Goal: Task Accomplishment & Management: Manage account settings

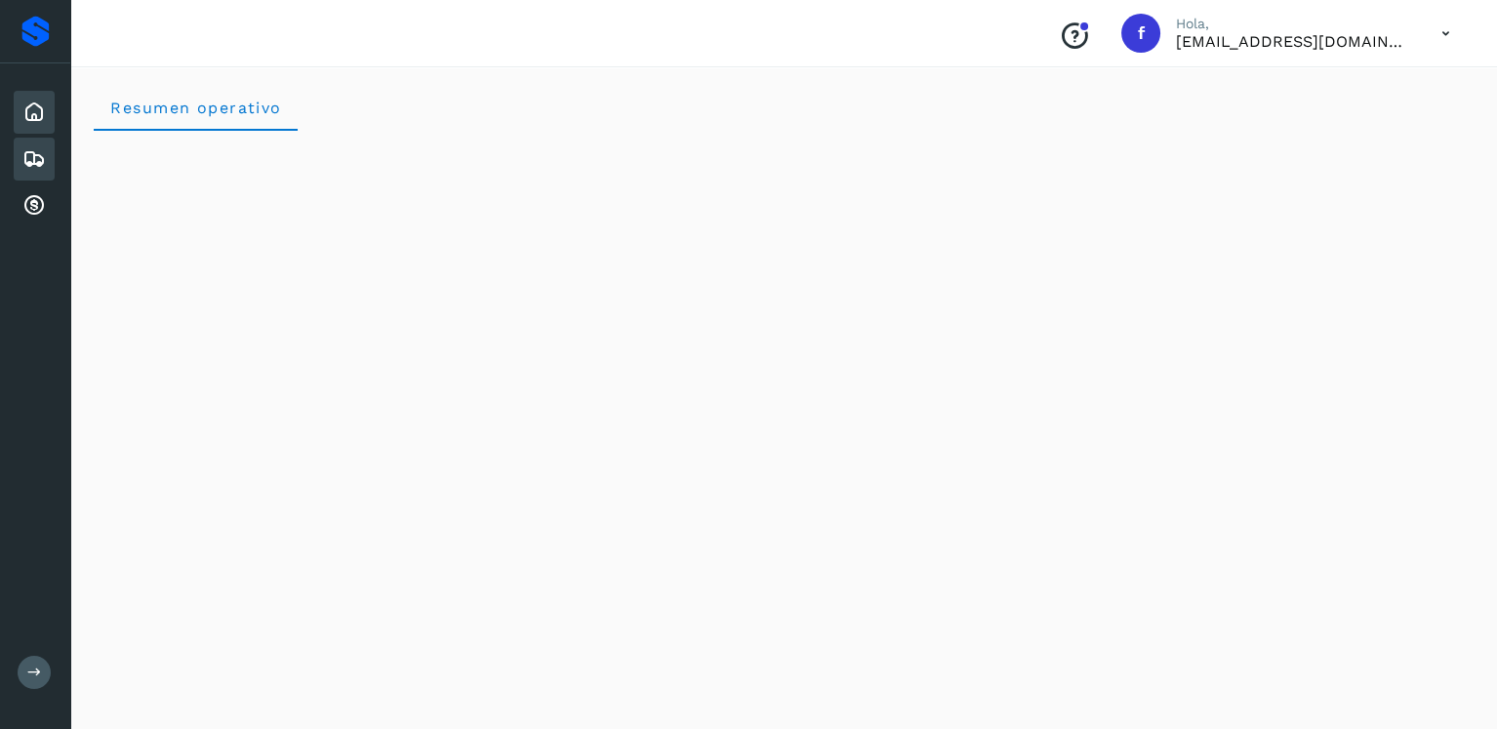
click at [39, 163] on icon at bounding box center [33, 158] width 23 height 23
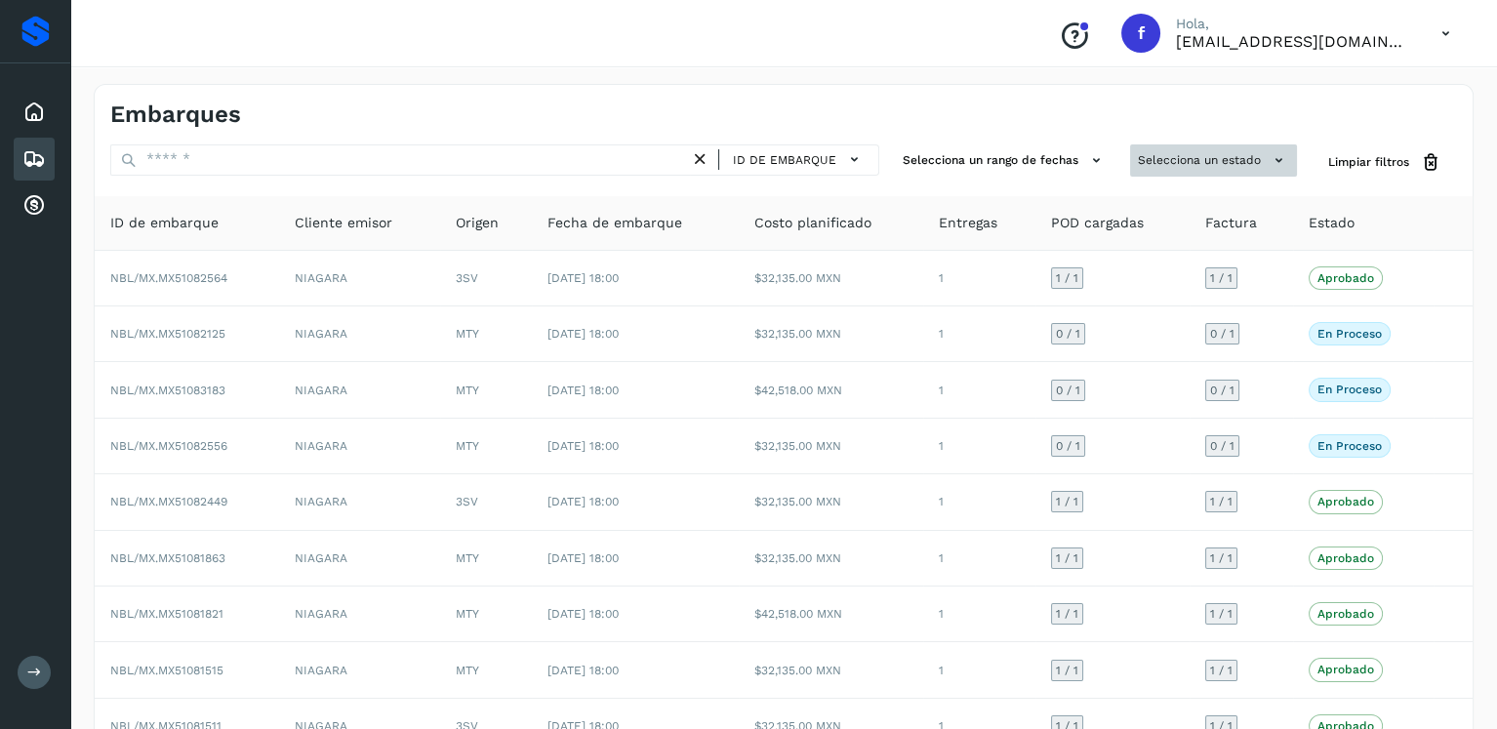
click at [1258, 150] on button "Selecciona un estado" at bounding box center [1213, 160] width 167 height 32
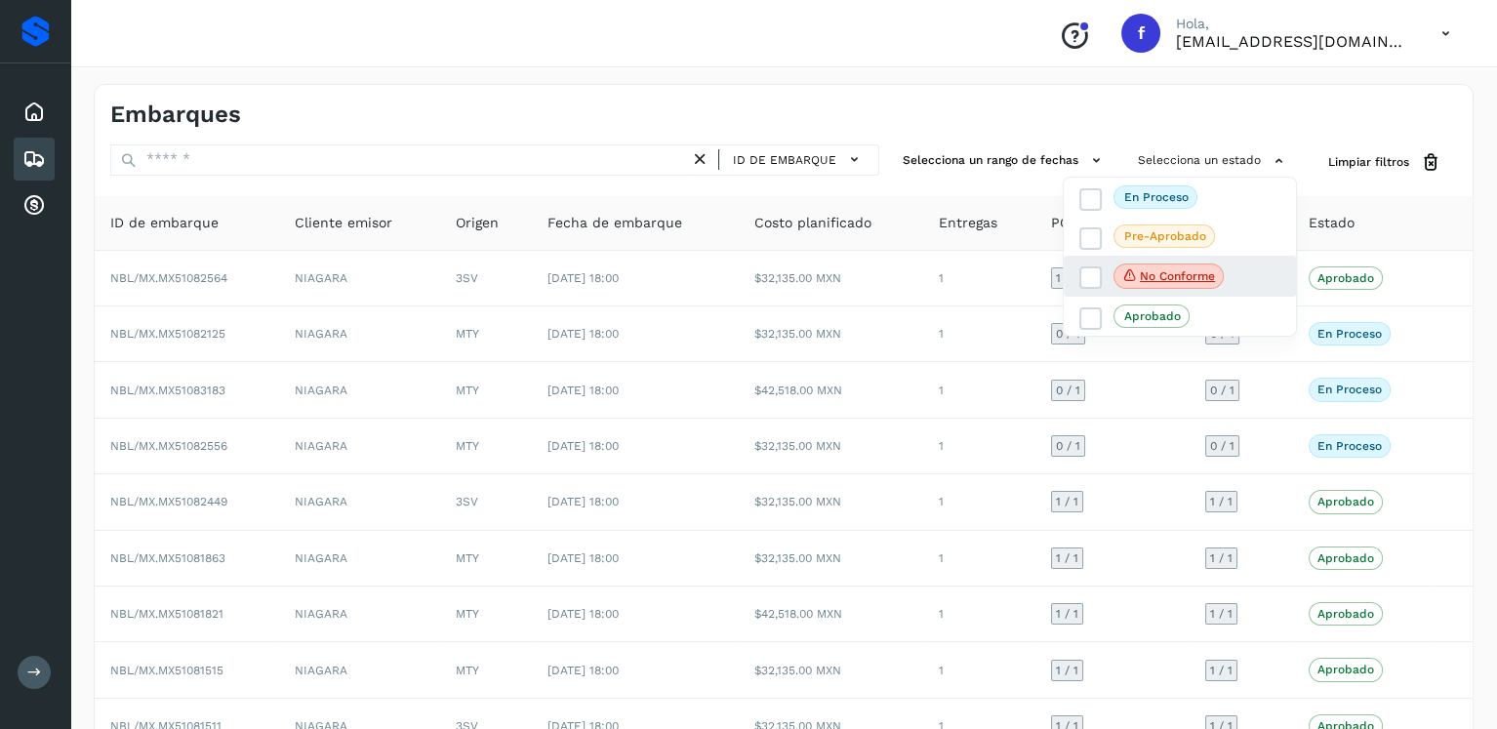
click at [1074, 285] on div "No conforme" at bounding box center [1180, 276] width 232 height 41
click at [1079, 280] on span at bounding box center [1090, 277] width 22 height 22
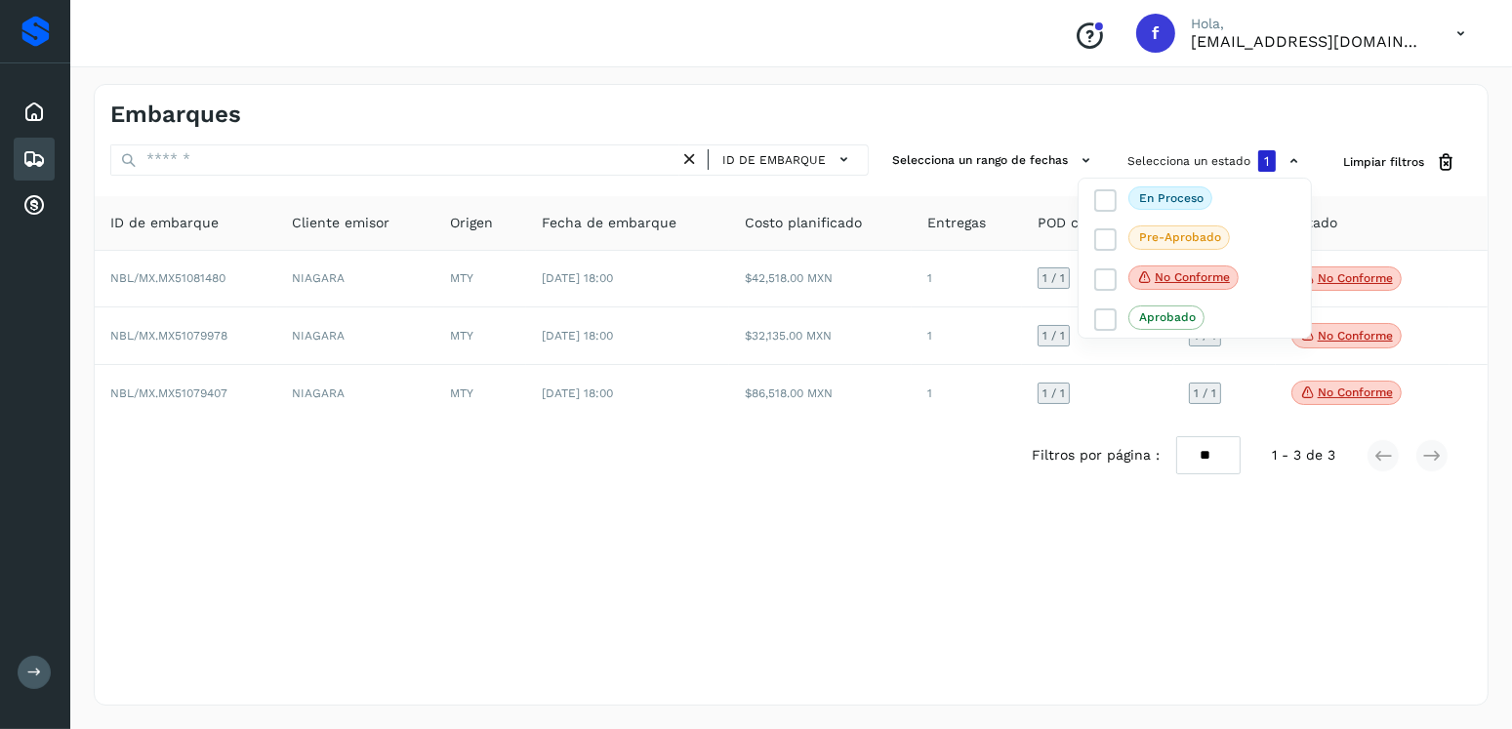
click at [975, 478] on div at bounding box center [756, 364] width 1512 height 729
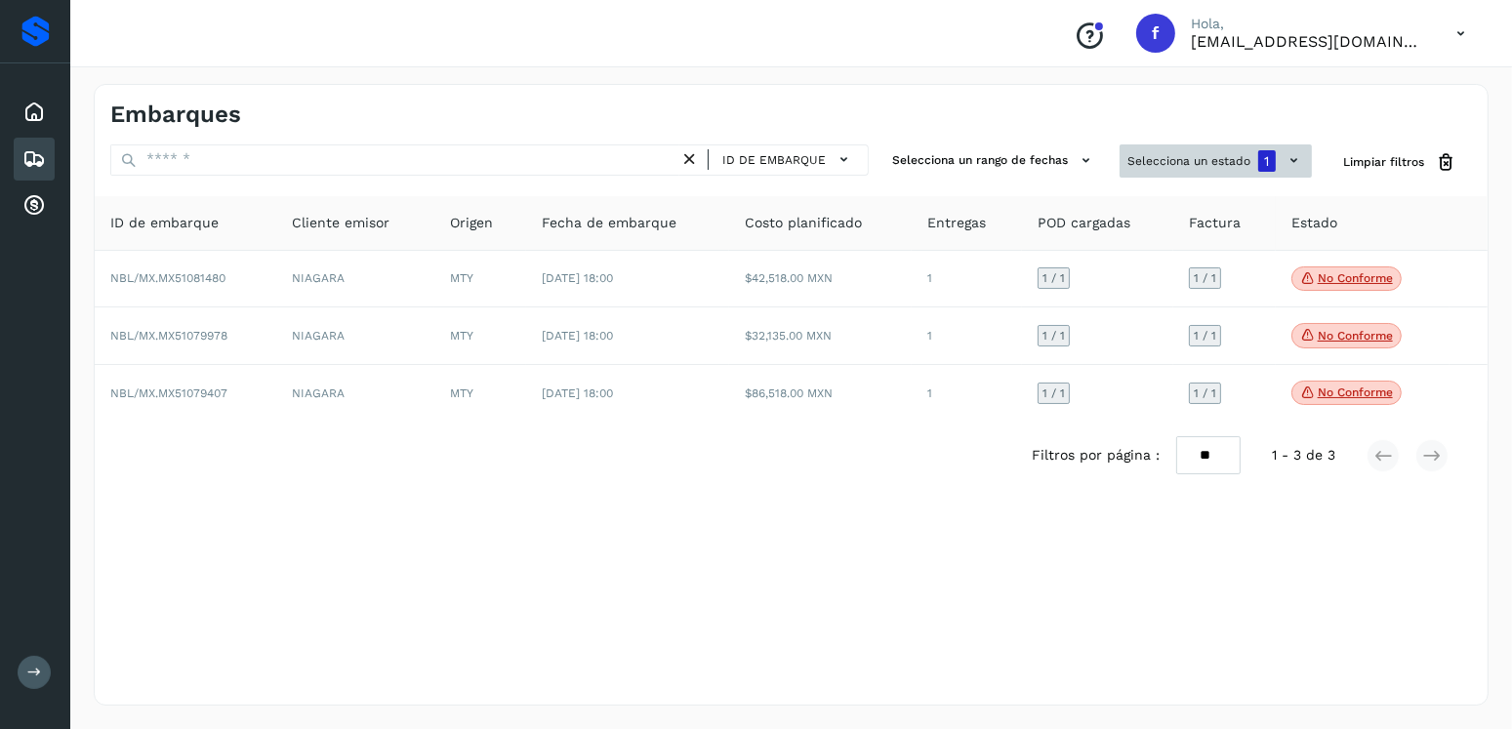
click at [1243, 162] on button "Selecciona un estado 1" at bounding box center [1216, 160] width 192 height 33
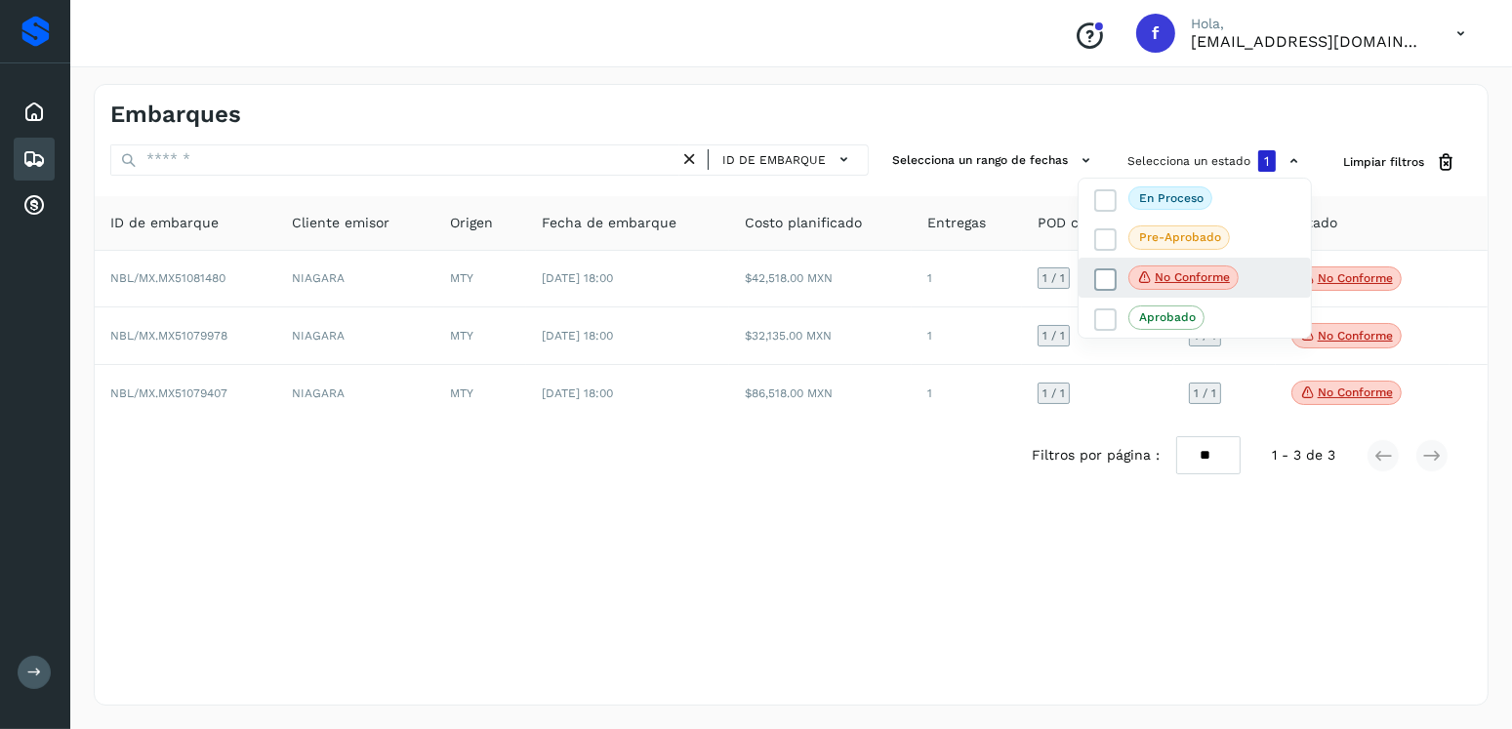
click at [1116, 279] on span at bounding box center [1105, 279] width 22 height 22
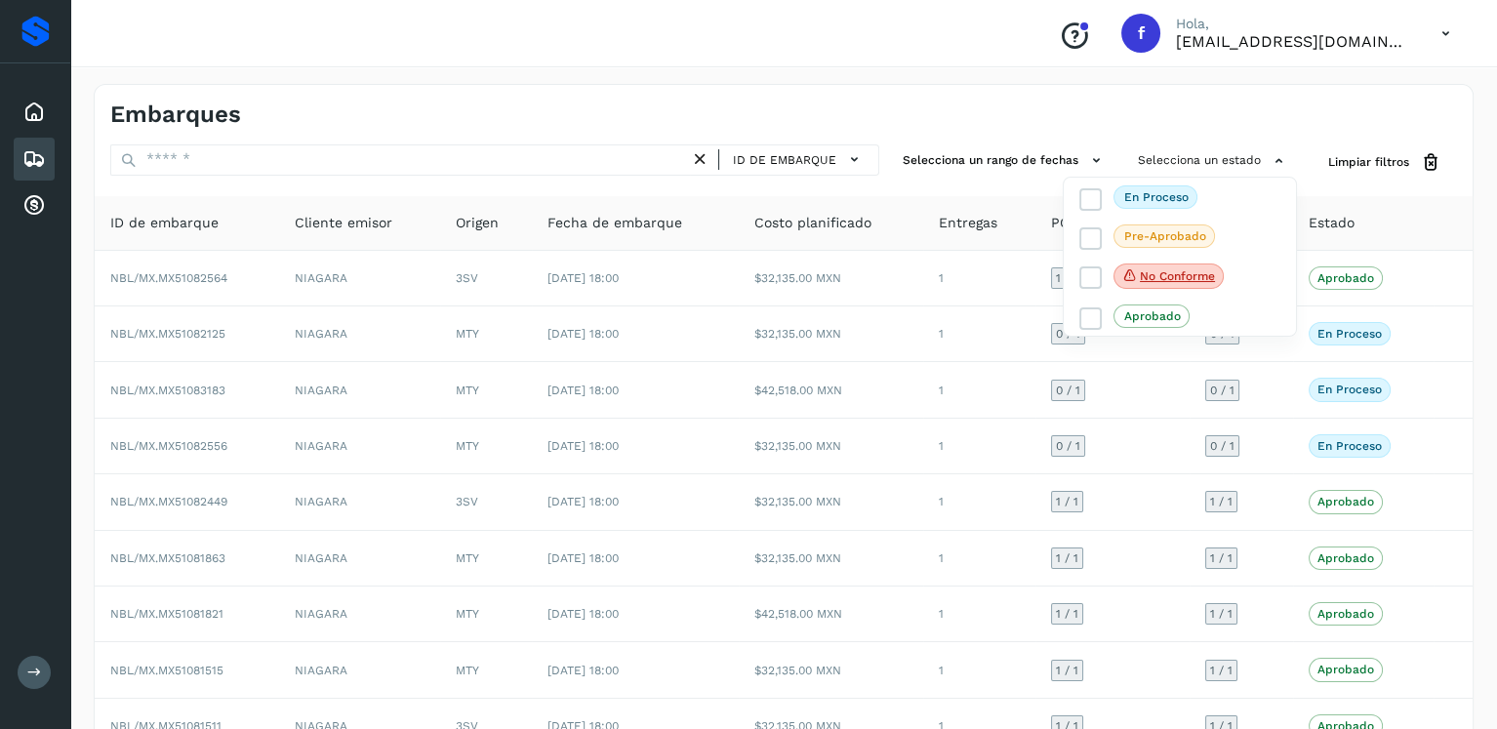
click at [361, 162] on div at bounding box center [748, 364] width 1497 height 729
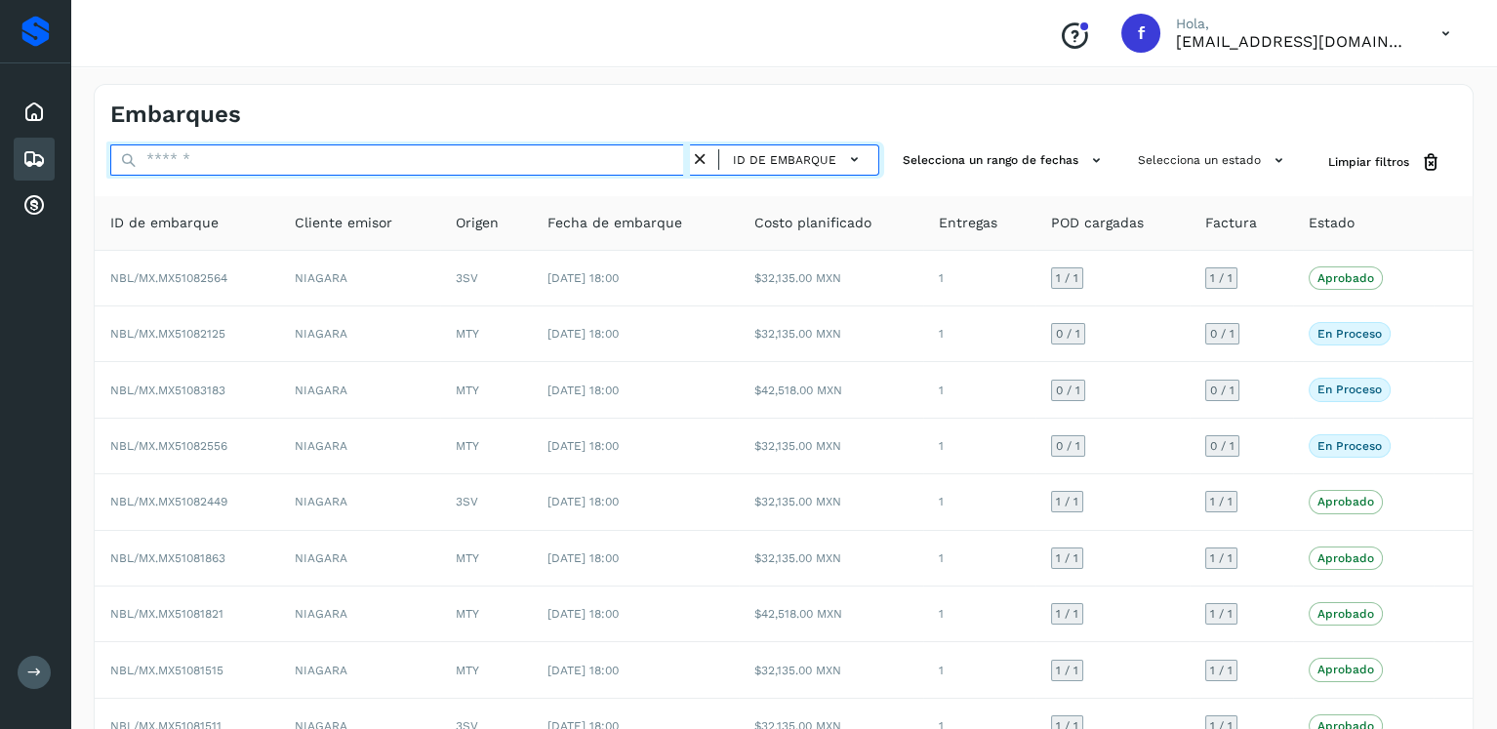
click at [359, 162] on input "text" at bounding box center [400, 159] width 580 height 31
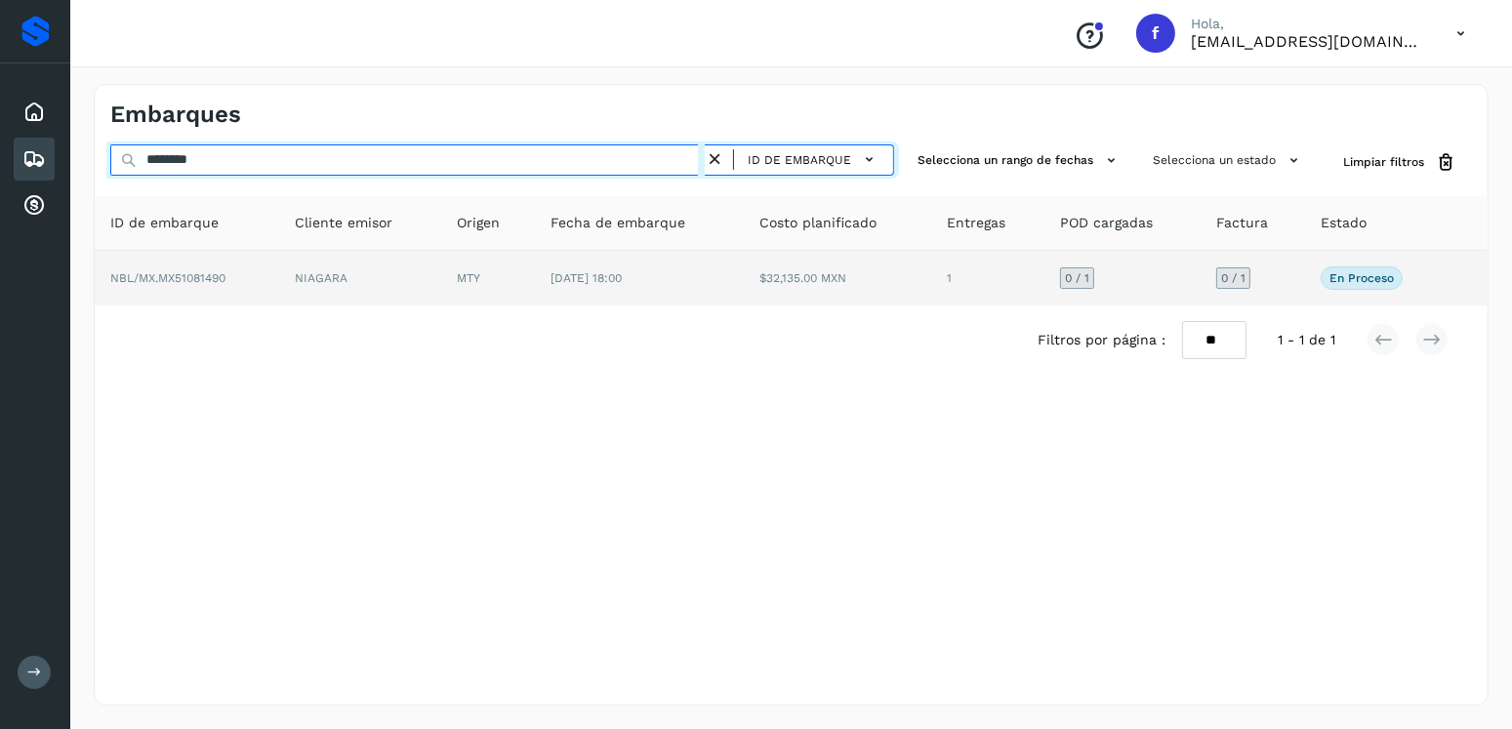
type input "********"
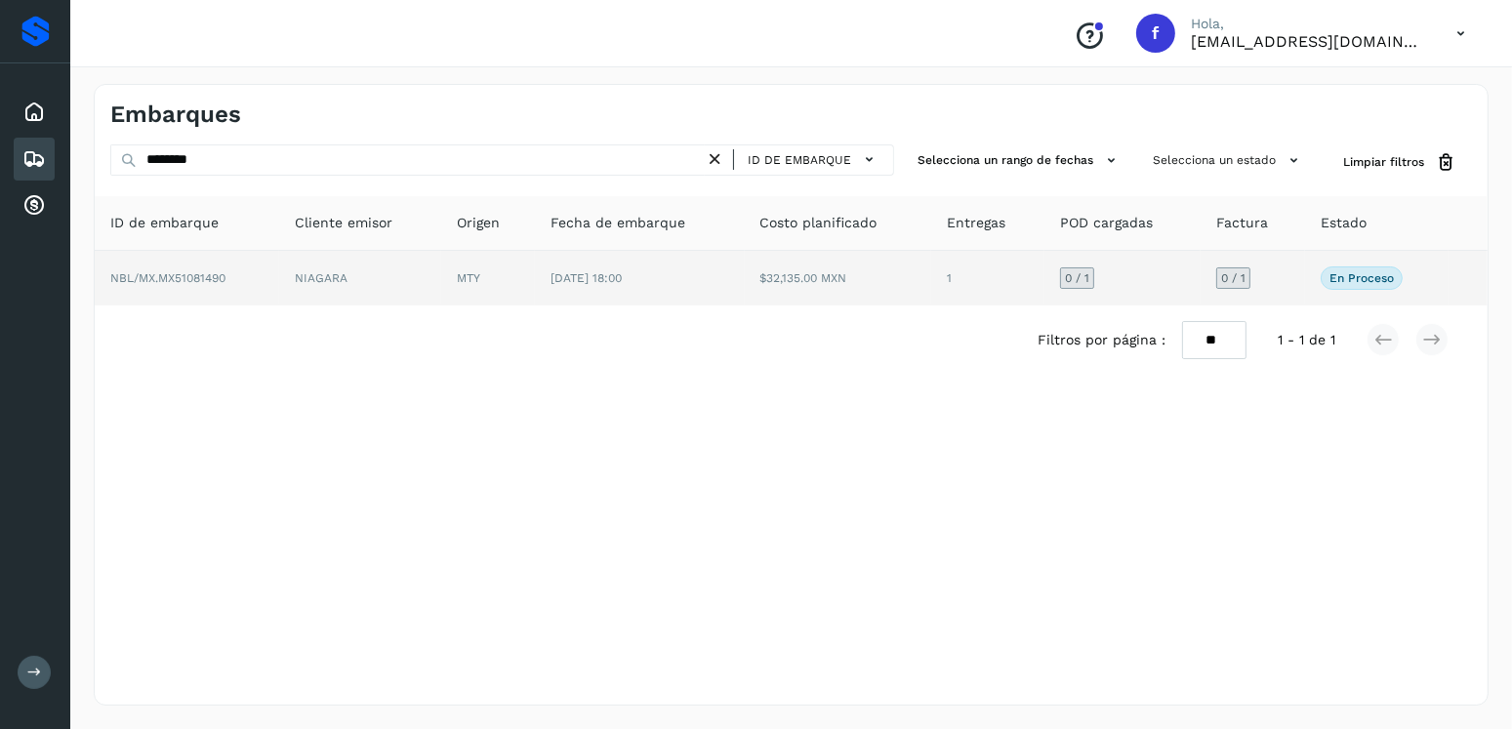
click at [785, 293] on td "$32,135.00 MXN" at bounding box center [838, 278] width 187 height 55
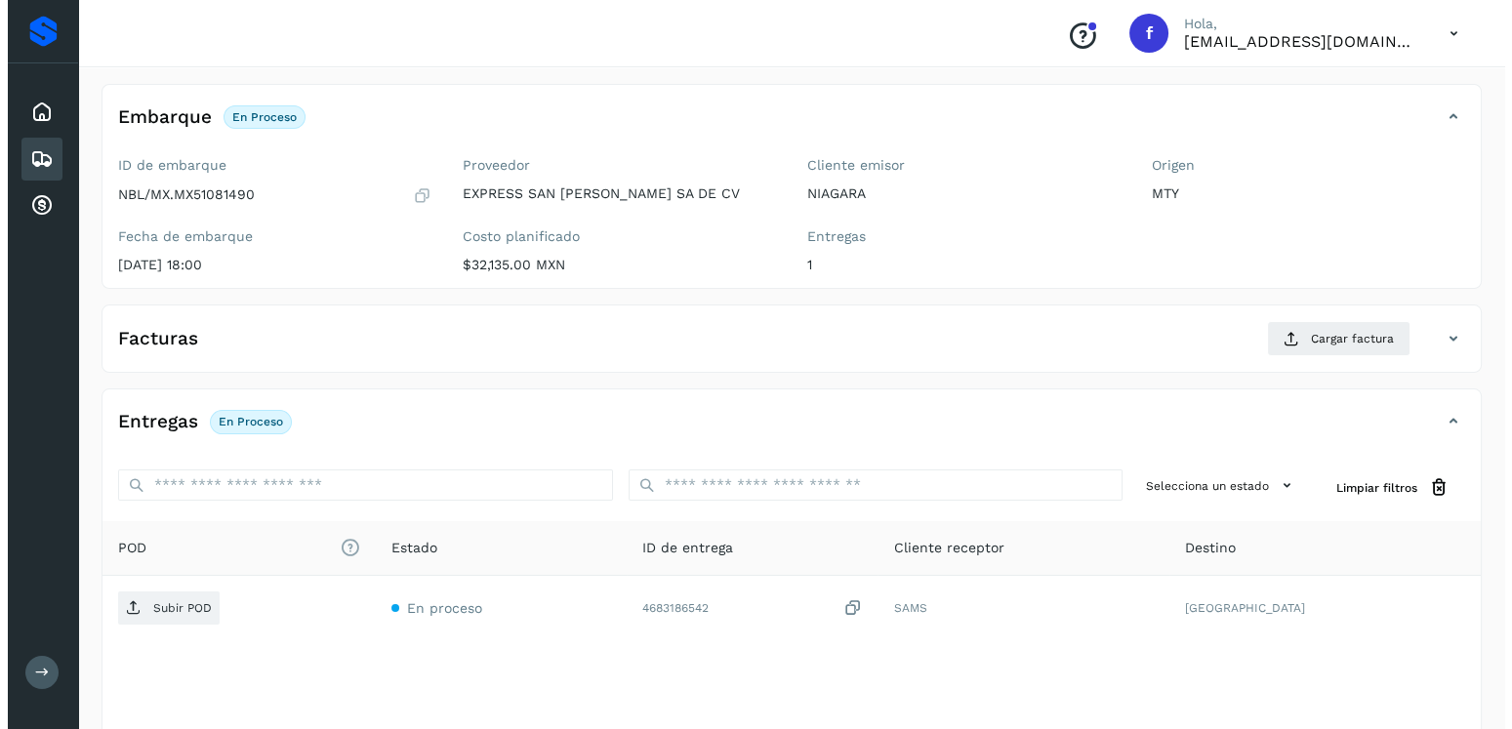
scroll to position [197, 0]
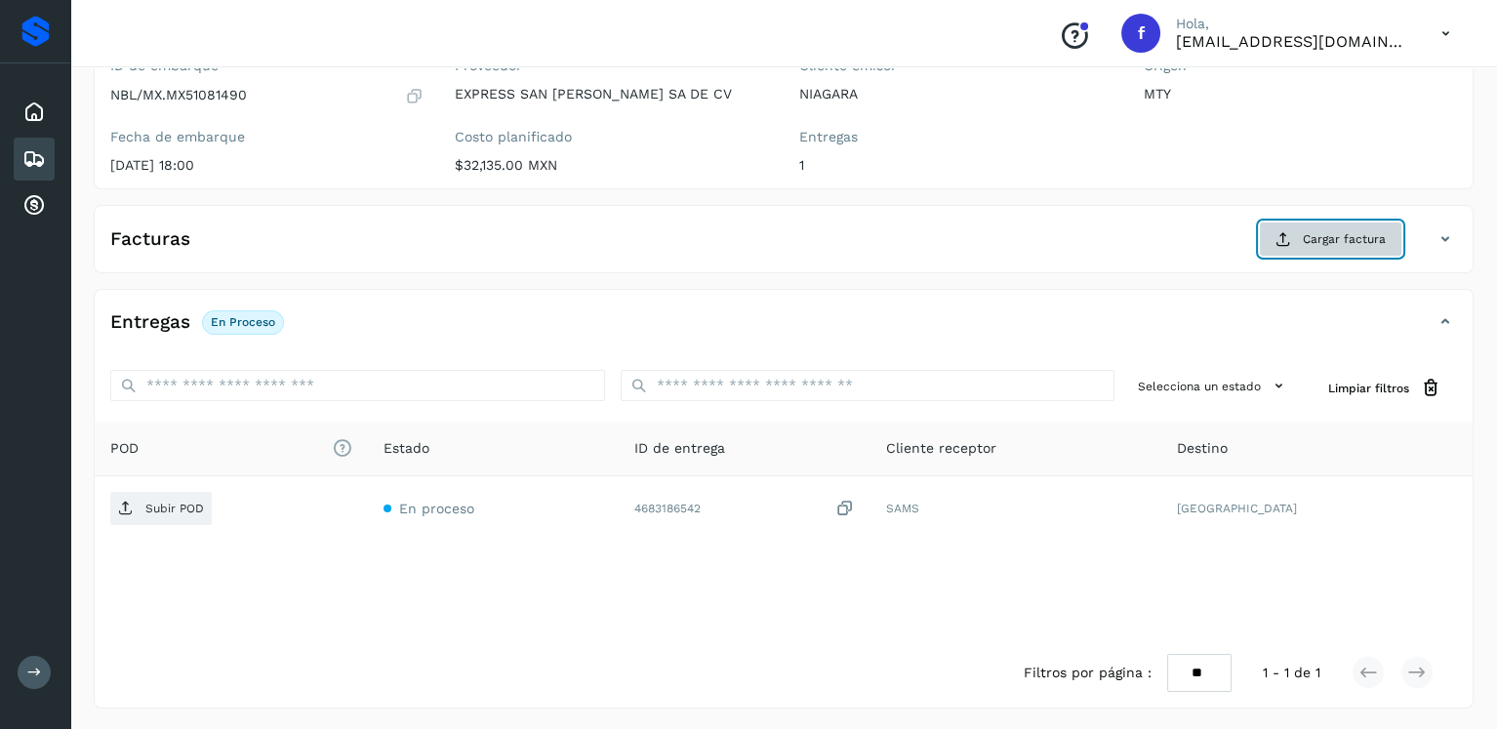
click at [1370, 230] on span "Cargar factura" at bounding box center [1344, 239] width 83 height 18
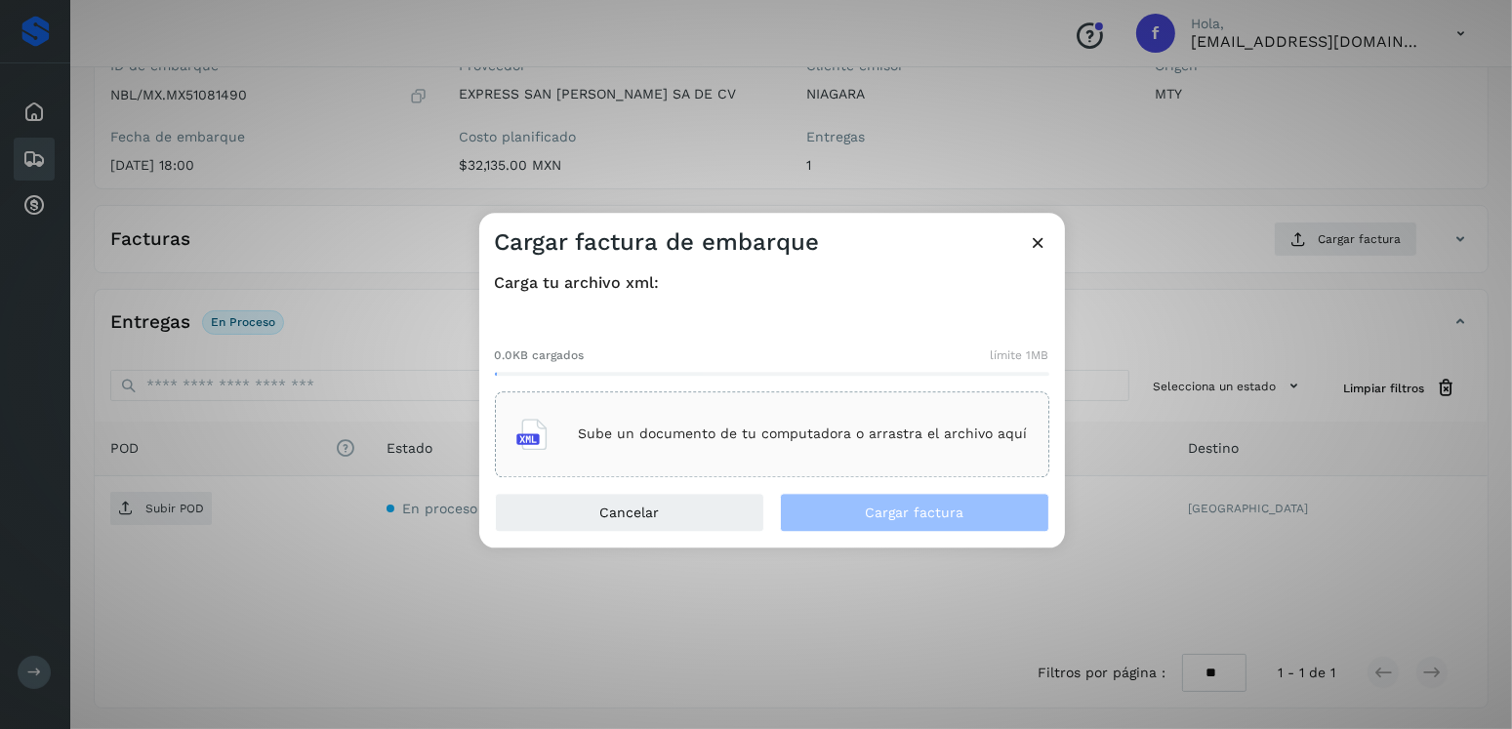
click at [947, 422] on div "Sube un documento de tu computadora o arrastra el archivo aquí" at bounding box center [771, 434] width 511 height 53
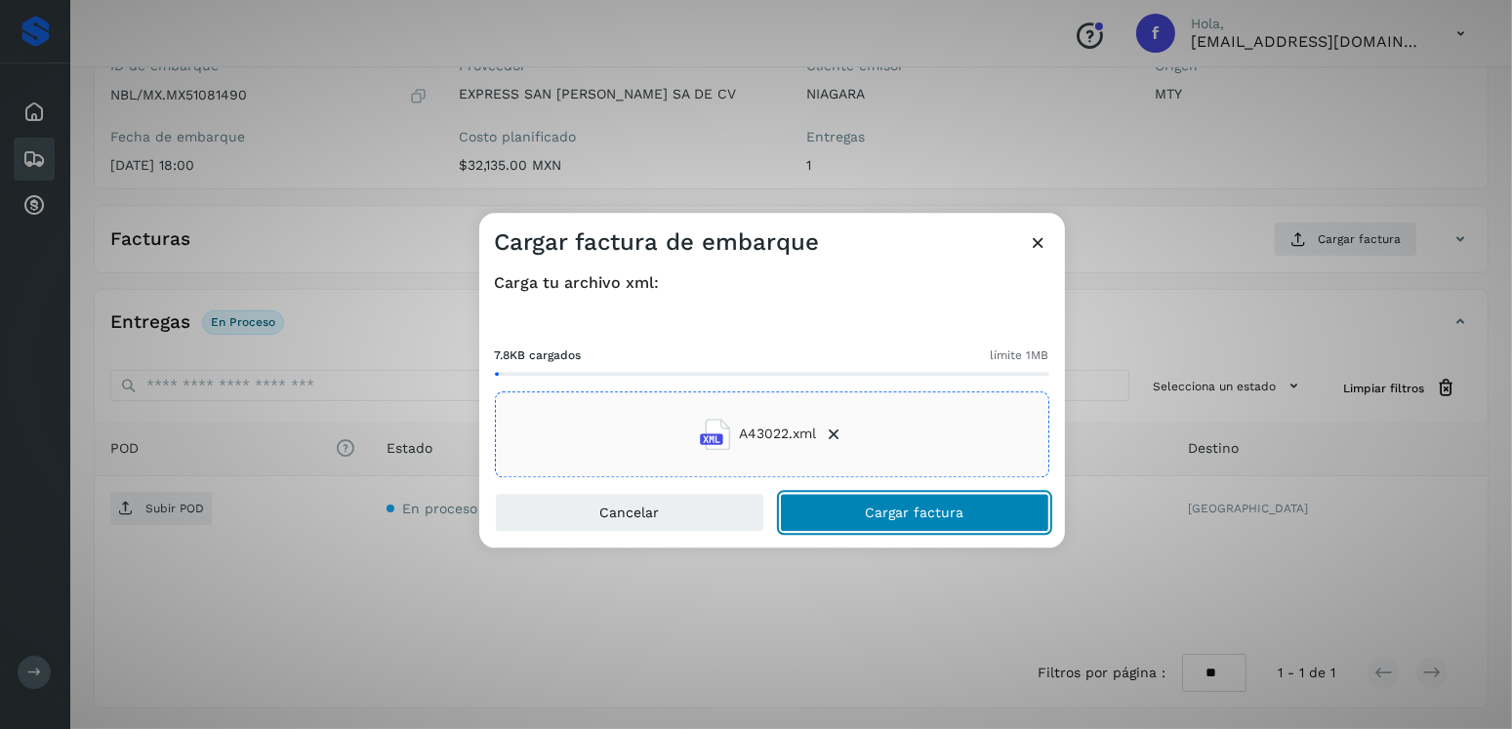
click at [914, 498] on button "Cargar factura" at bounding box center [914, 512] width 269 height 39
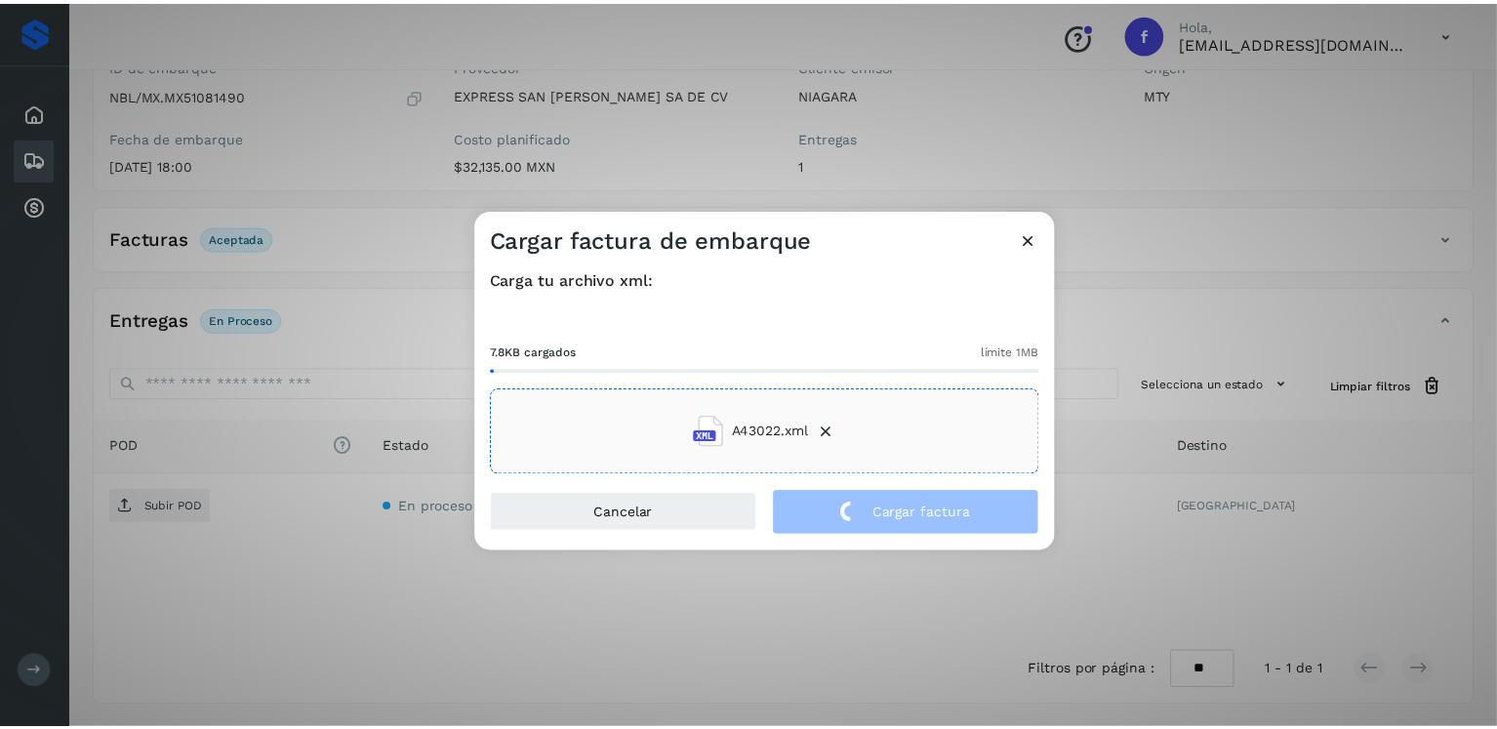
scroll to position [195, 0]
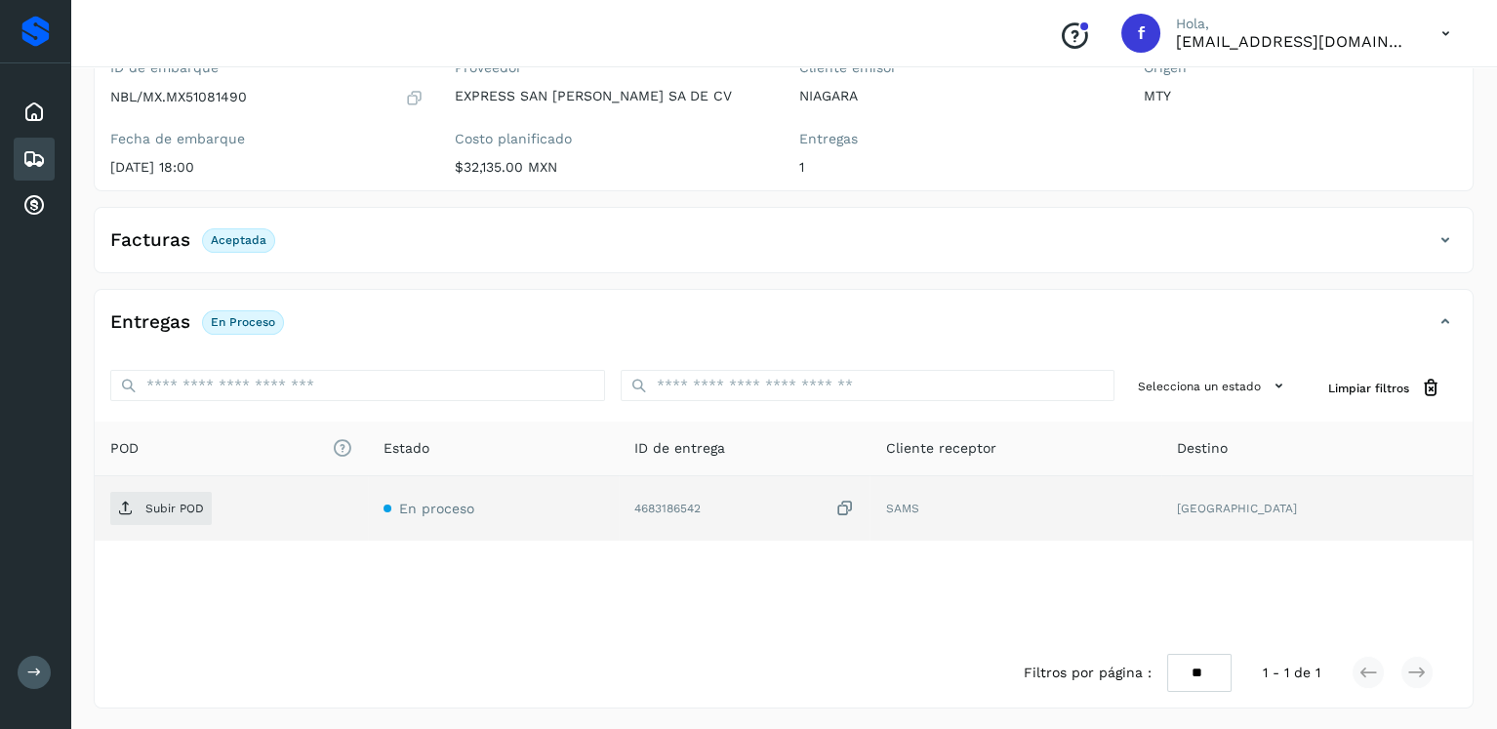
click at [192, 485] on td "Subir POD" at bounding box center [231, 508] width 273 height 64
click at [187, 488] on td "Subir POD" at bounding box center [231, 508] width 273 height 64
click at [179, 493] on span "Subir POD" at bounding box center [161, 508] width 102 height 31
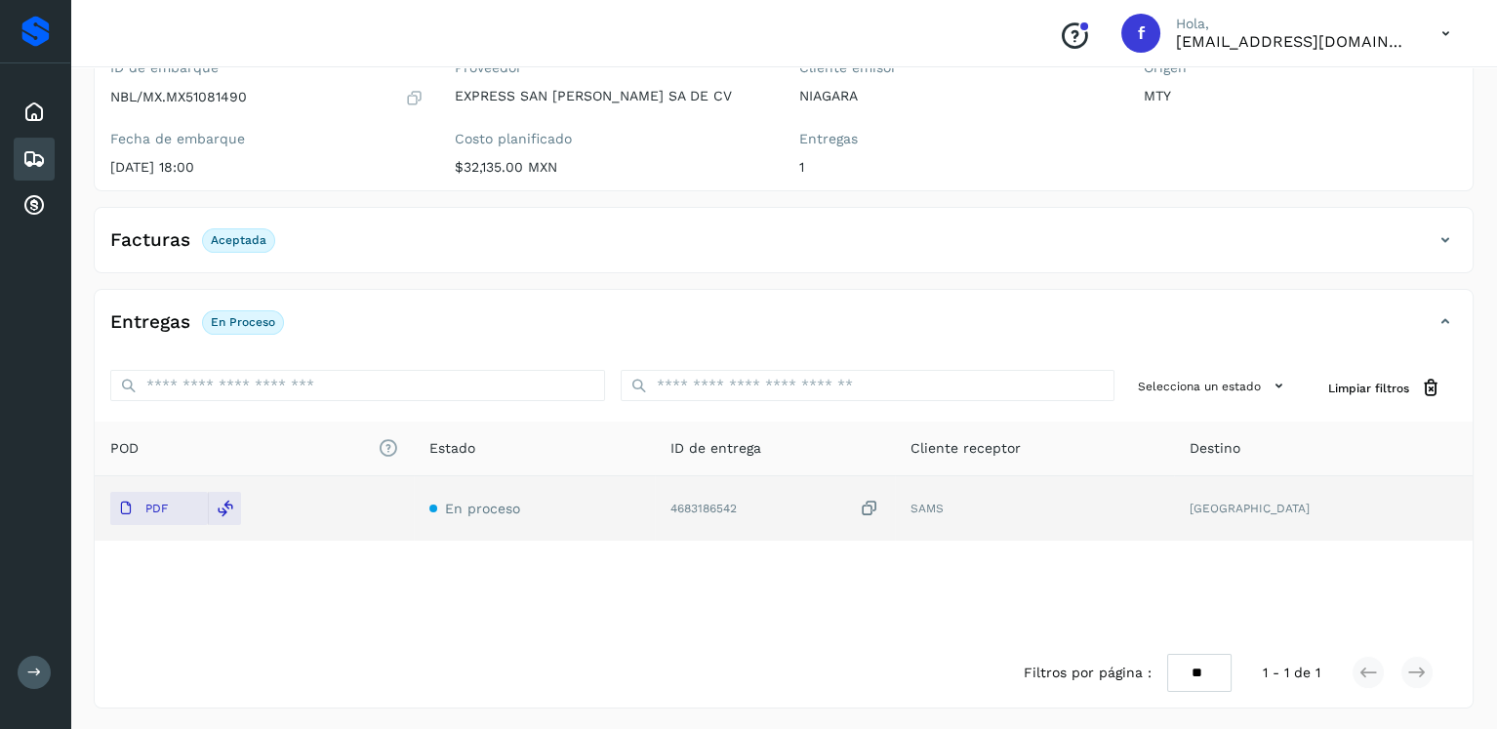
click at [24, 151] on icon at bounding box center [33, 158] width 23 height 23
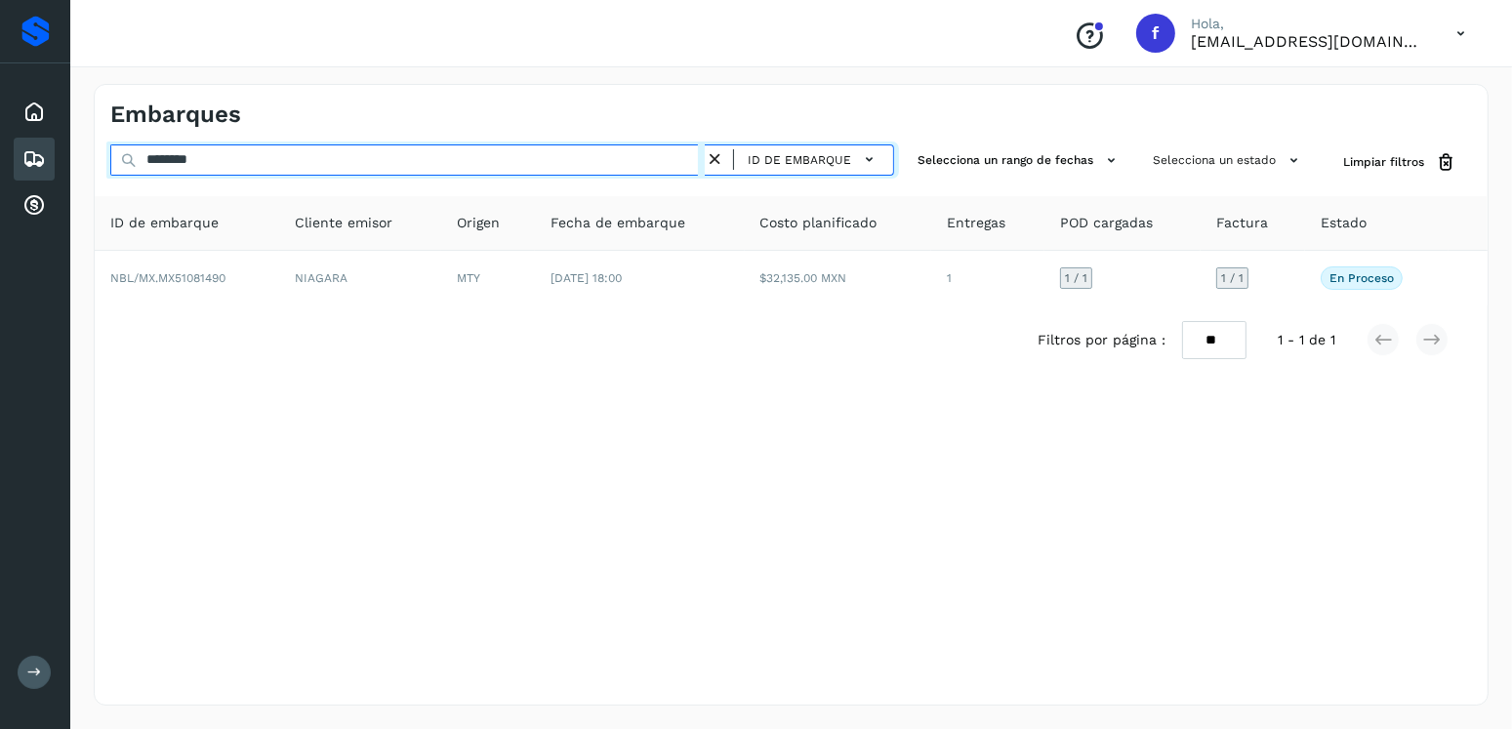
drag, startPoint x: 225, startPoint y: 156, endPoint x: 111, endPoint y: 156, distance: 114.2
click at [111, 156] on input "********" at bounding box center [407, 159] width 594 height 31
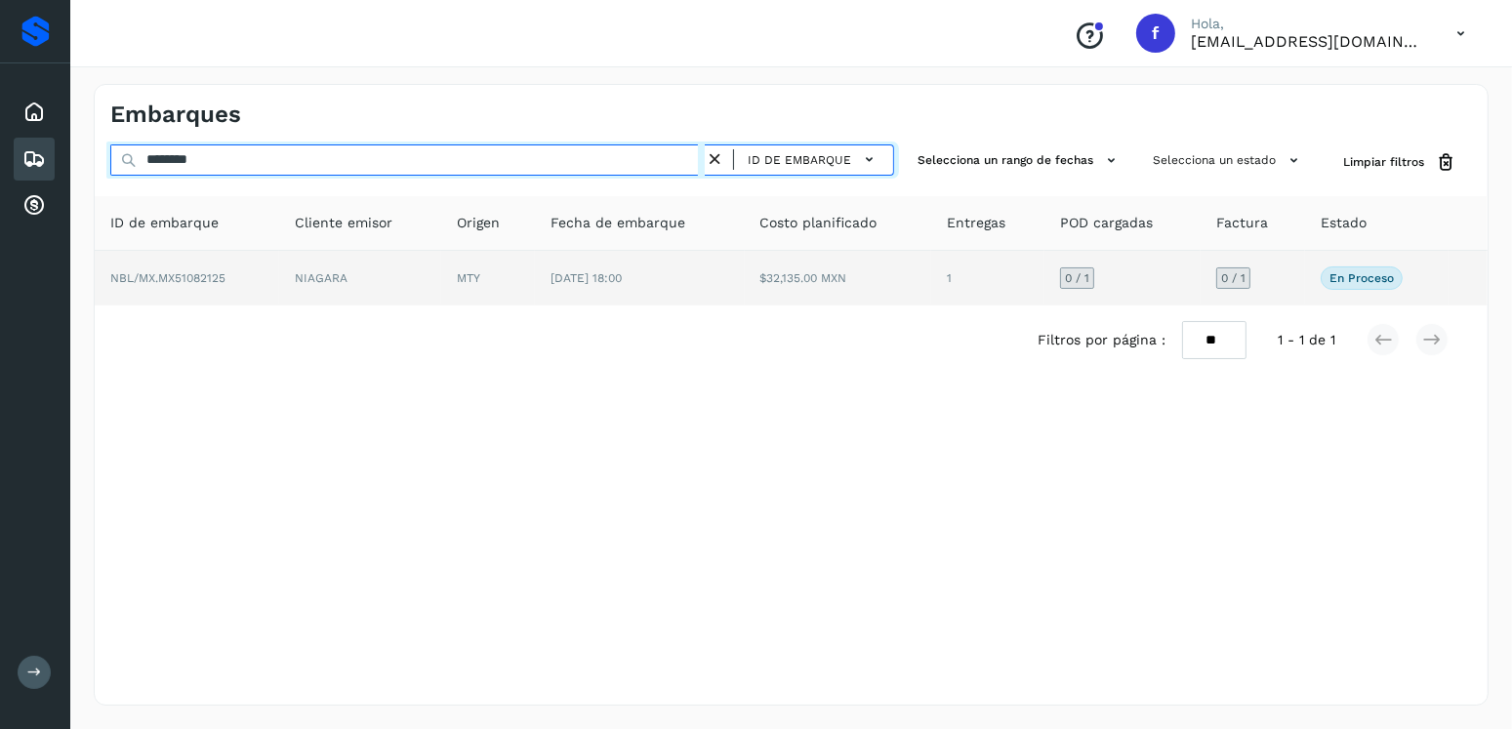
type input "********"
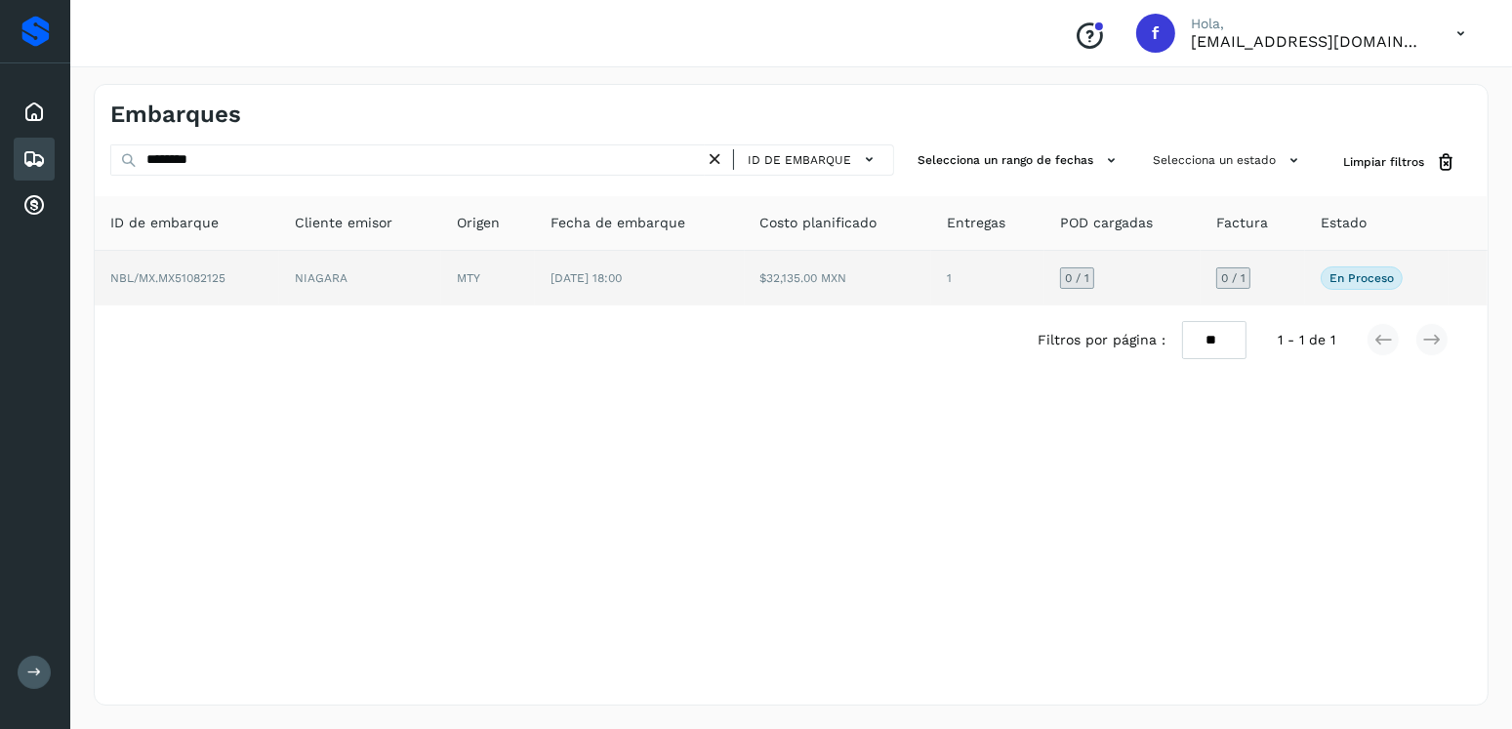
click at [667, 281] on td "[DATE] 18:00" at bounding box center [639, 278] width 209 height 55
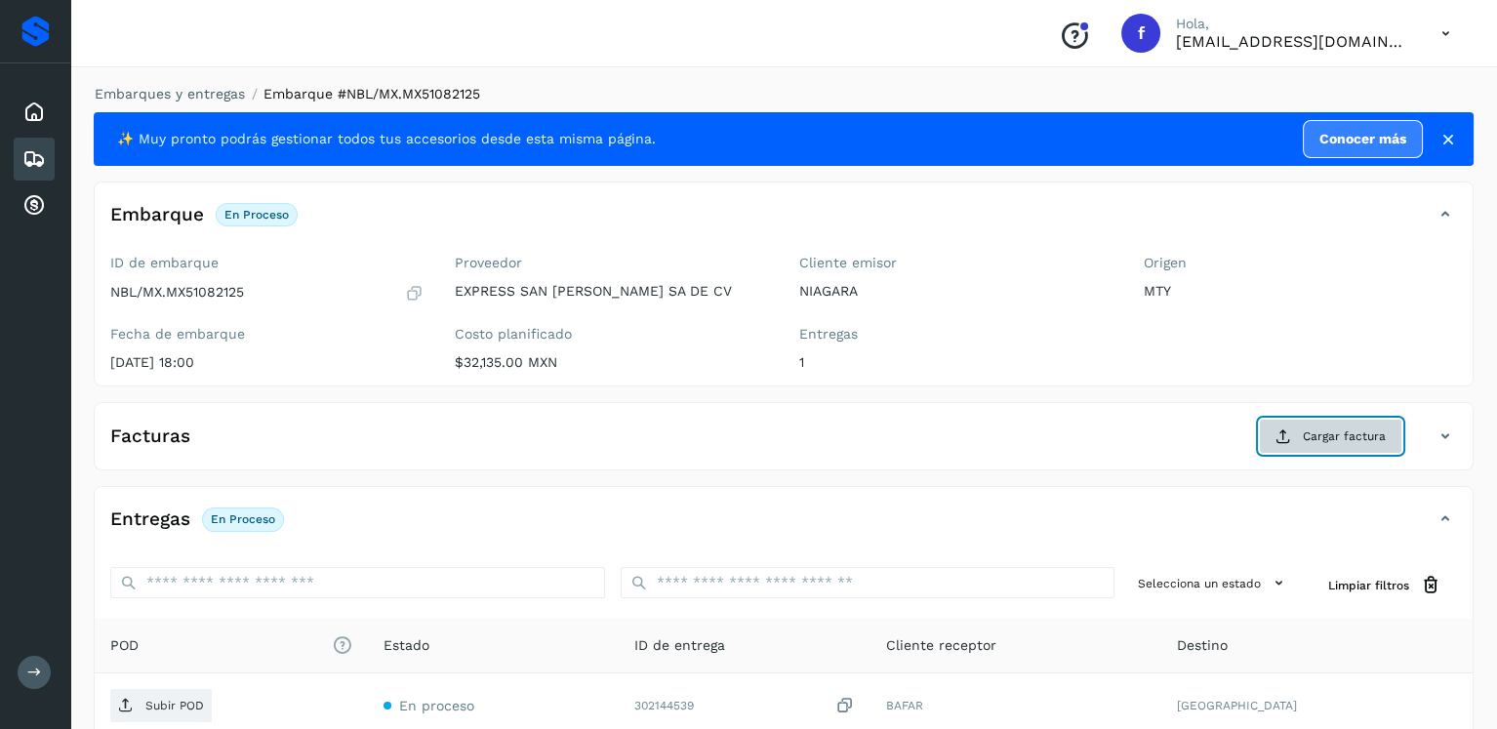
click at [1334, 440] on span "Cargar factura" at bounding box center [1344, 437] width 83 height 18
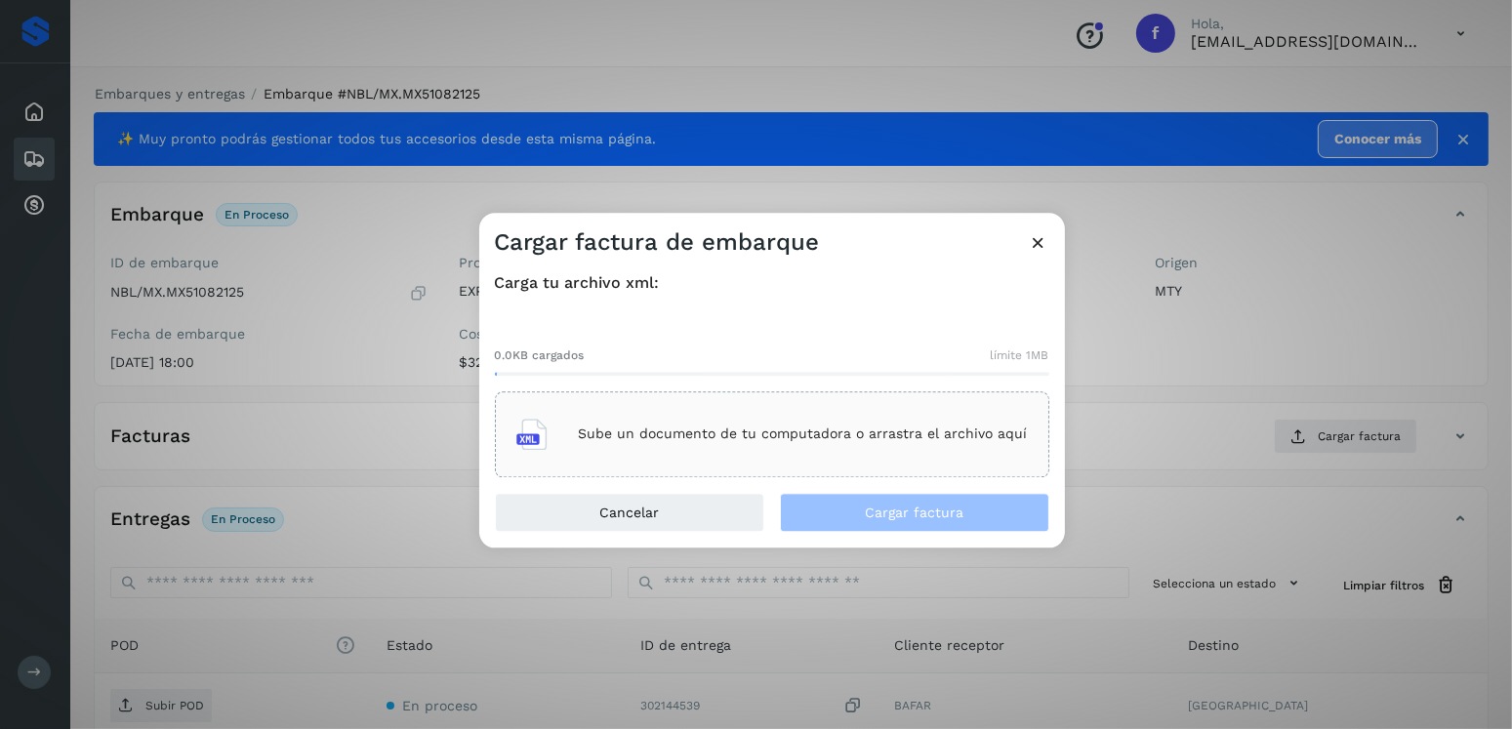
click at [873, 440] on p "Sube un documento de tu computadora o arrastra el archivo aquí" at bounding box center [803, 435] width 449 height 17
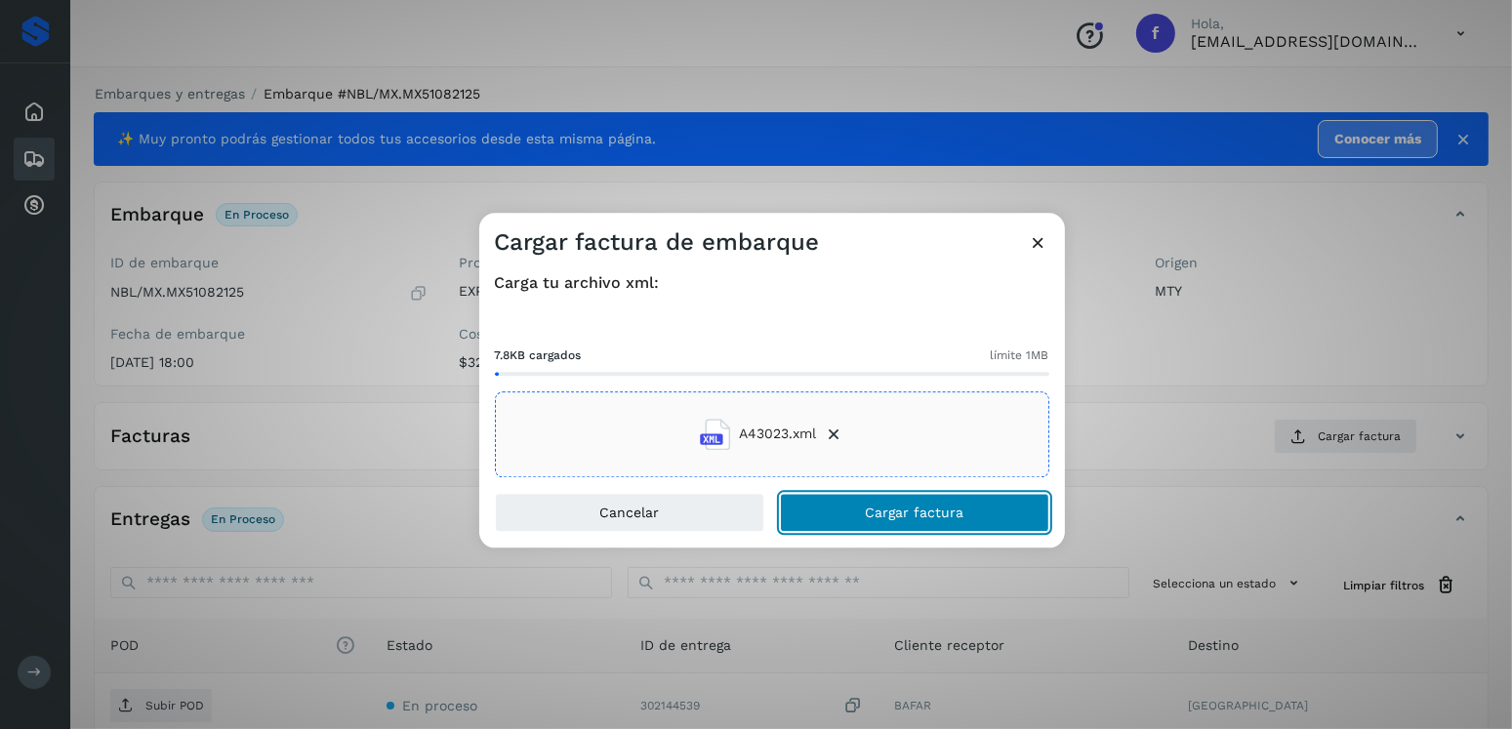
click at [854, 512] on button "Cargar factura" at bounding box center [914, 512] width 269 height 39
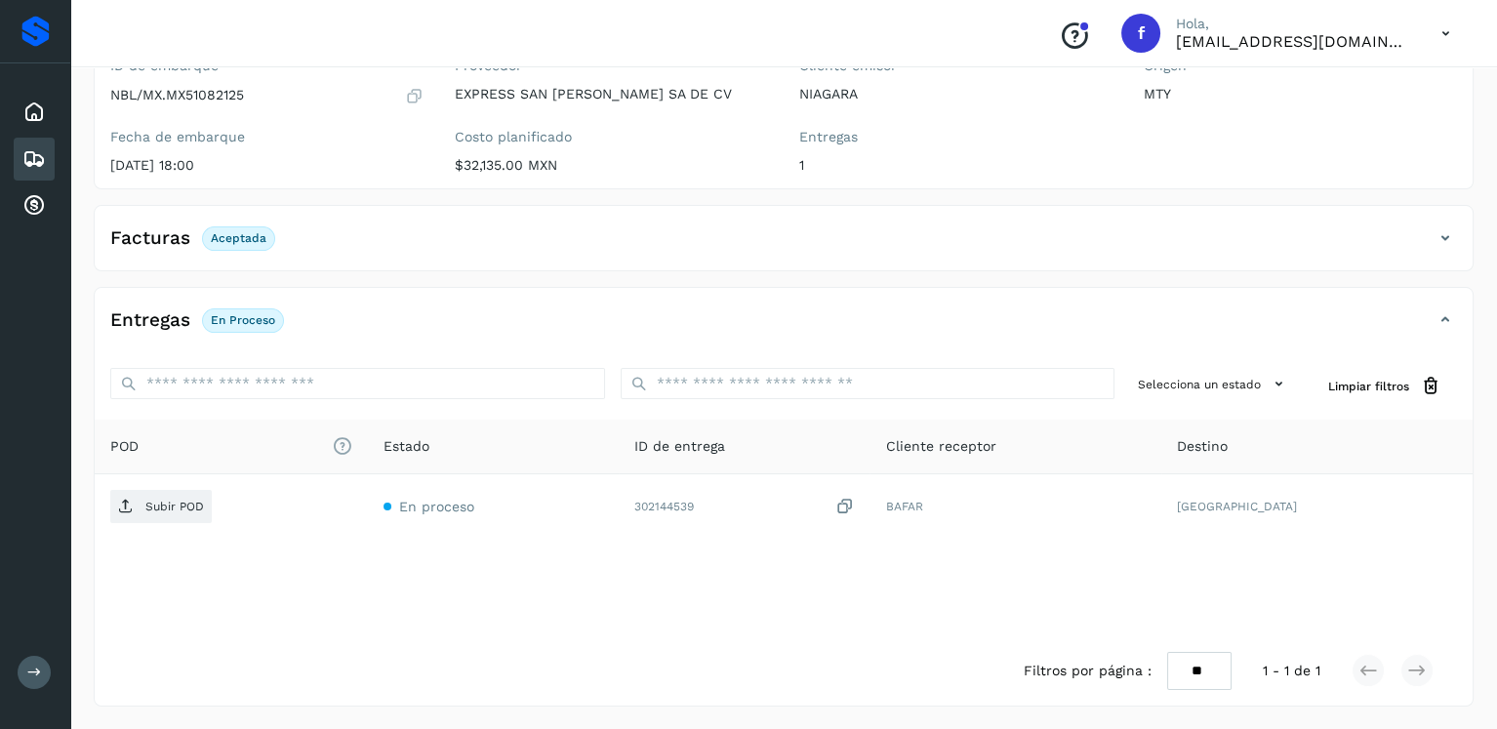
scroll to position [195, 0]
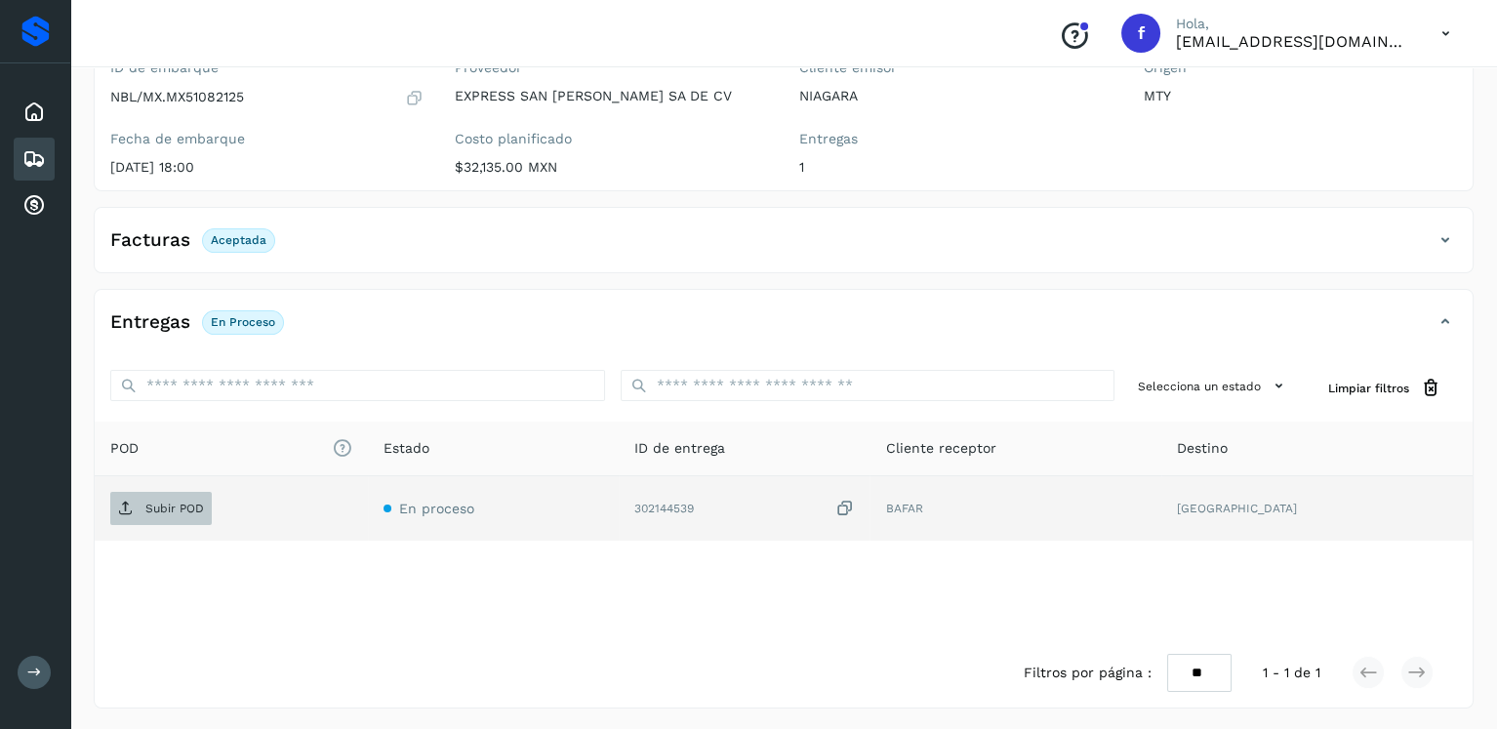
click at [162, 490] on td "Subir POD" at bounding box center [231, 508] width 273 height 64
click at [164, 492] on button "Subir POD" at bounding box center [161, 508] width 102 height 33
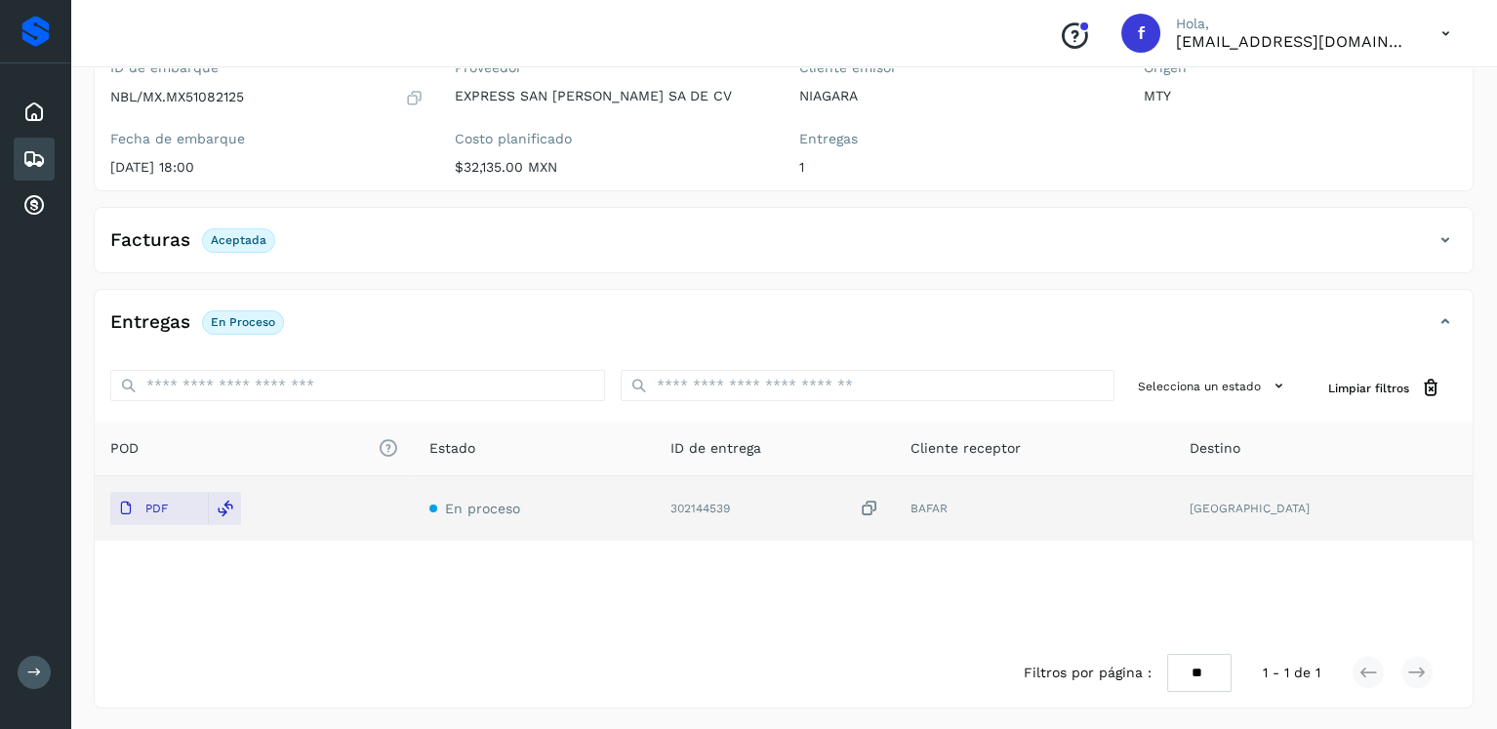
click at [40, 153] on icon at bounding box center [33, 158] width 23 height 23
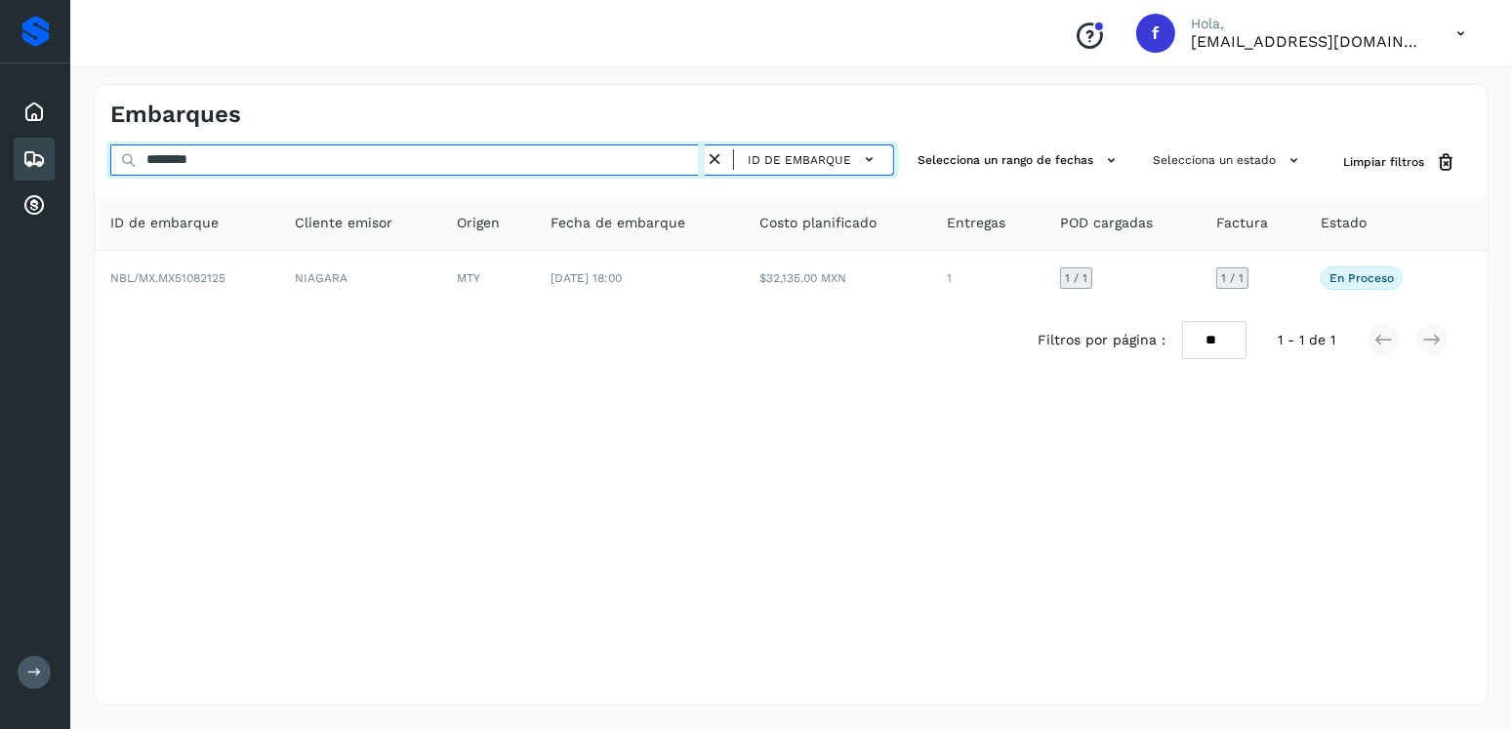
drag, startPoint x: 165, startPoint y: 176, endPoint x: 85, endPoint y: 177, distance: 80.0
click at [85, 177] on div "Embarques ******** ID de embarque Selecciona un rango de fechas Selecciona un e…" at bounding box center [791, 395] width 1442 height 669
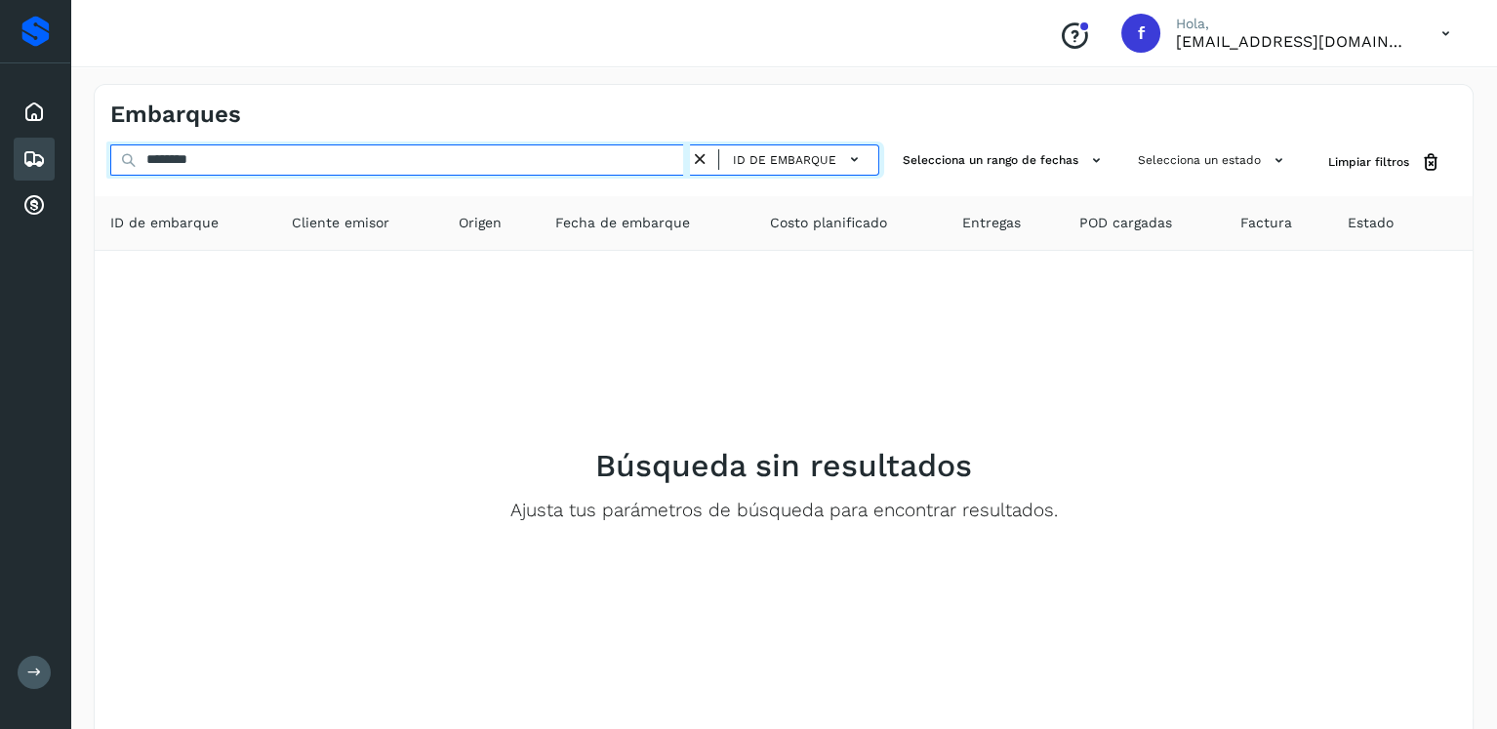
drag, startPoint x: 333, startPoint y: 161, endPoint x: 81, endPoint y: 170, distance: 252.0
click at [81, 170] on div "Embarques ******** ID de embarque Selecciona un rango de fechas Selecciona un e…" at bounding box center [783, 437] width 1427 height 752
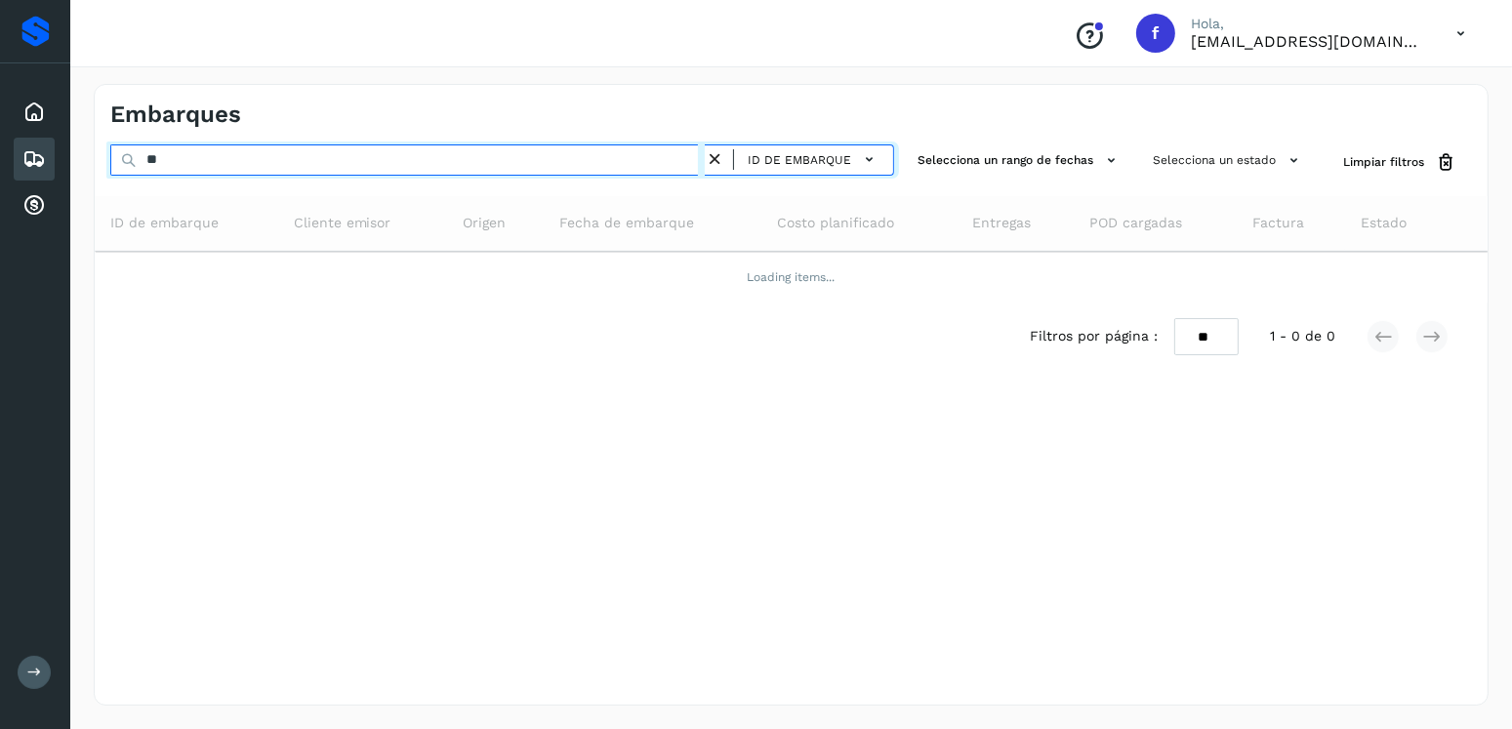
type input "*"
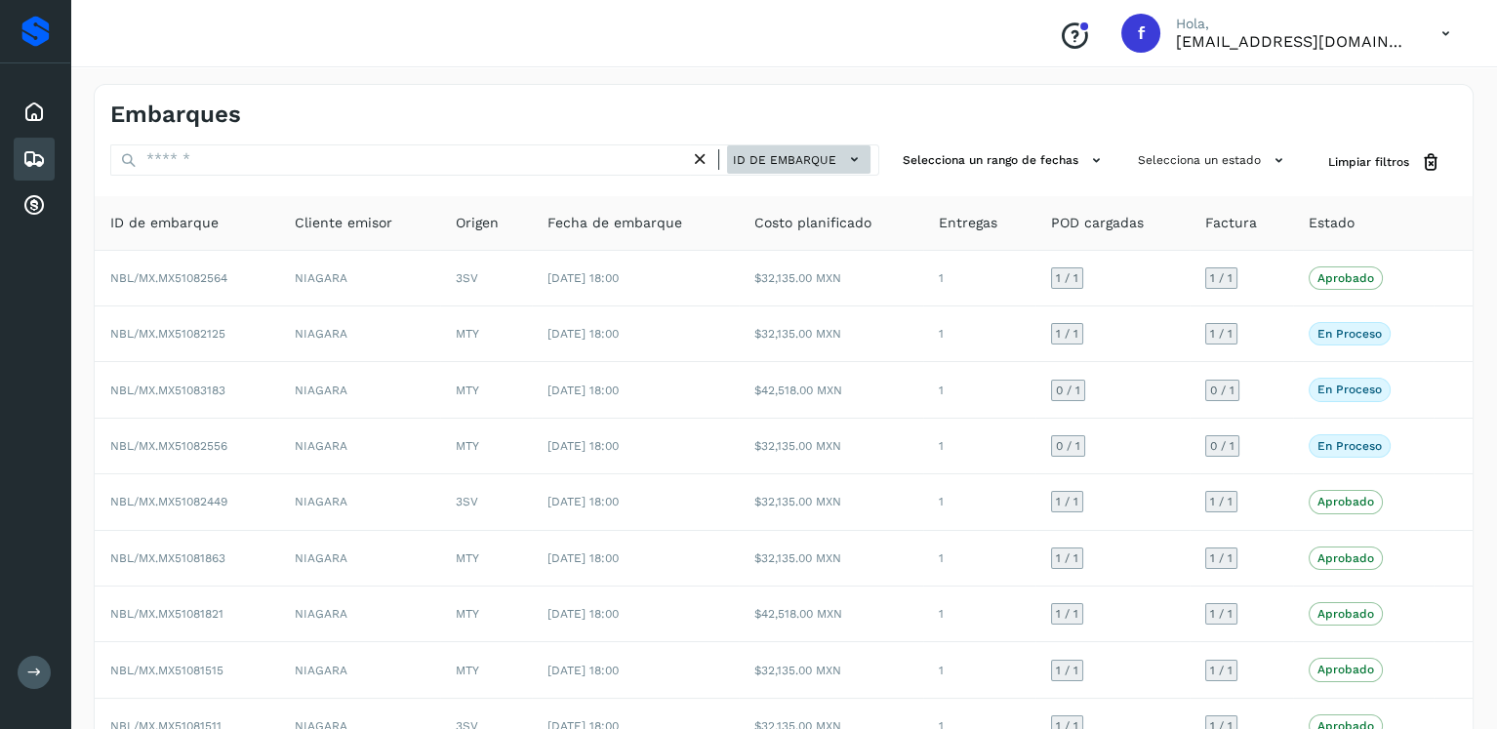
click at [824, 163] on span "ID de embarque" at bounding box center [784, 160] width 103 height 18
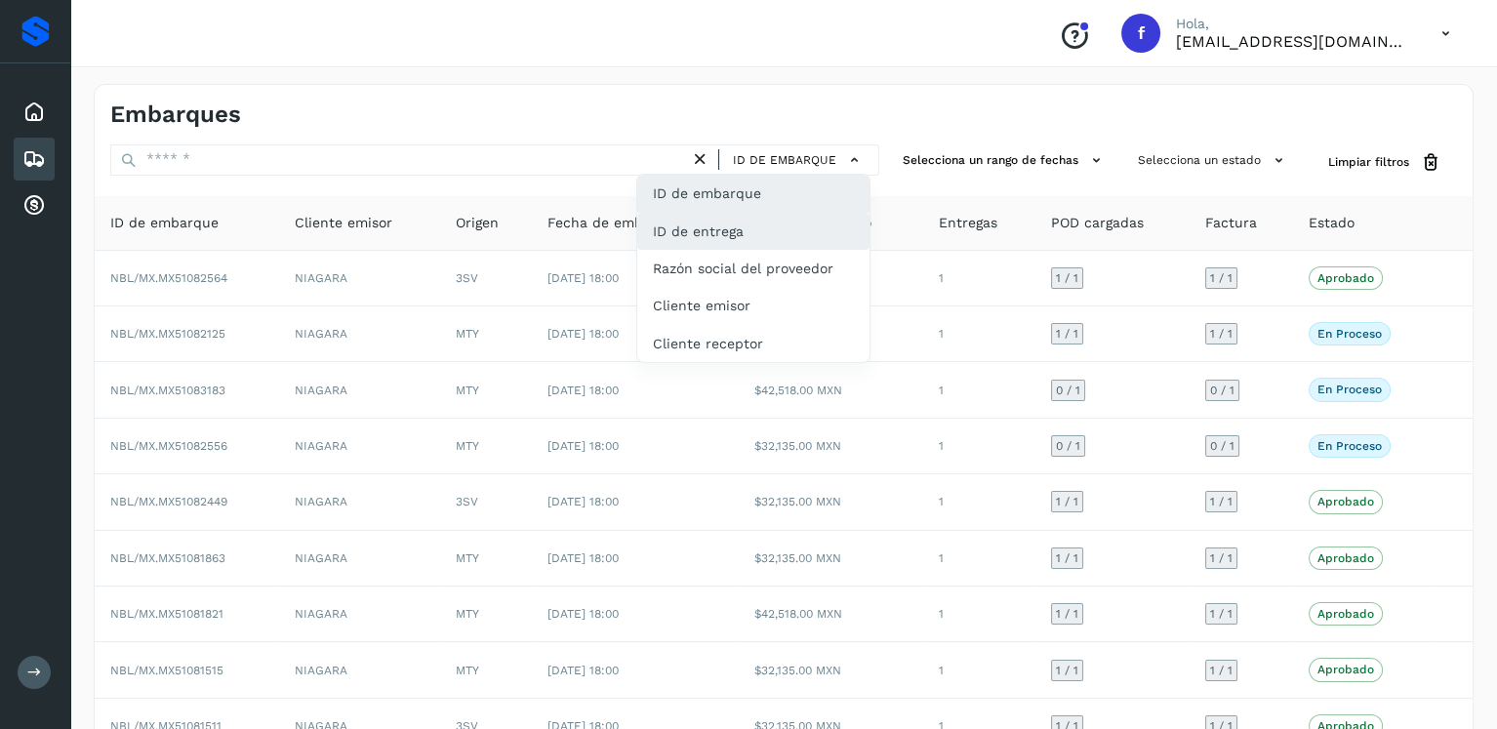
click at [756, 224] on div "ID de entrega" at bounding box center [753, 231] width 232 height 37
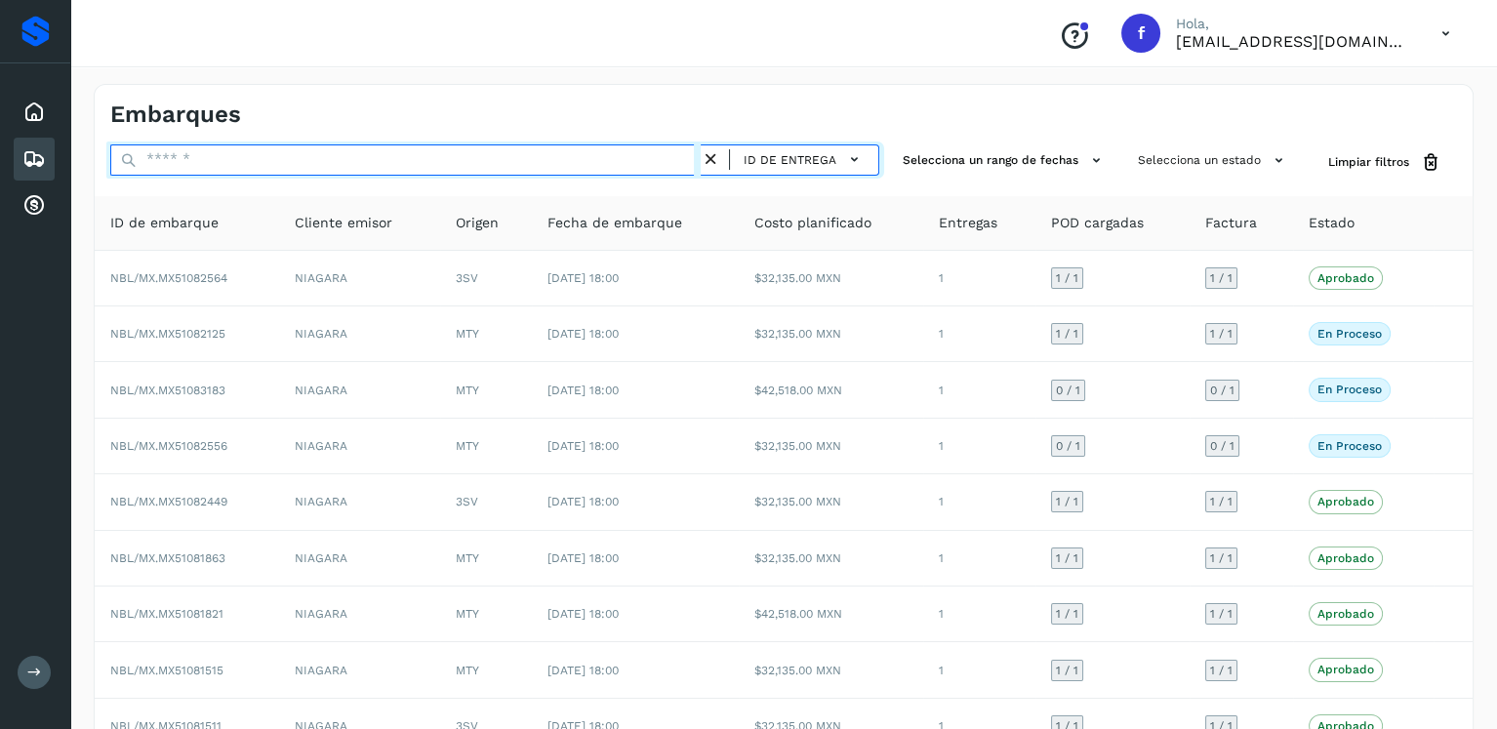
click at [595, 162] on input "text" at bounding box center [405, 159] width 591 height 31
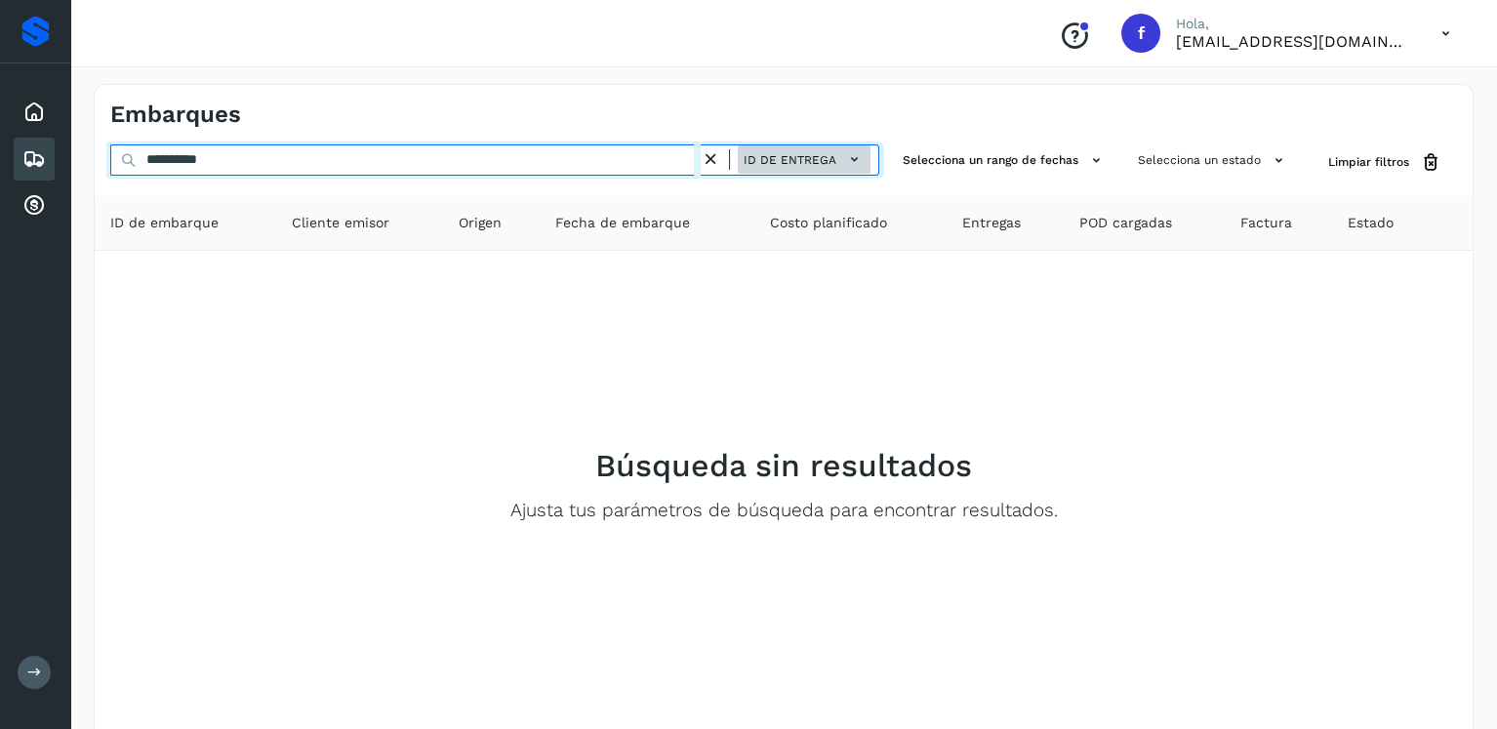
type input "**********"
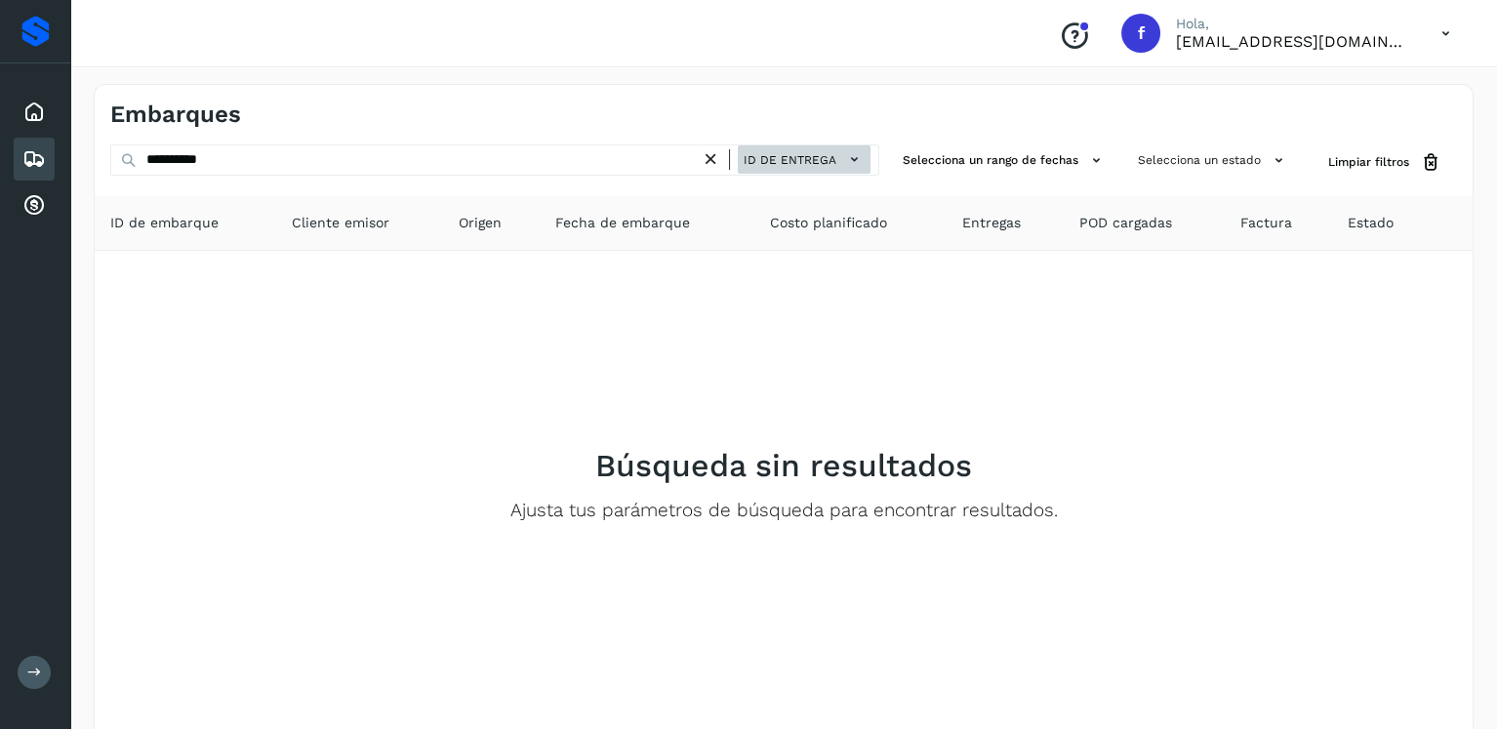
click at [819, 170] on button "ID de entrega" at bounding box center [804, 159] width 133 height 28
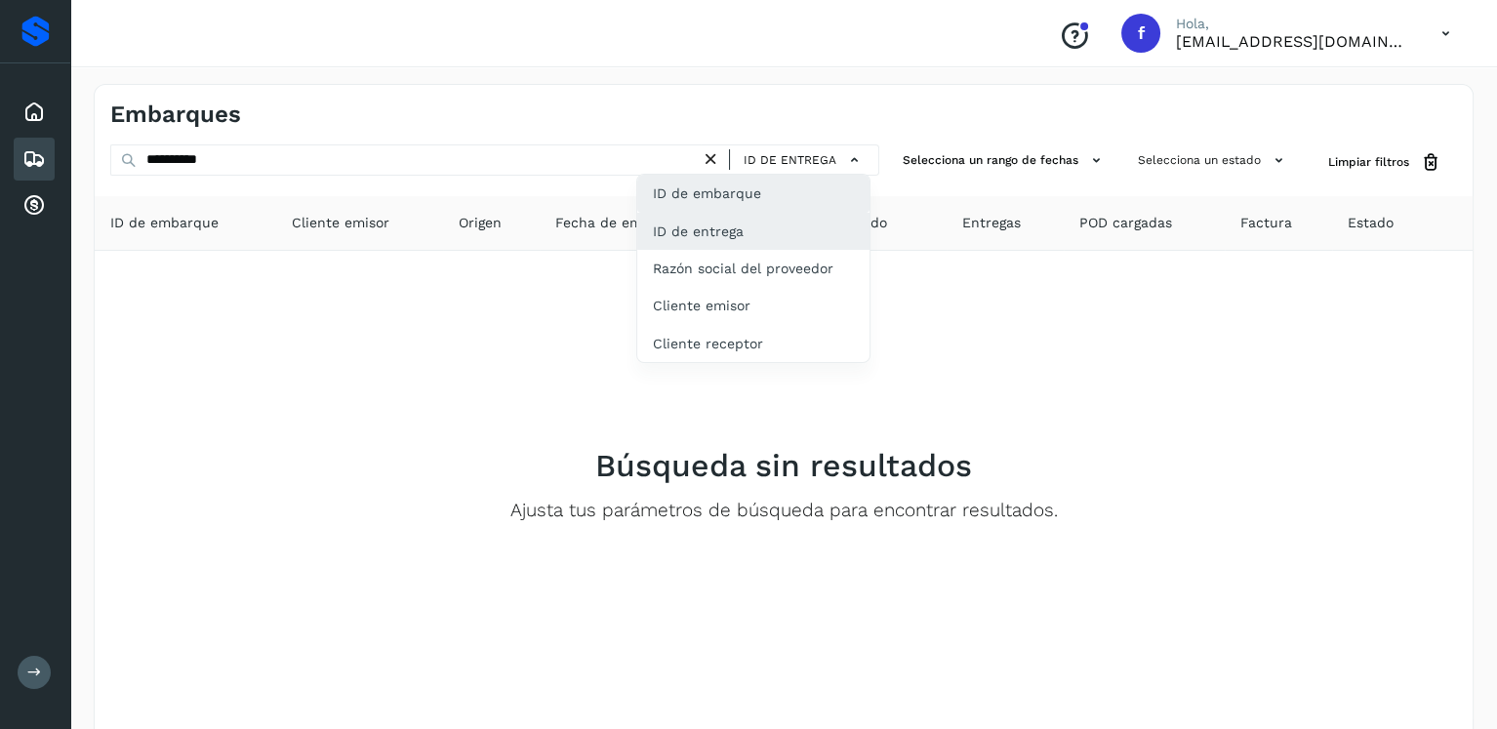
drag, startPoint x: 819, startPoint y: 170, endPoint x: 799, endPoint y: 190, distance: 28.3
click at [799, 190] on div "ID de embarque" at bounding box center [753, 193] width 232 height 37
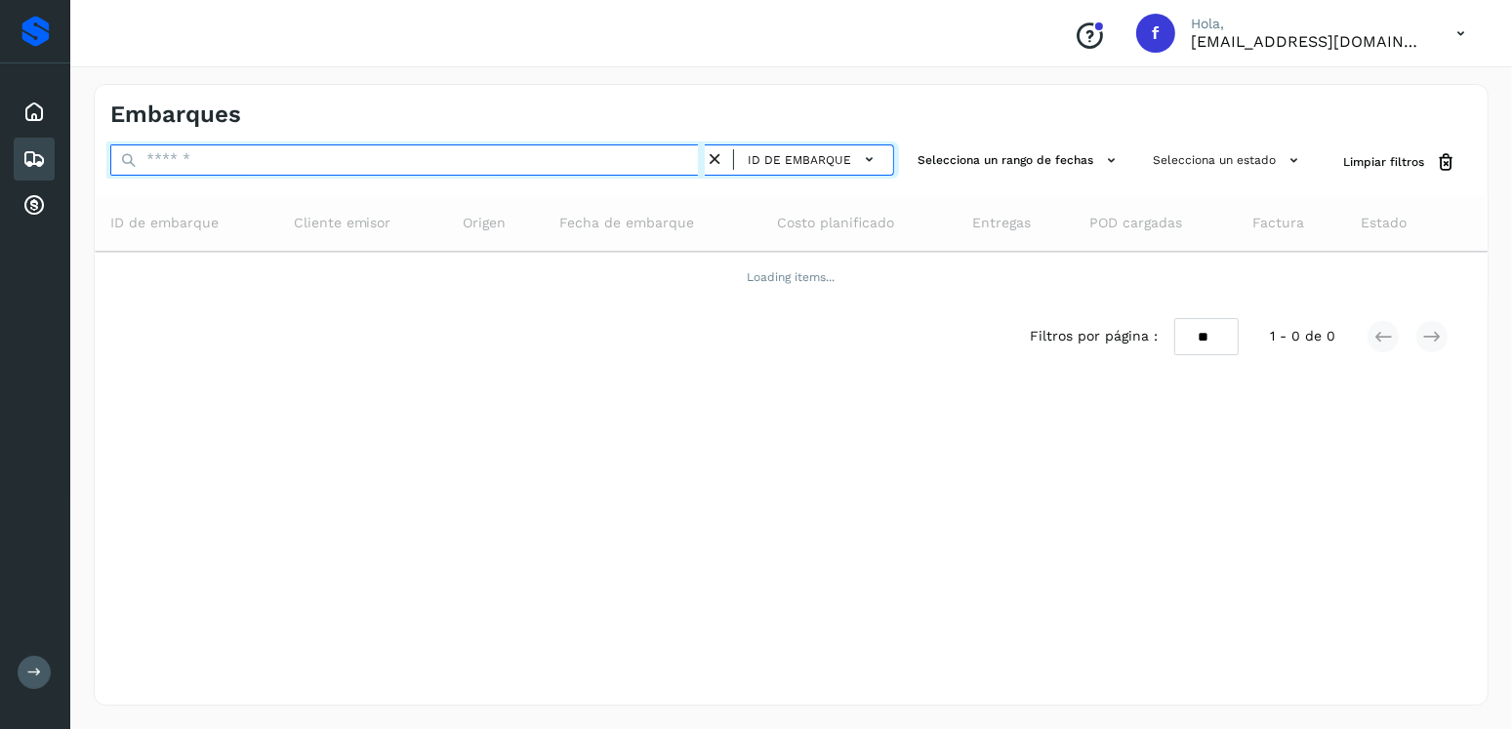
drag, startPoint x: 430, startPoint y: 168, endPoint x: 385, endPoint y: 169, distance: 45.9
click at [385, 169] on input "text" at bounding box center [407, 159] width 594 height 31
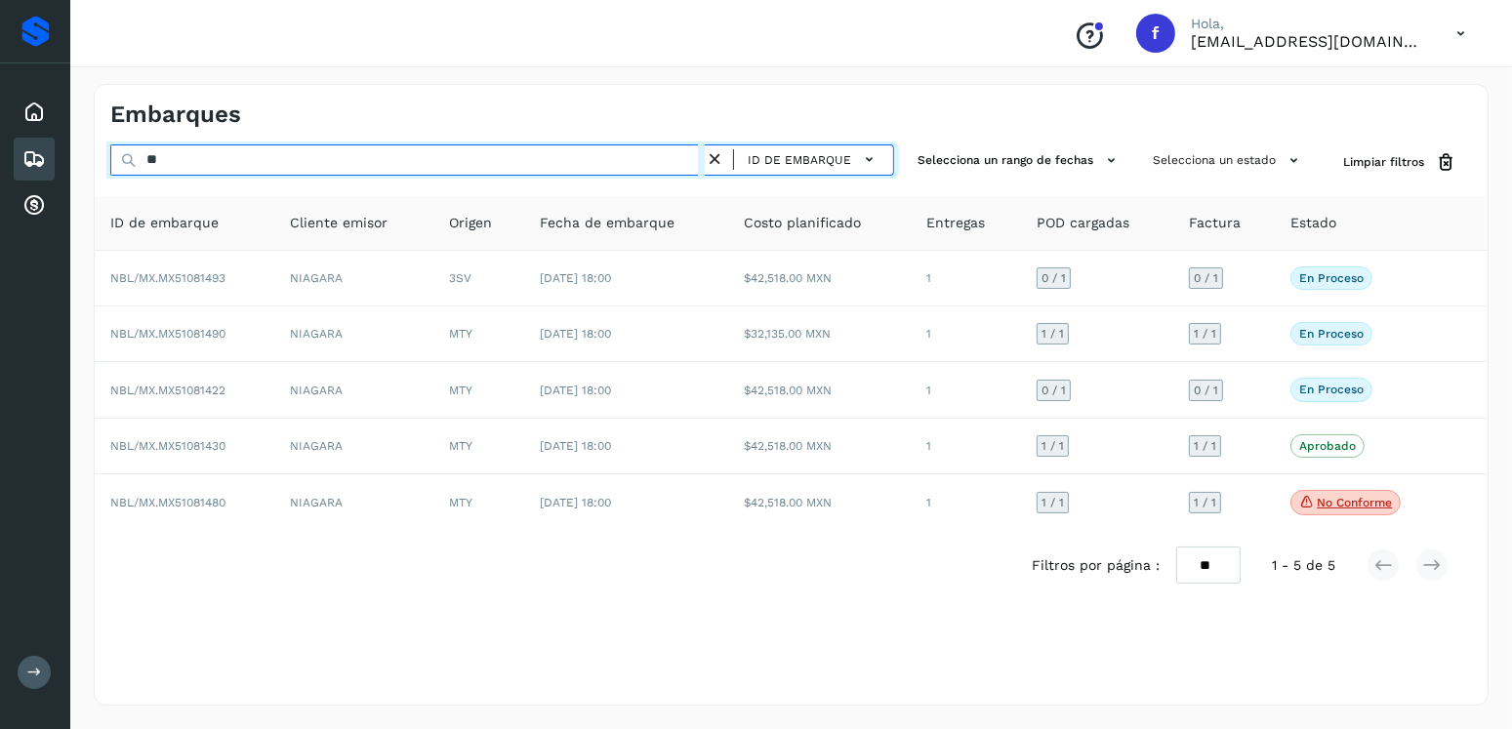
type input "*"
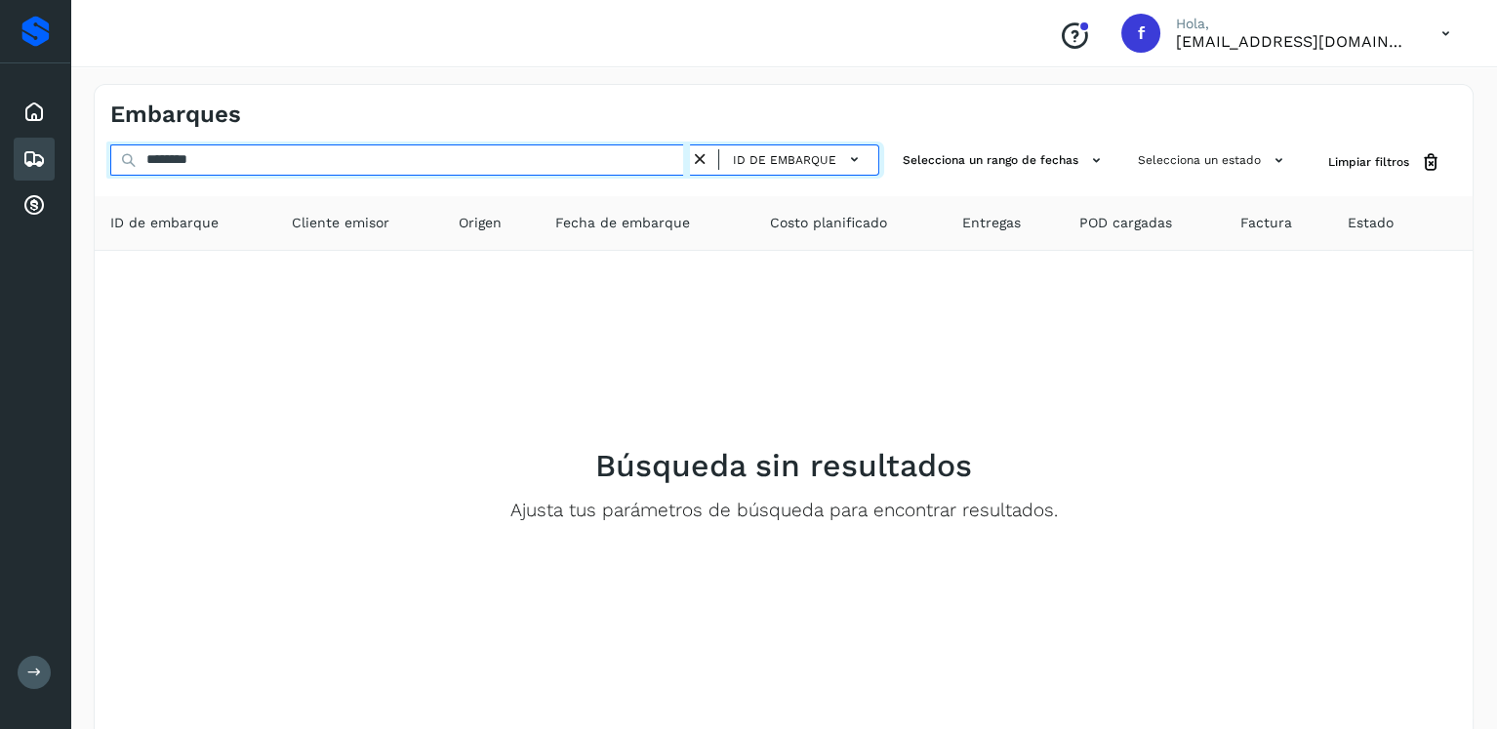
drag, startPoint x: 150, startPoint y: 156, endPoint x: 130, endPoint y: 156, distance: 20.5
click at [130, 156] on div "******** ID de embarque" at bounding box center [494, 162] width 769 height 36
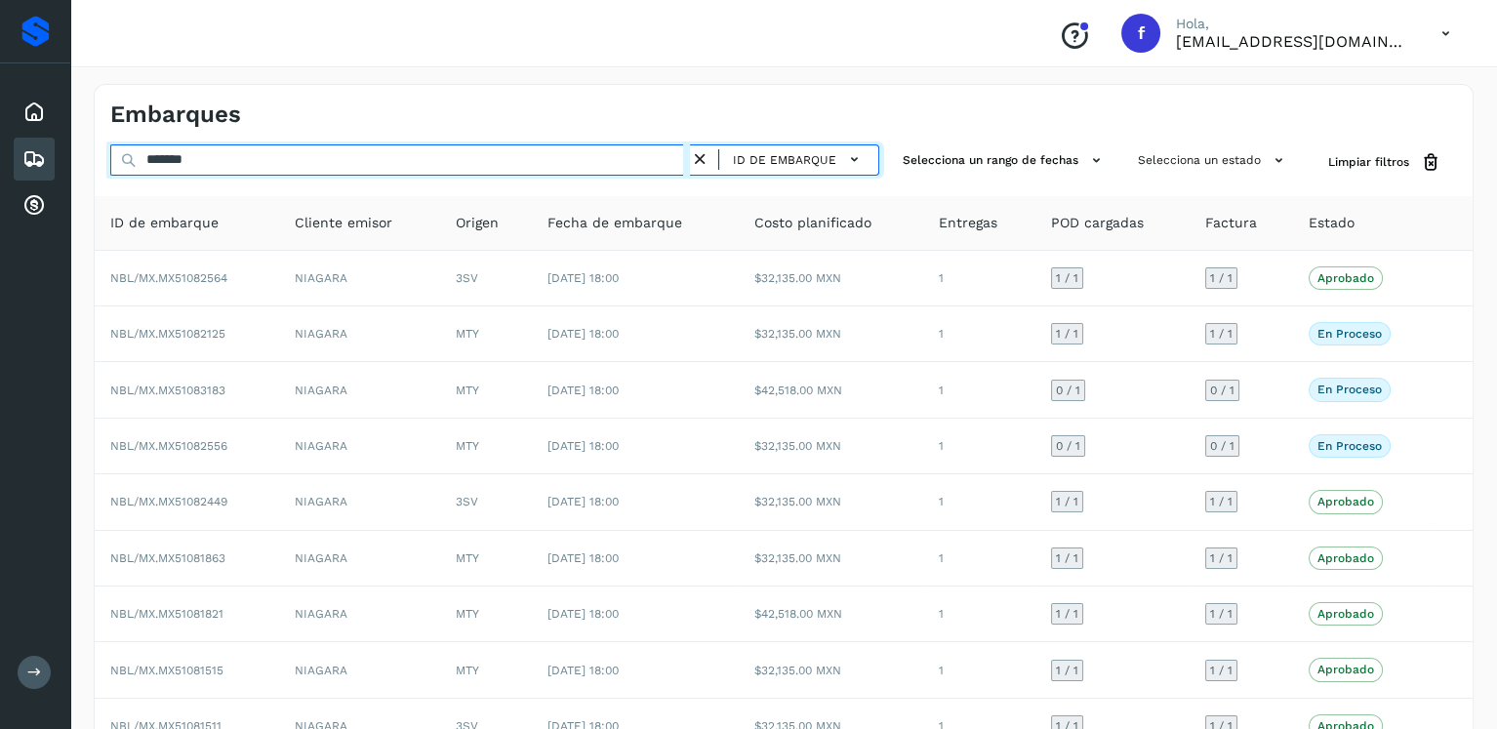
type input "********"
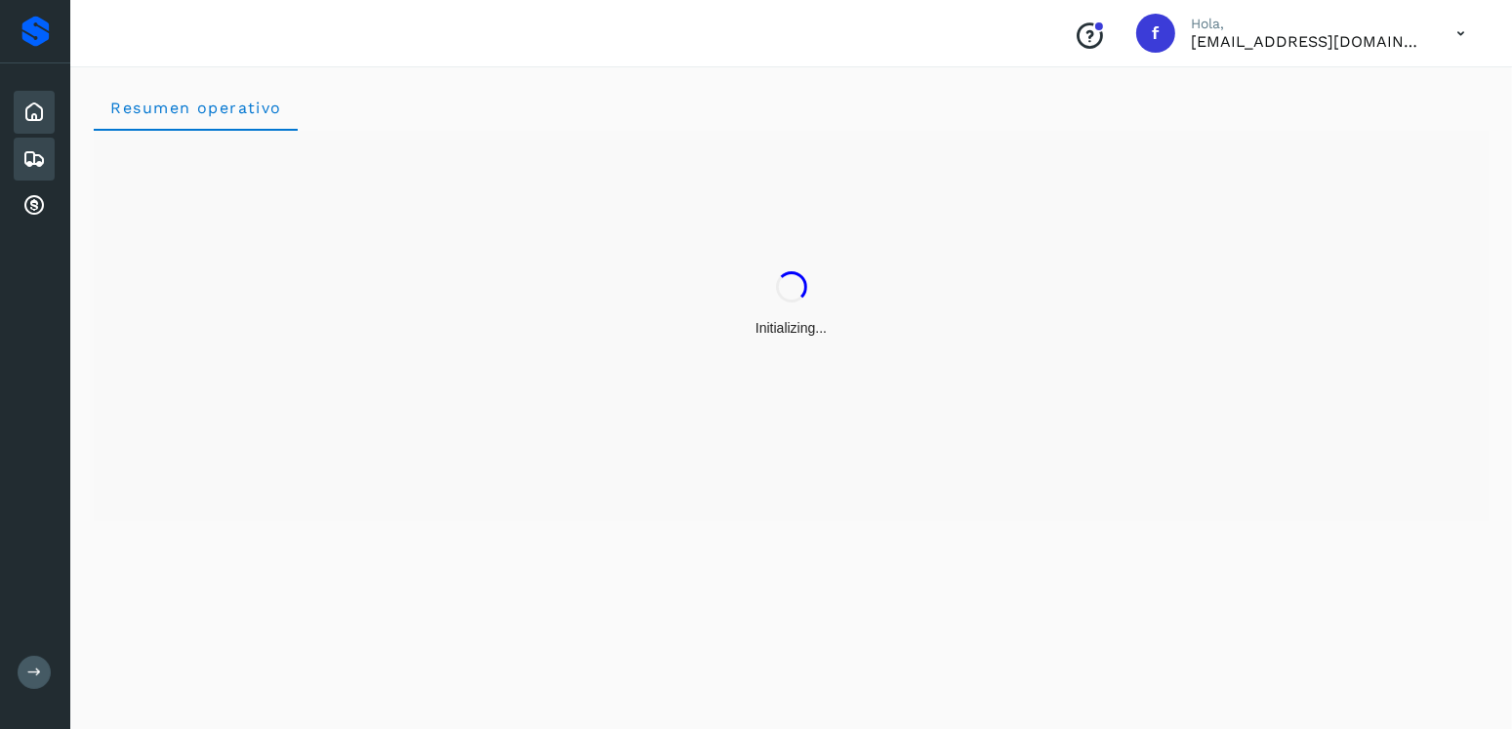
click at [33, 159] on icon at bounding box center [33, 158] width 23 height 23
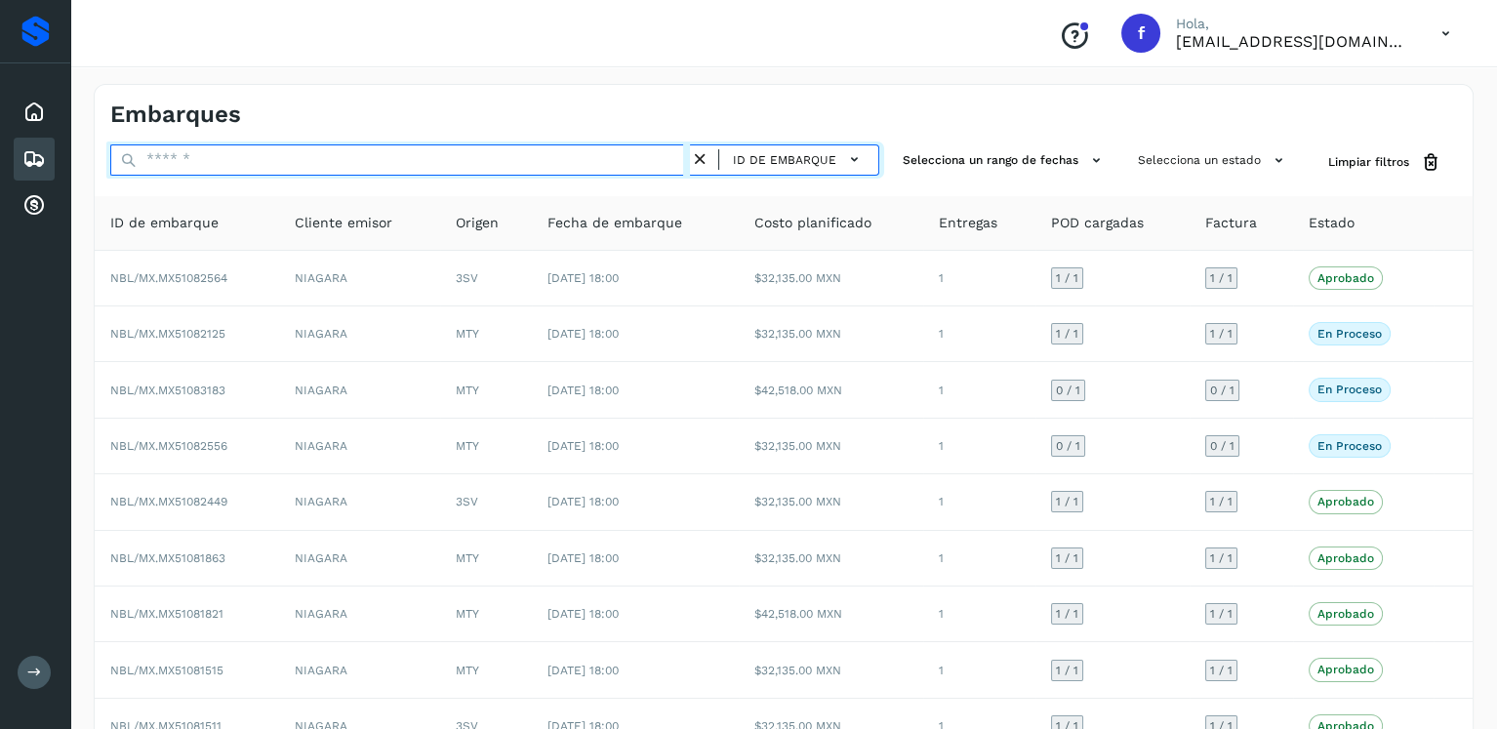
click at [275, 167] on input "text" at bounding box center [400, 159] width 580 height 31
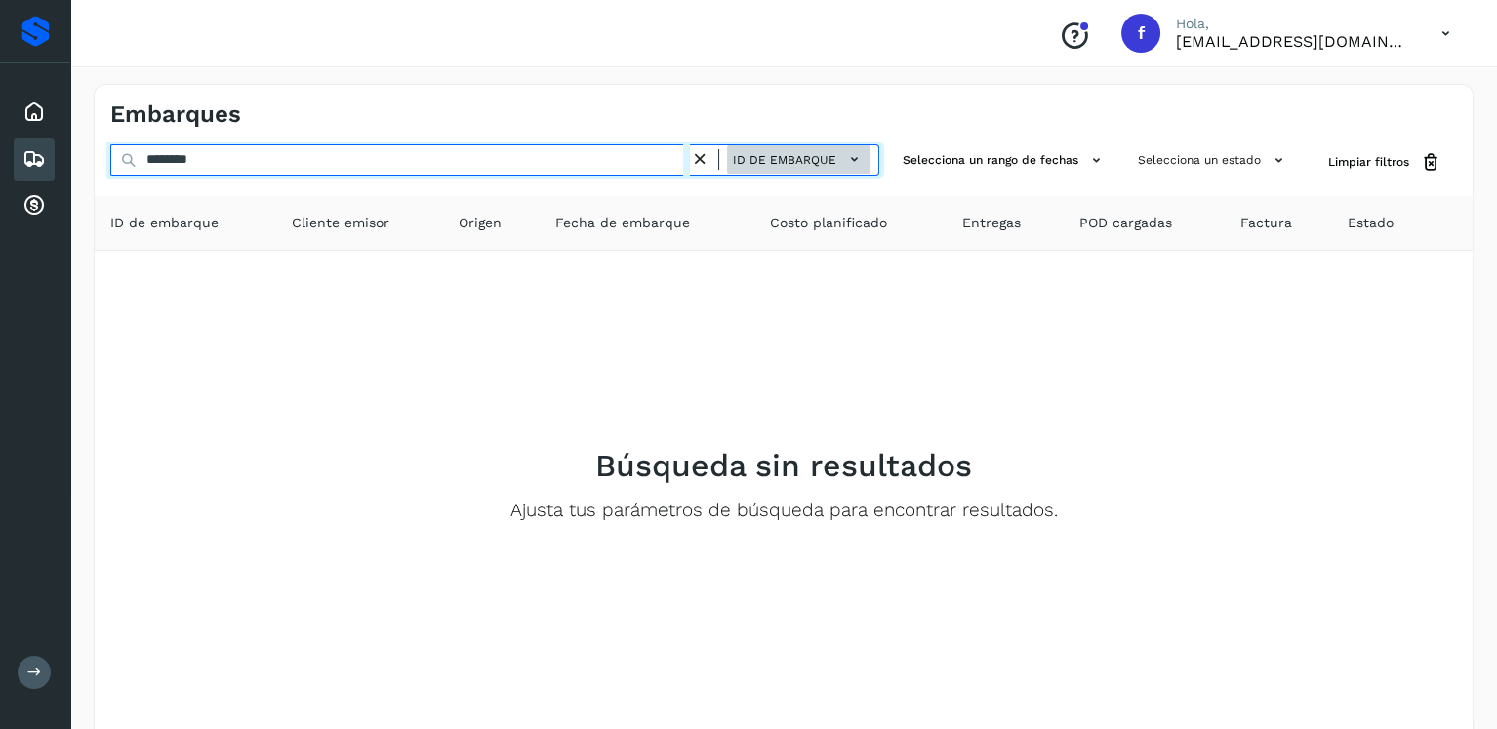
type input "********"
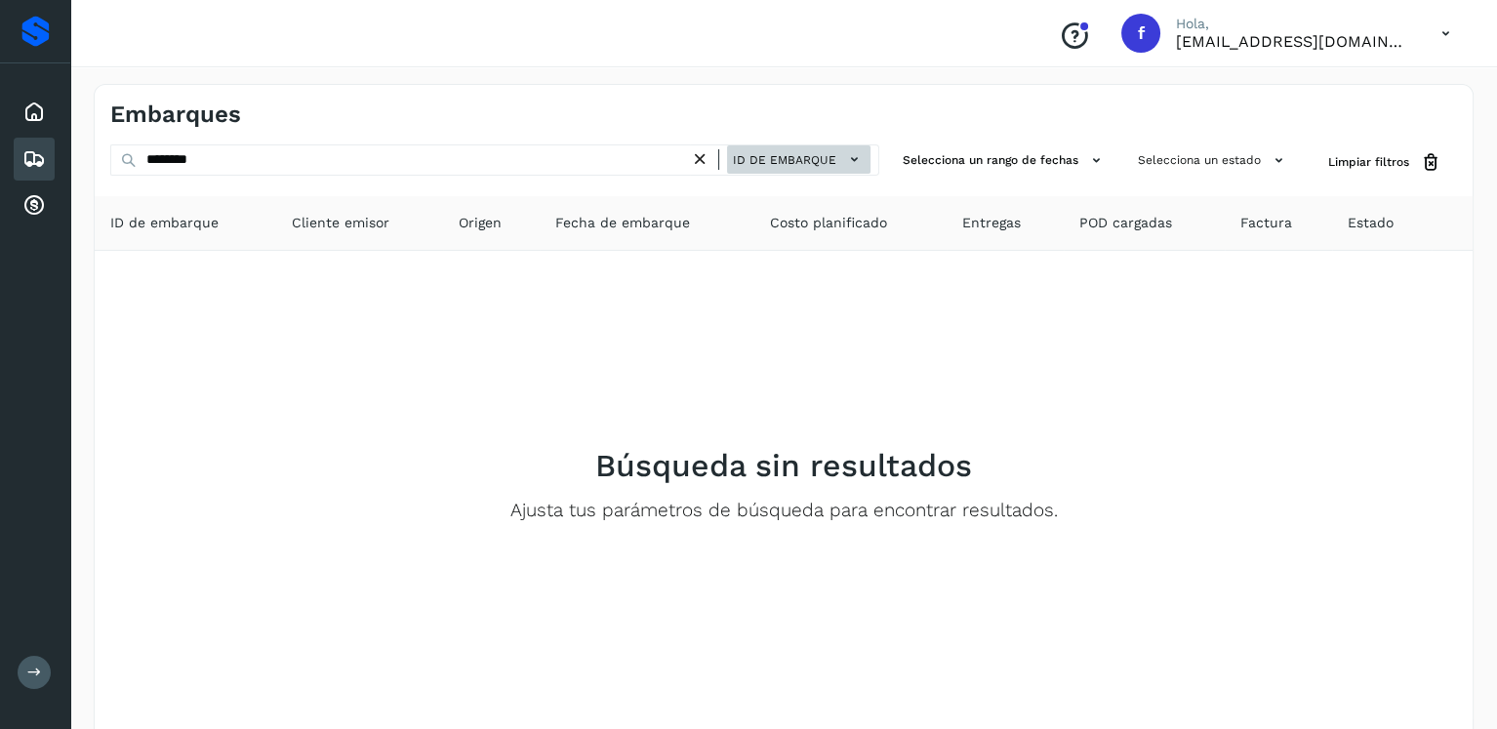
click at [764, 152] on span "ID de embarque" at bounding box center [784, 160] width 103 height 18
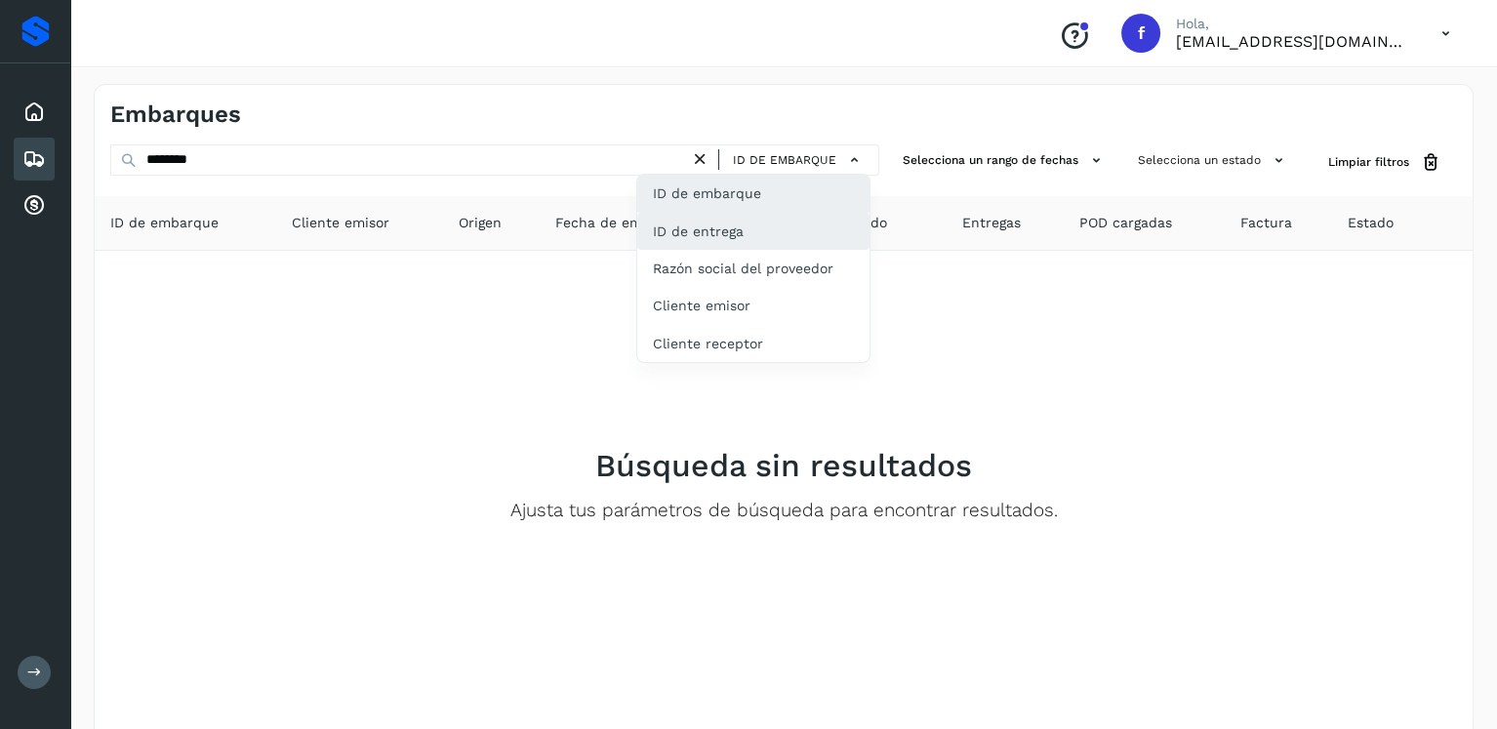
click at [718, 234] on div "ID de entrega" at bounding box center [753, 231] width 232 height 37
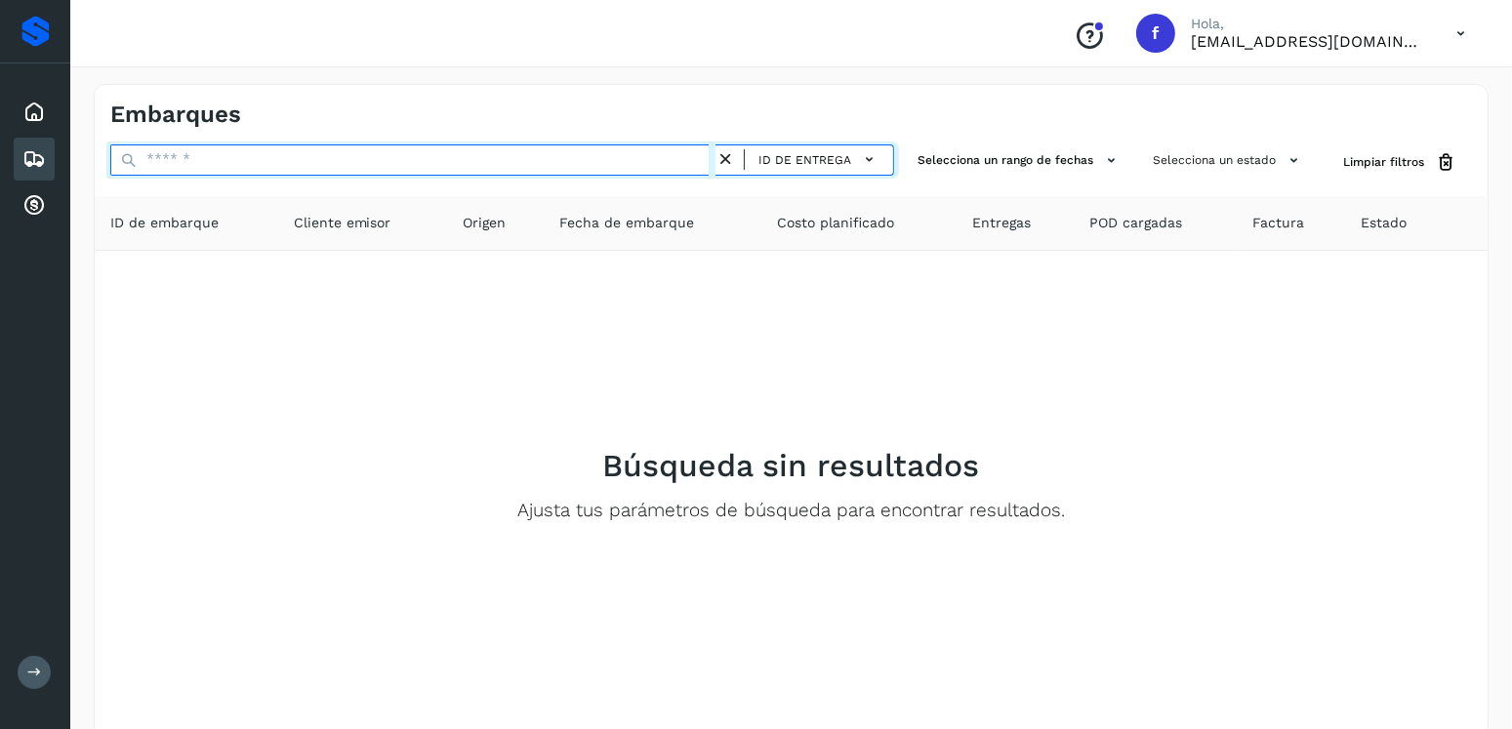
click at [303, 164] on input "text" at bounding box center [412, 159] width 605 height 31
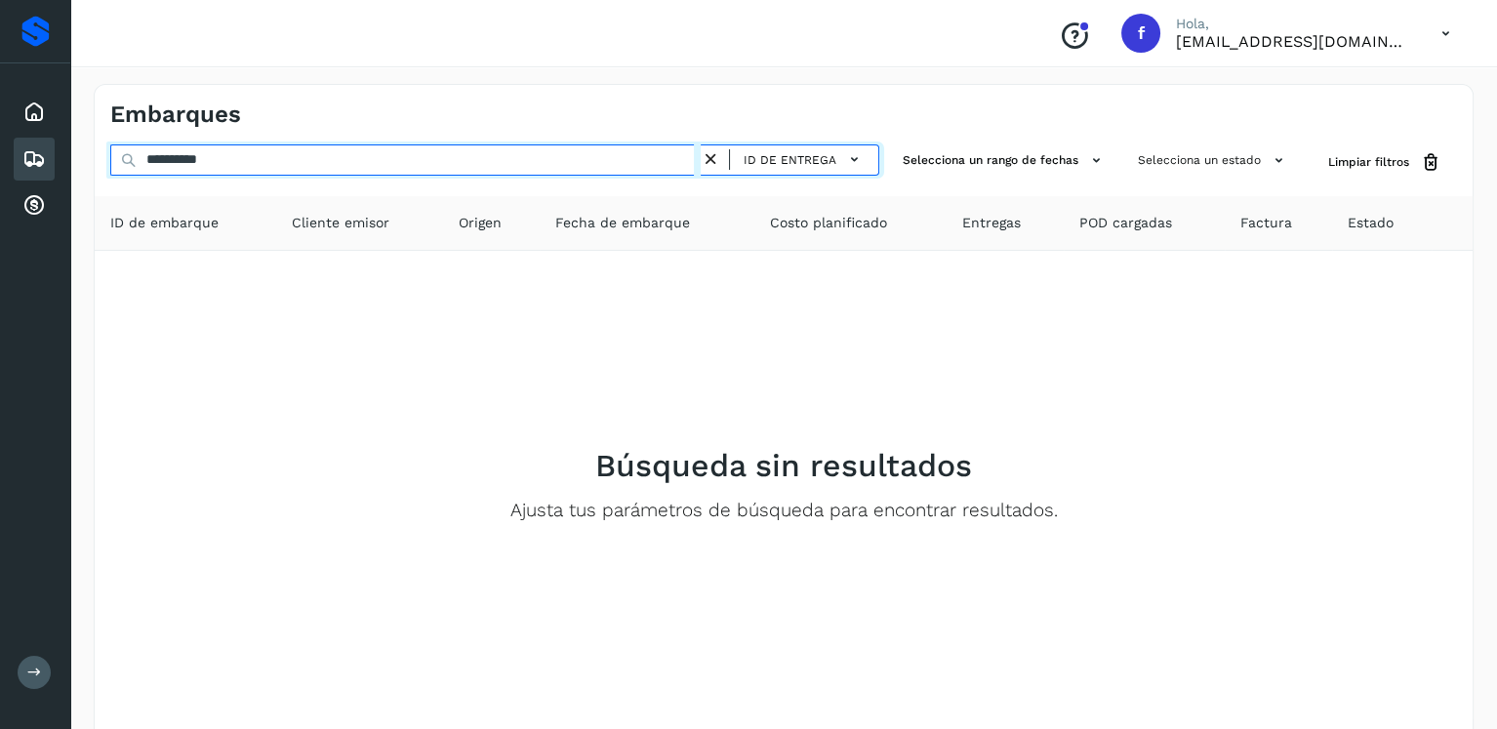
drag, startPoint x: 305, startPoint y: 163, endPoint x: 19, endPoint y: 166, distance: 287.0
click at [19, 166] on div "**********" at bounding box center [748, 406] width 1497 height 812
type input "**********"
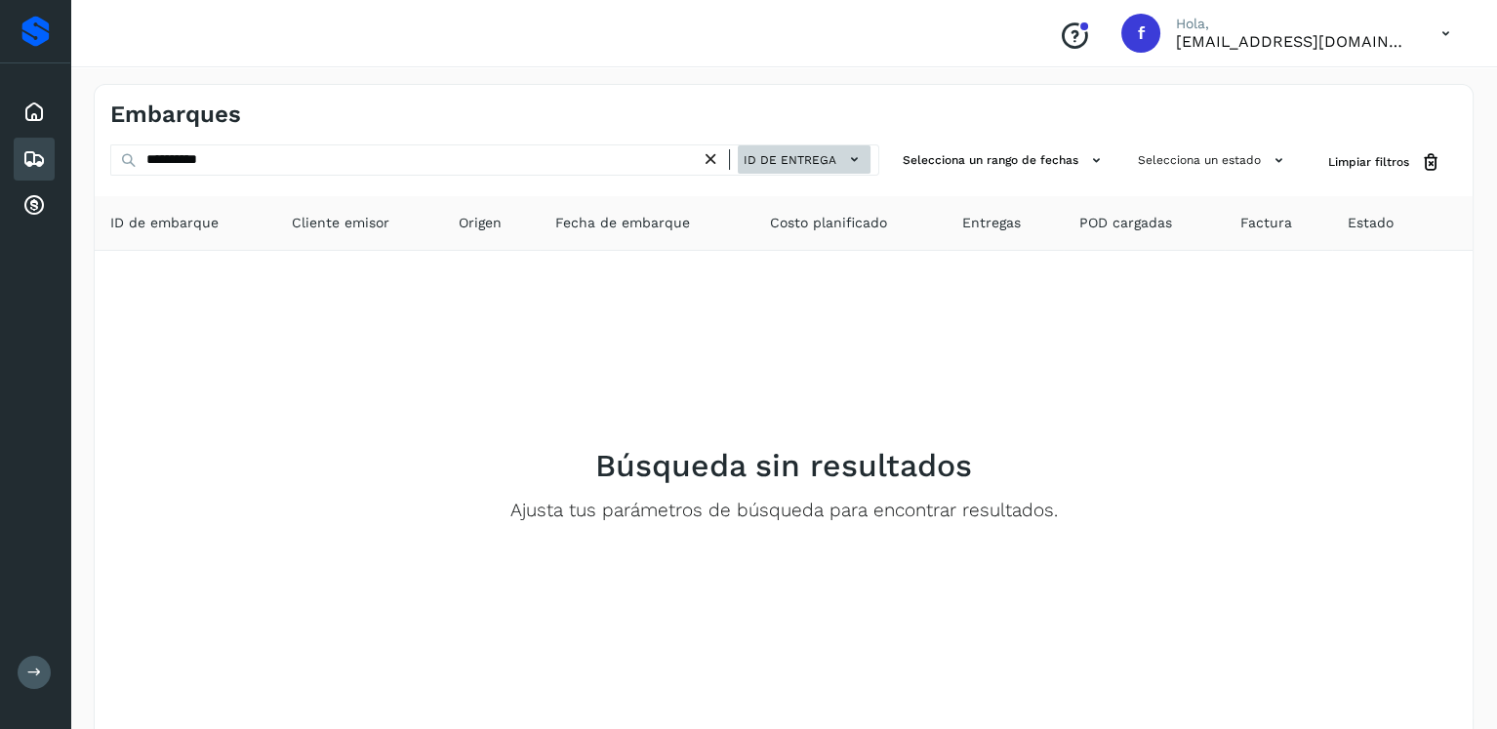
click at [760, 158] on span "ID de entrega" at bounding box center [790, 160] width 93 height 18
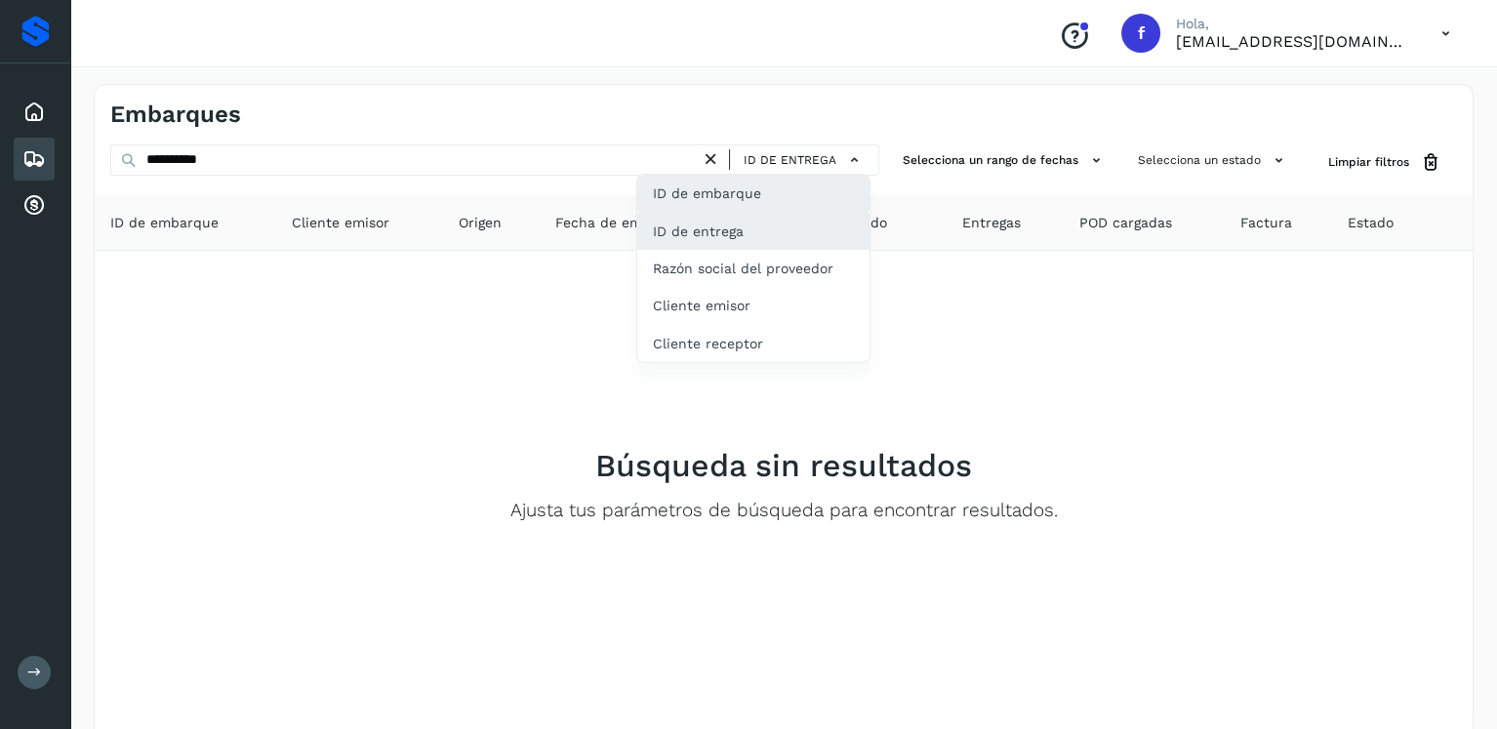
drag, startPoint x: 760, startPoint y: 158, endPoint x: 762, endPoint y: 179, distance: 20.6
click at [764, 170] on div "ID de entrega ID de embarque ID de entrega Razón social del proveedor Cliente e…" at bounding box center [804, 159] width 133 height 28
click at [762, 179] on div "ID de embarque" at bounding box center [753, 193] width 232 height 37
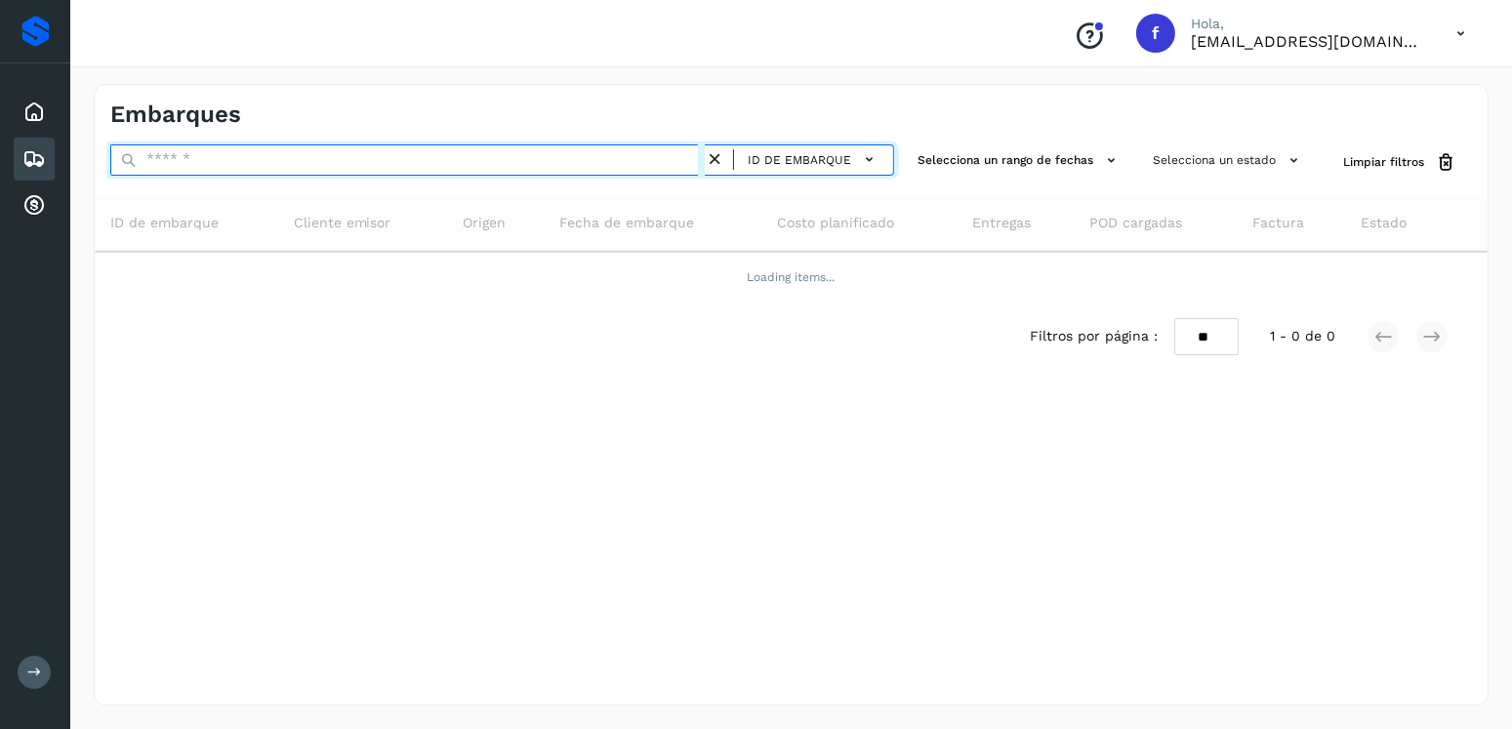
click at [390, 157] on input "text" at bounding box center [407, 159] width 594 height 31
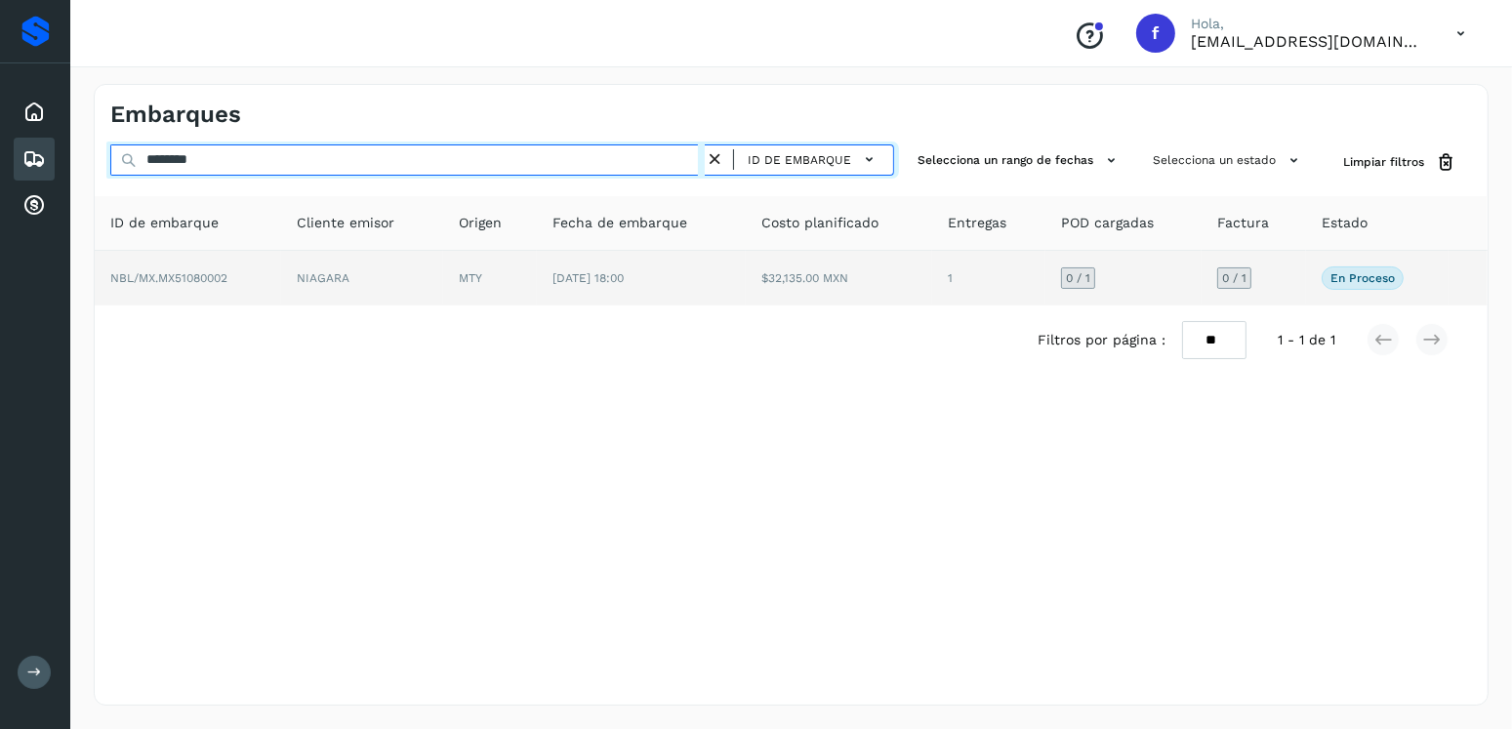
type input "********"
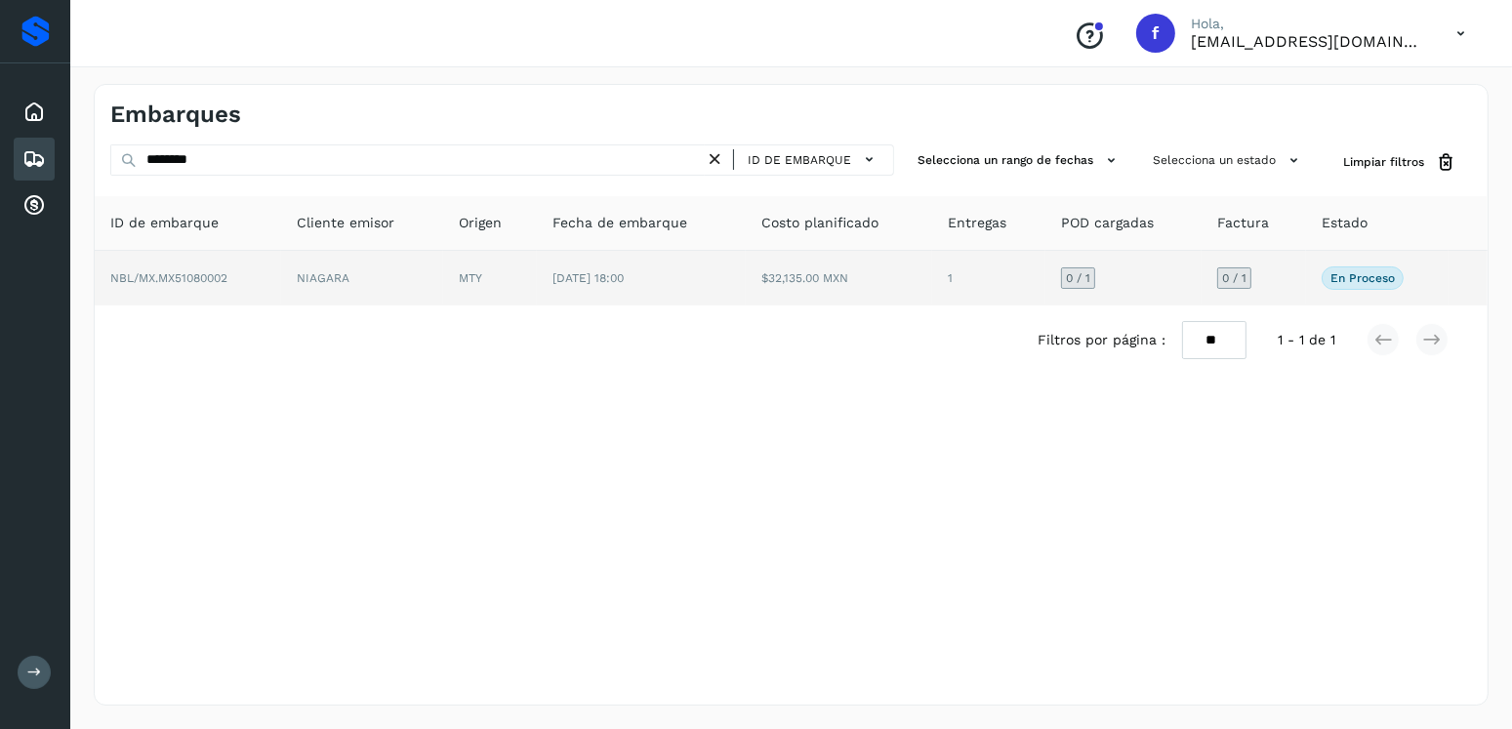
click at [681, 286] on td "[DATE] 18:00" at bounding box center [641, 278] width 209 height 55
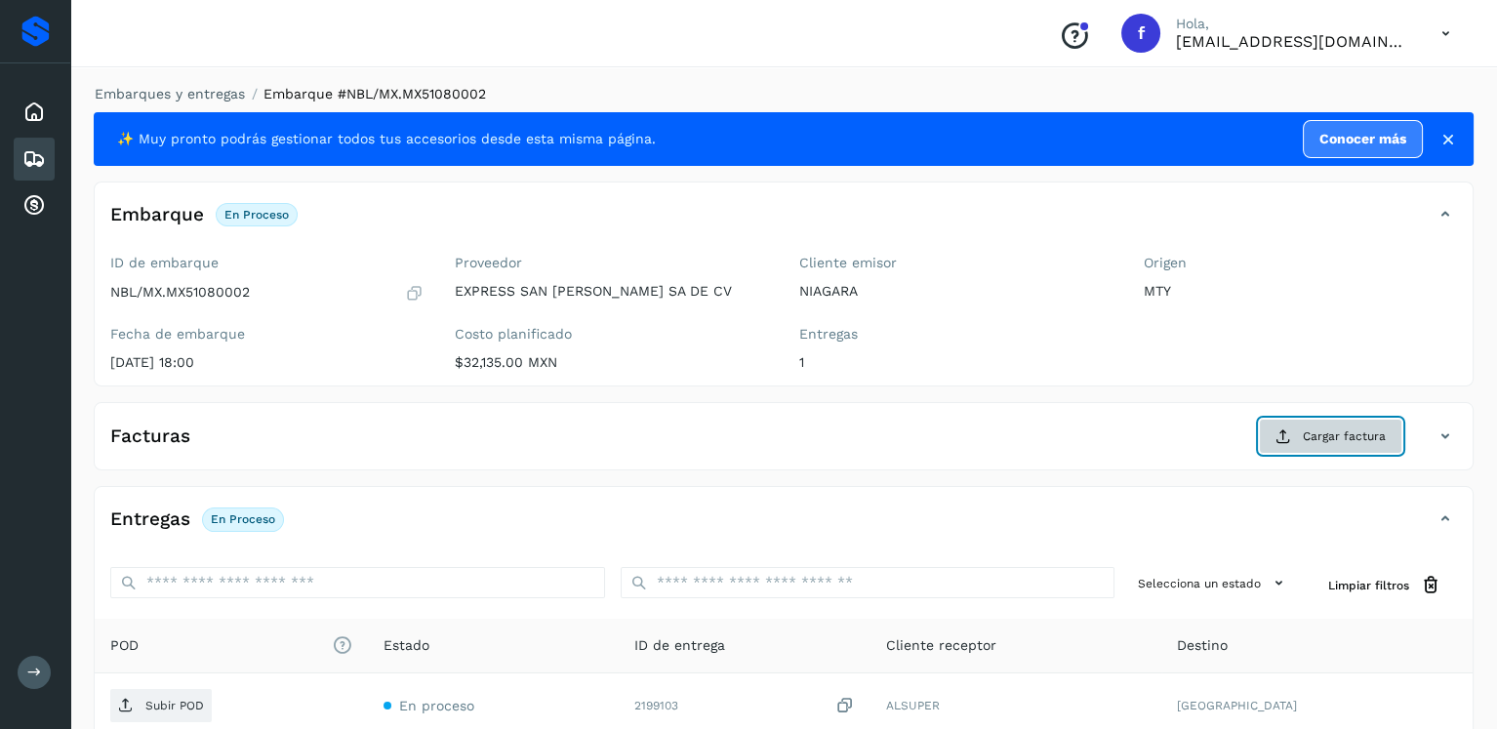
click at [1313, 428] on span "Cargar factura" at bounding box center [1344, 437] width 83 height 18
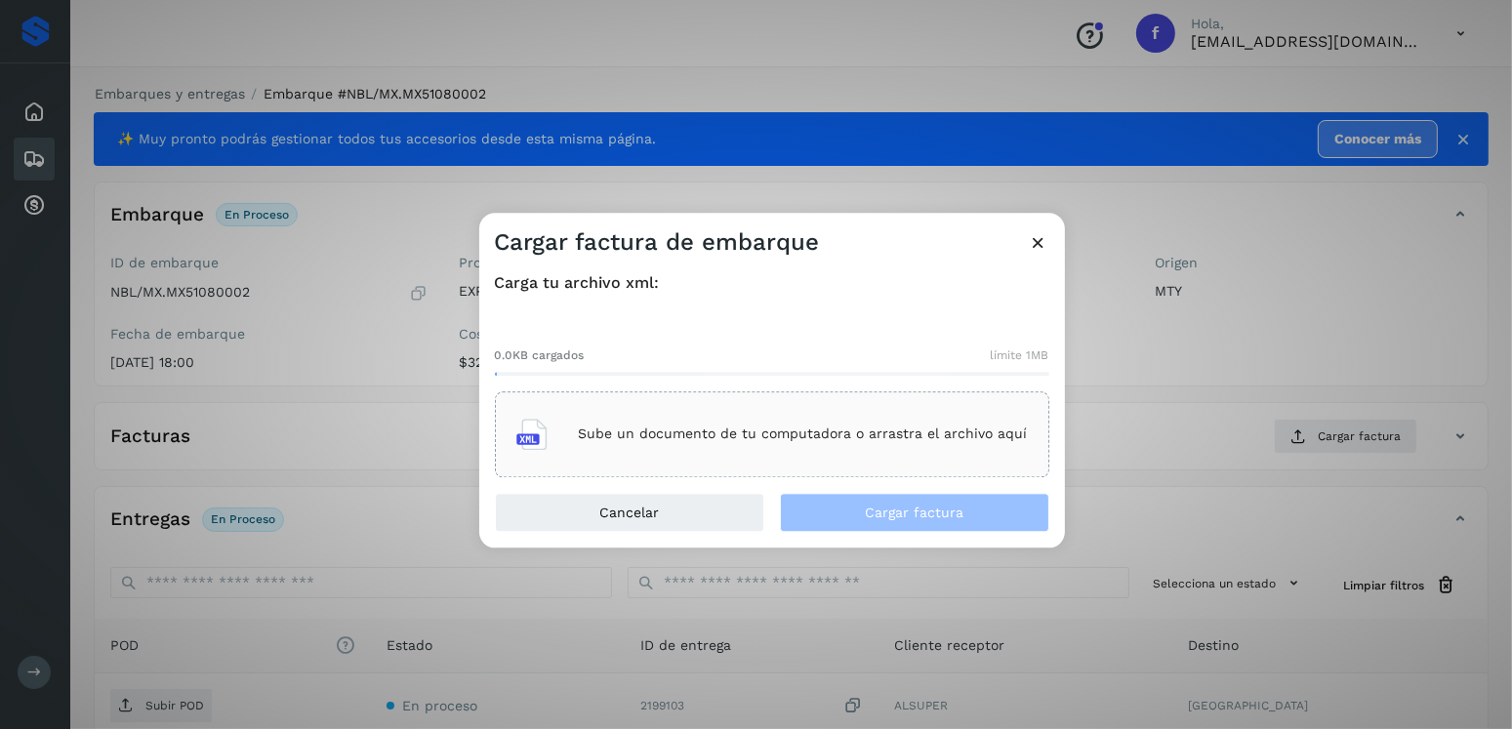
click at [806, 377] on div "0.0KB cargados límite 1MB Sube un documento de tu computadora o arrastra el arc…" at bounding box center [772, 396] width 554 height 162
click at [857, 431] on p "Sube un documento de tu computadora o arrastra el archivo aquí" at bounding box center [803, 435] width 449 height 17
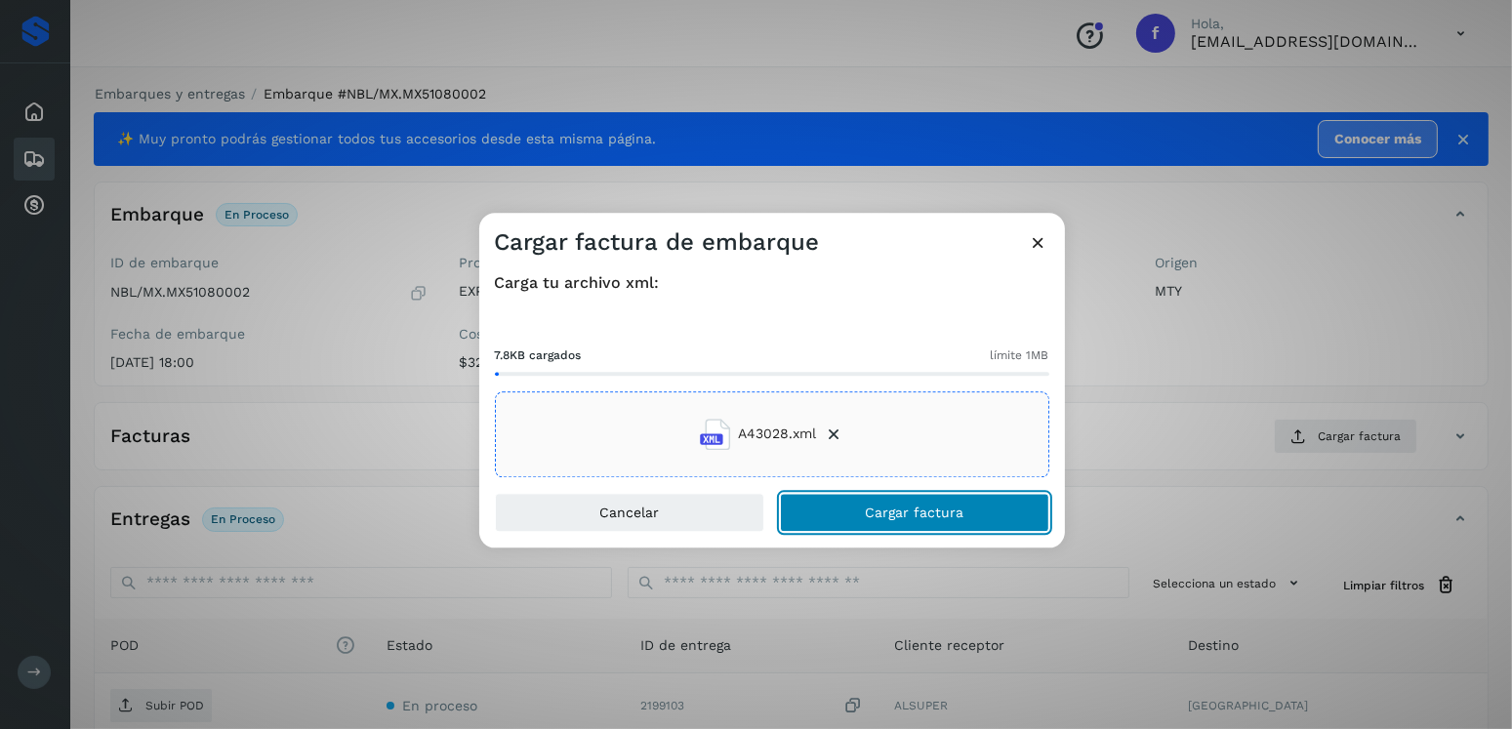
click at [938, 527] on button "Cargar factura" at bounding box center [914, 512] width 269 height 39
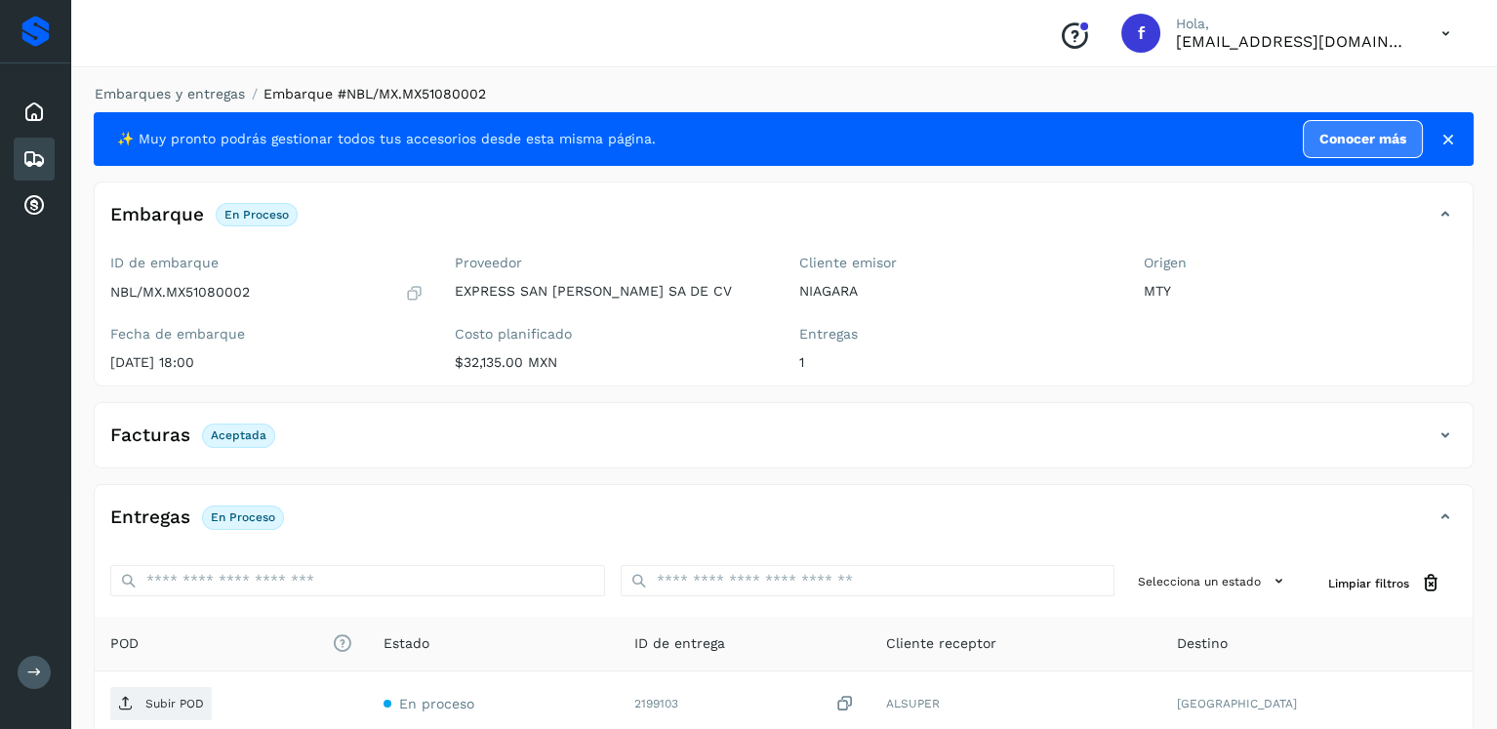
scroll to position [195, 0]
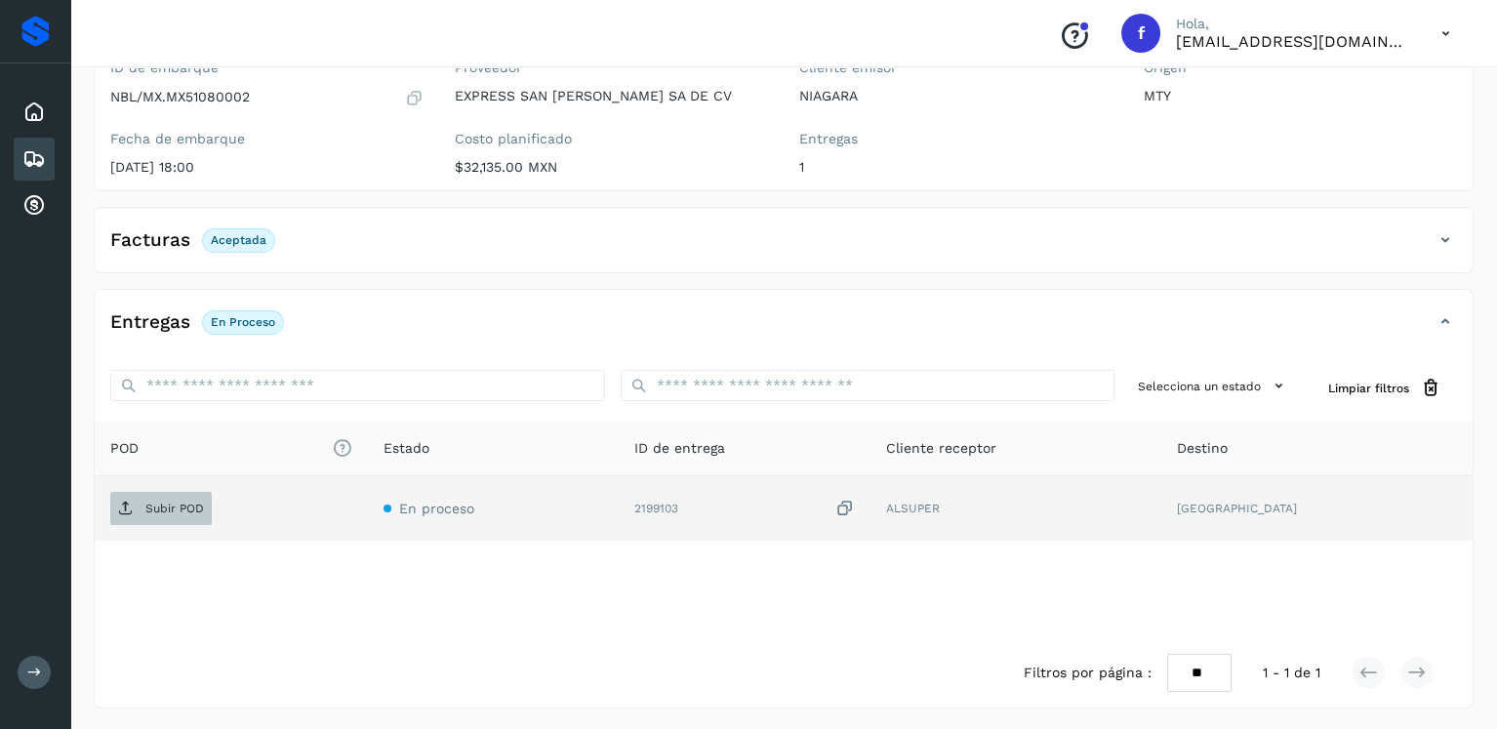
click at [188, 502] on p "Subir POD" at bounding box center [174, 509] width 59 height 14
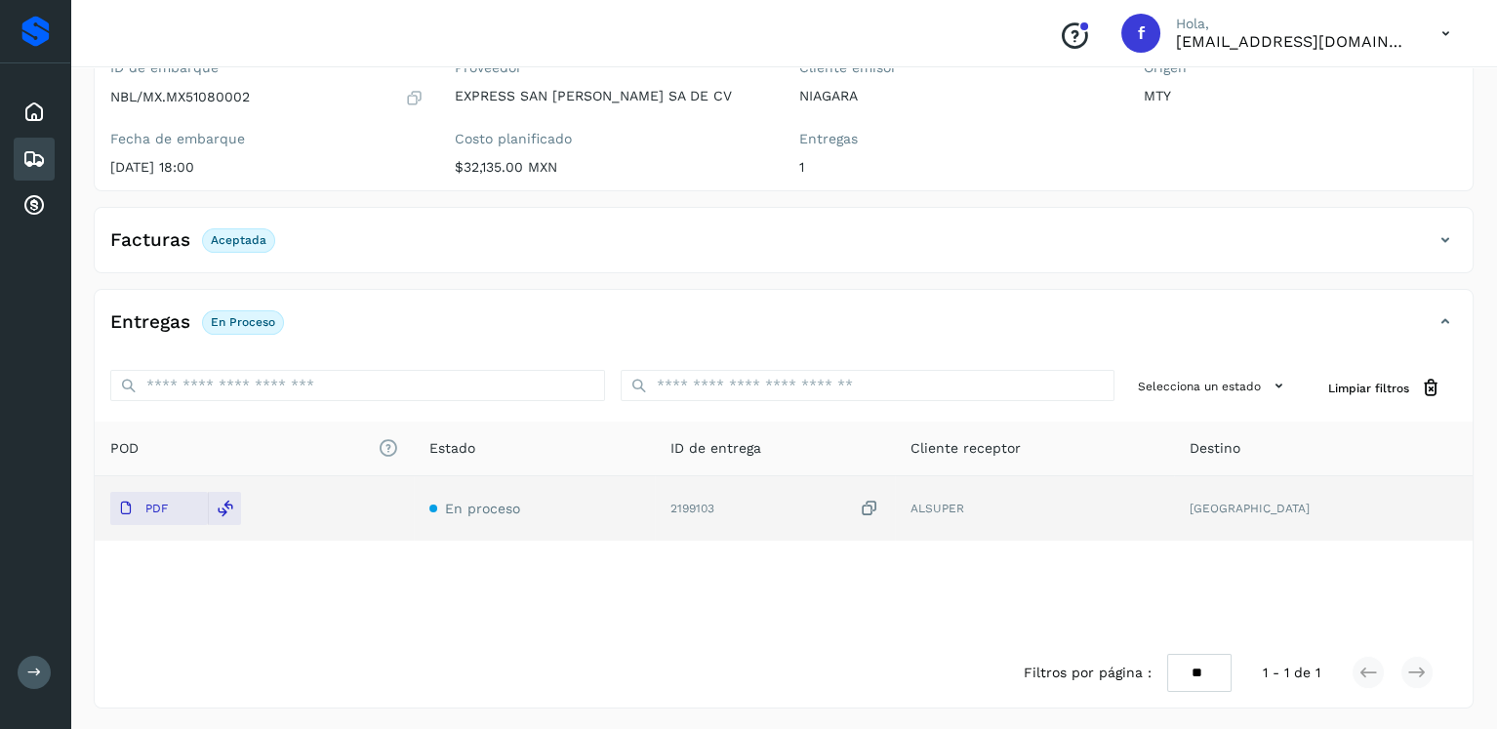
click at [25, 157] on icon at bounding box center [33, 158] width 23 height 23
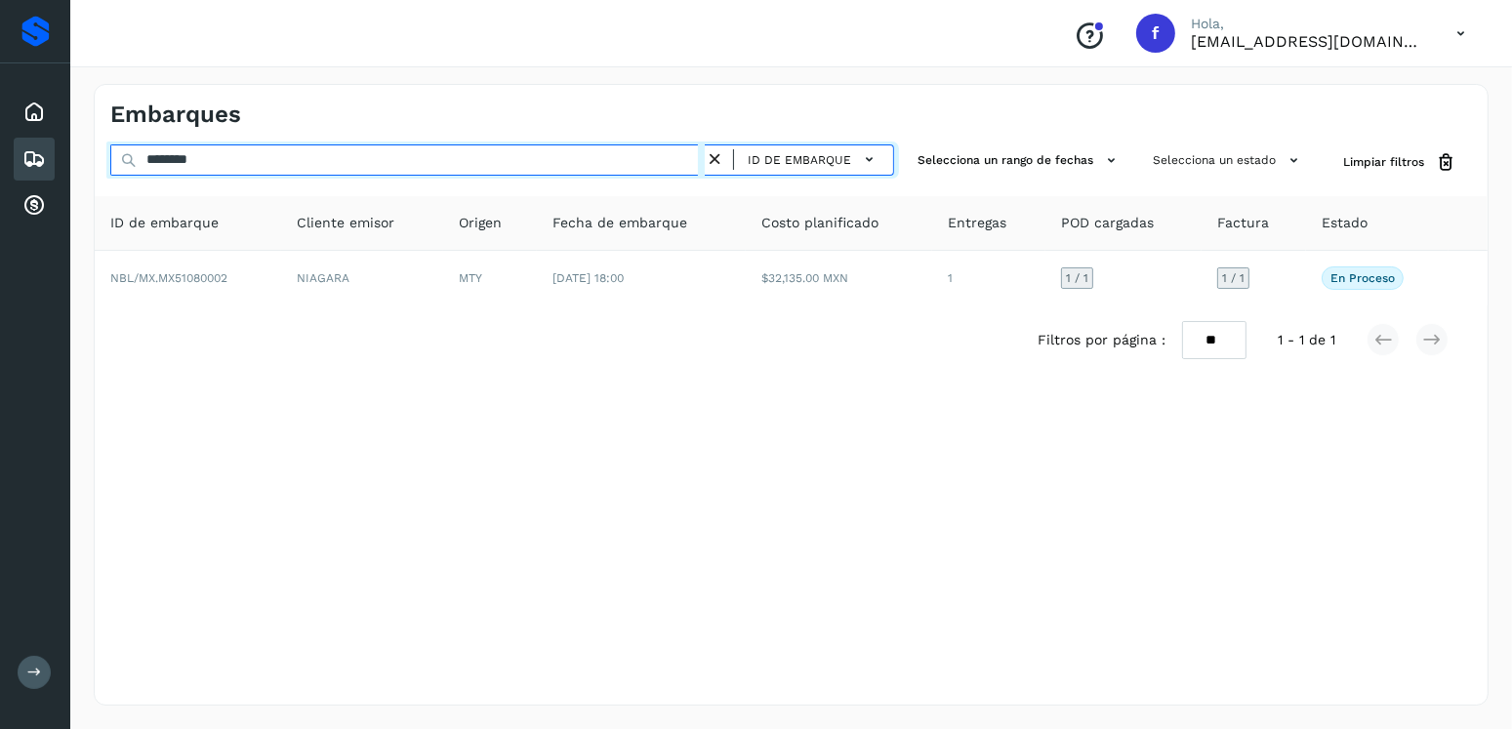
drag, startPoint x: 219, startPoint y: 170, endPoint x: 103, endPoint y: 171, distance: 115.2
click at [102, 177] on div "******** ID de embarque Selecciona un rango de fechas Selecciona un estado Limp…" at bounding box center [791, 162] width 1393 height 36
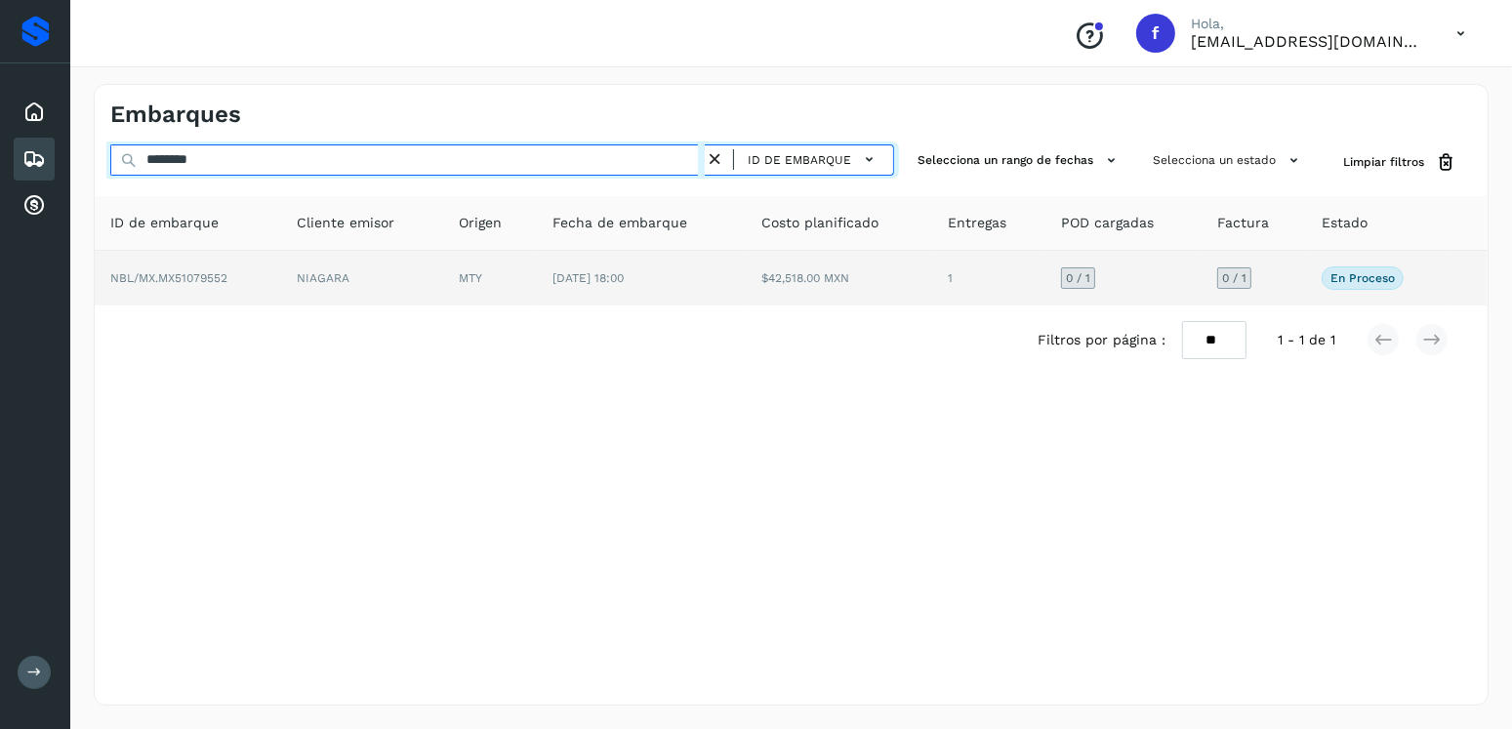
type input "********"
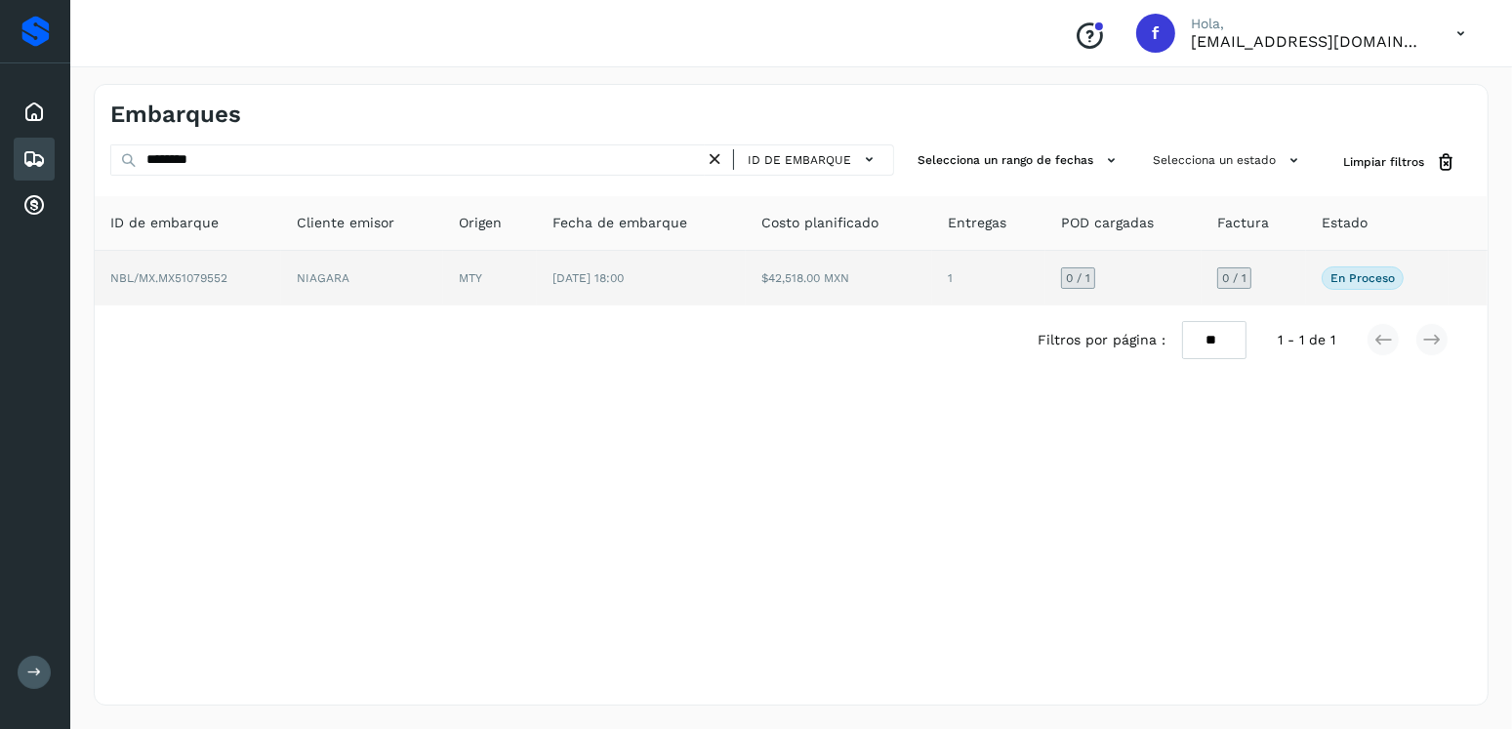
click at [507, 261] on td "MTY" at bounding box center [490, 278] width 94 height 55
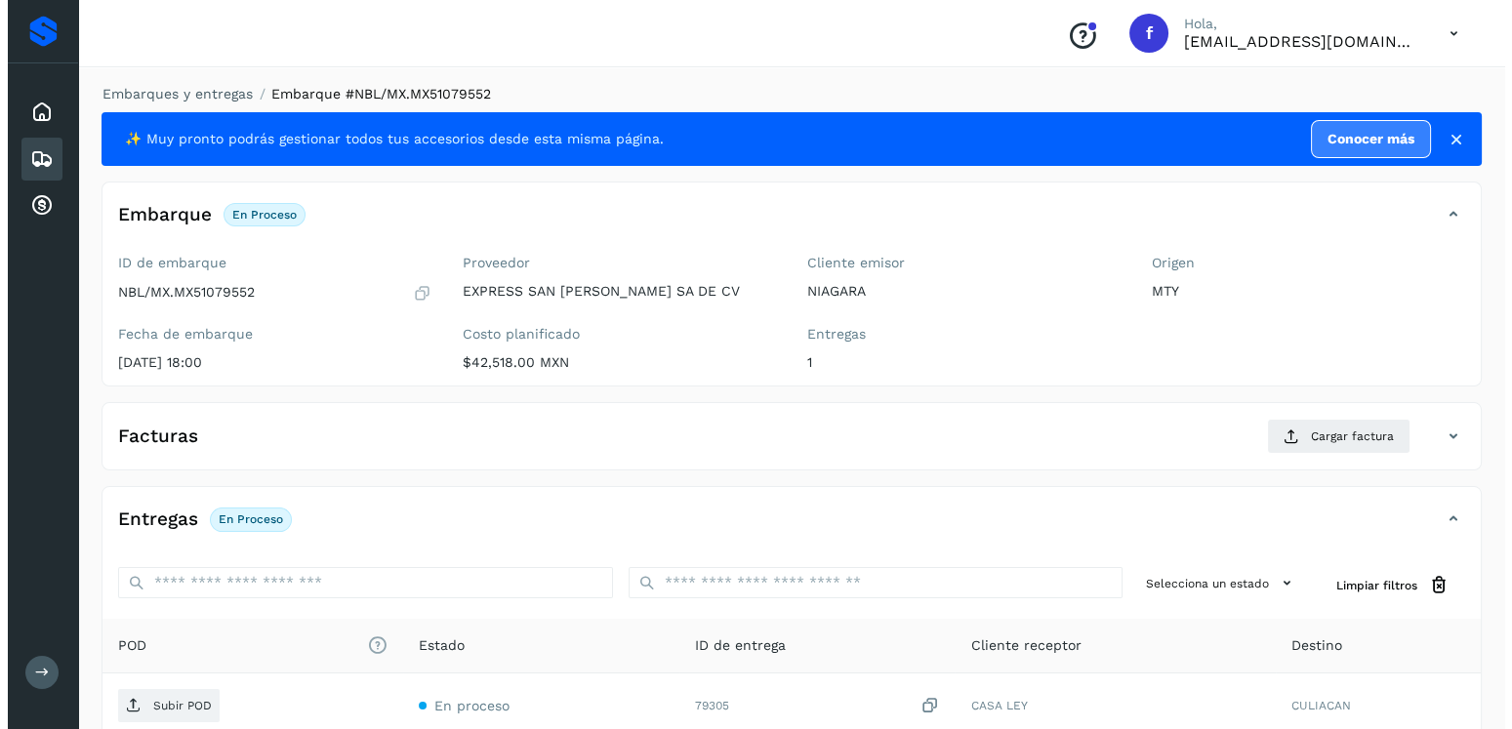
scroll to position [197, 0]
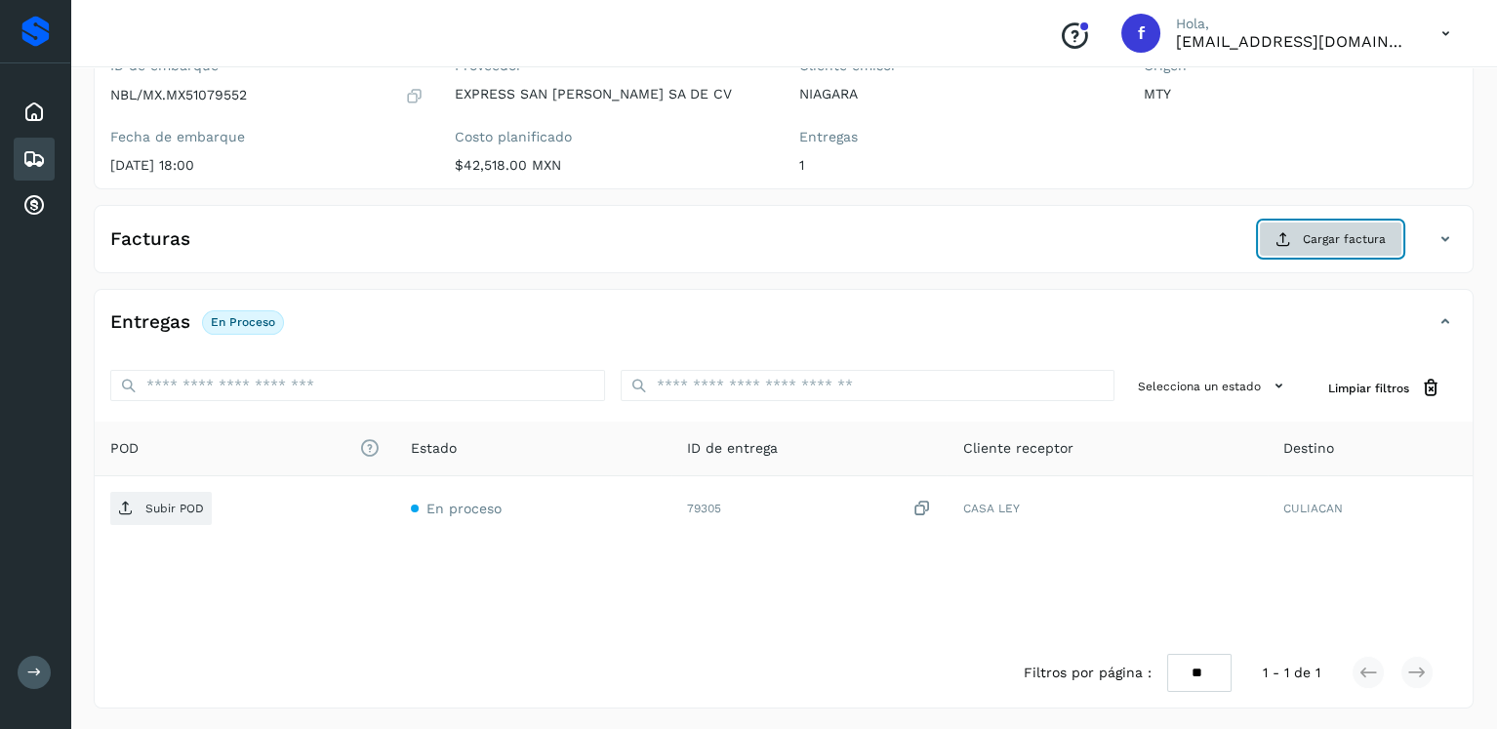
click at [1291, 242] on icon at bounding box center [1284, 239] width 16 height 16
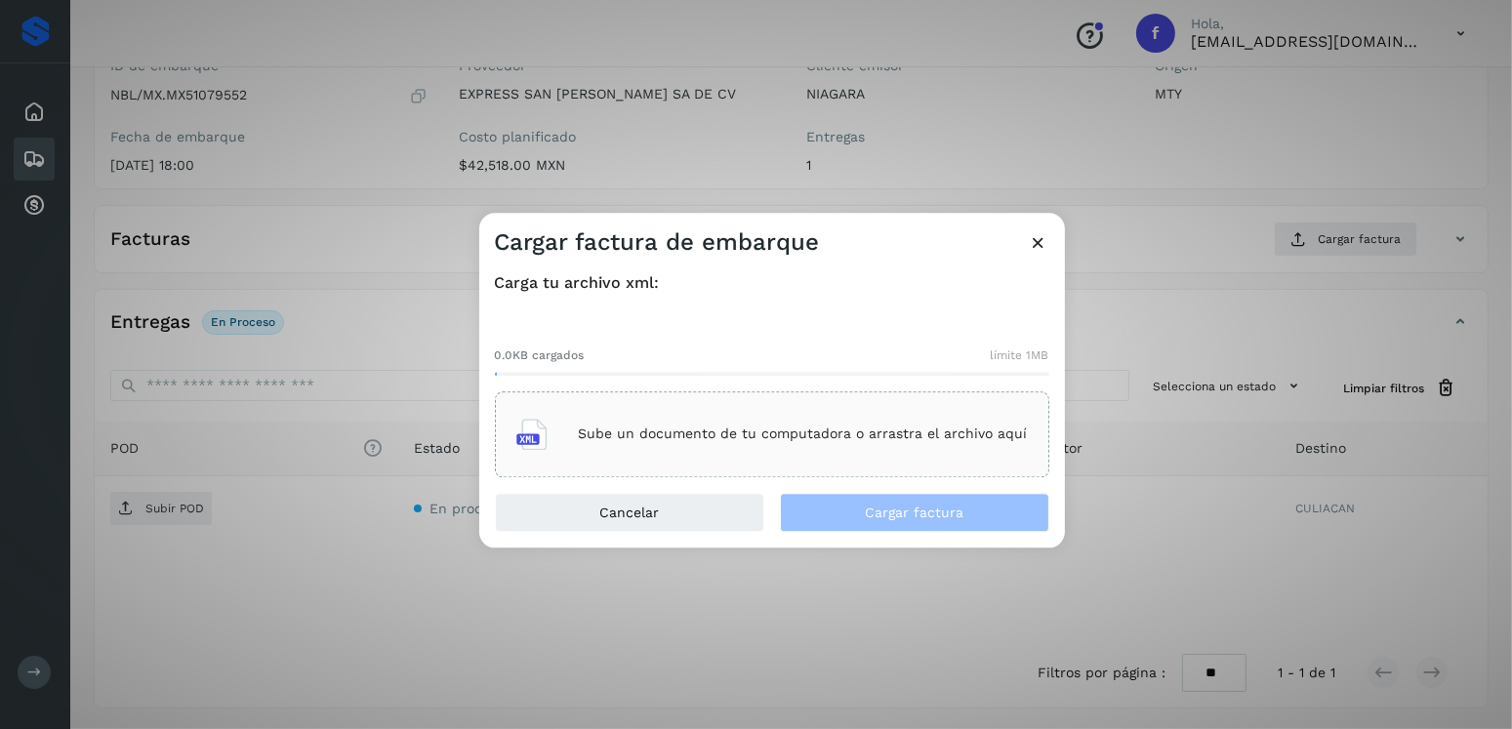
drag, startPoint x: 748, startPoint y: 366, endPoint x: 764, endPoint y: 408, distance: 45.1
click at [748, 370] on div "0.0KB cargados límite 1MB" at bounding box center [772, 353] width 554 height 45
click at [764, 408] on div "Sube un documento de tu computadora o arrastra el archivo aquí" at bounding box center [771, 434] width 511 height 53
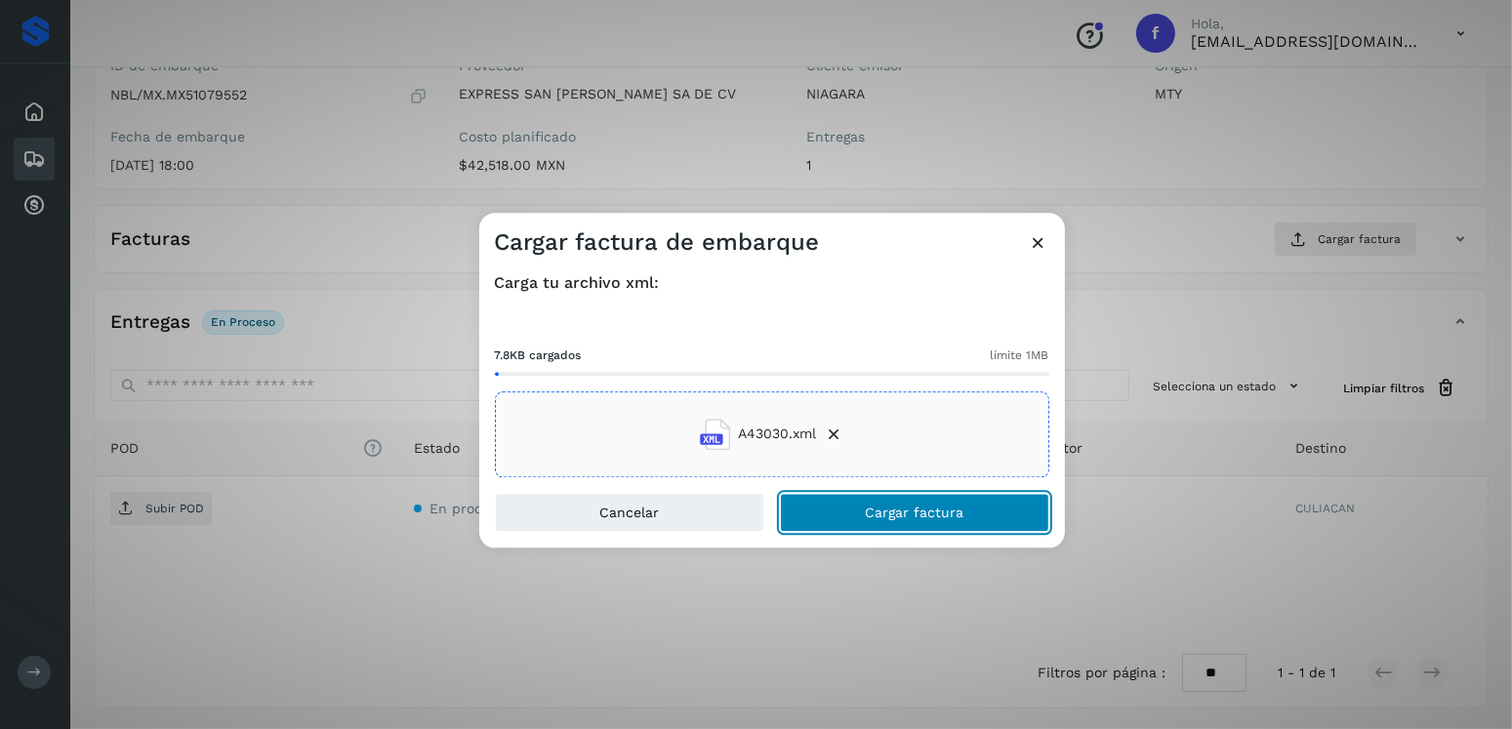
click at [868, 509] on span "Cargar factura" at bounding box center [914, 513] width 99 height 14
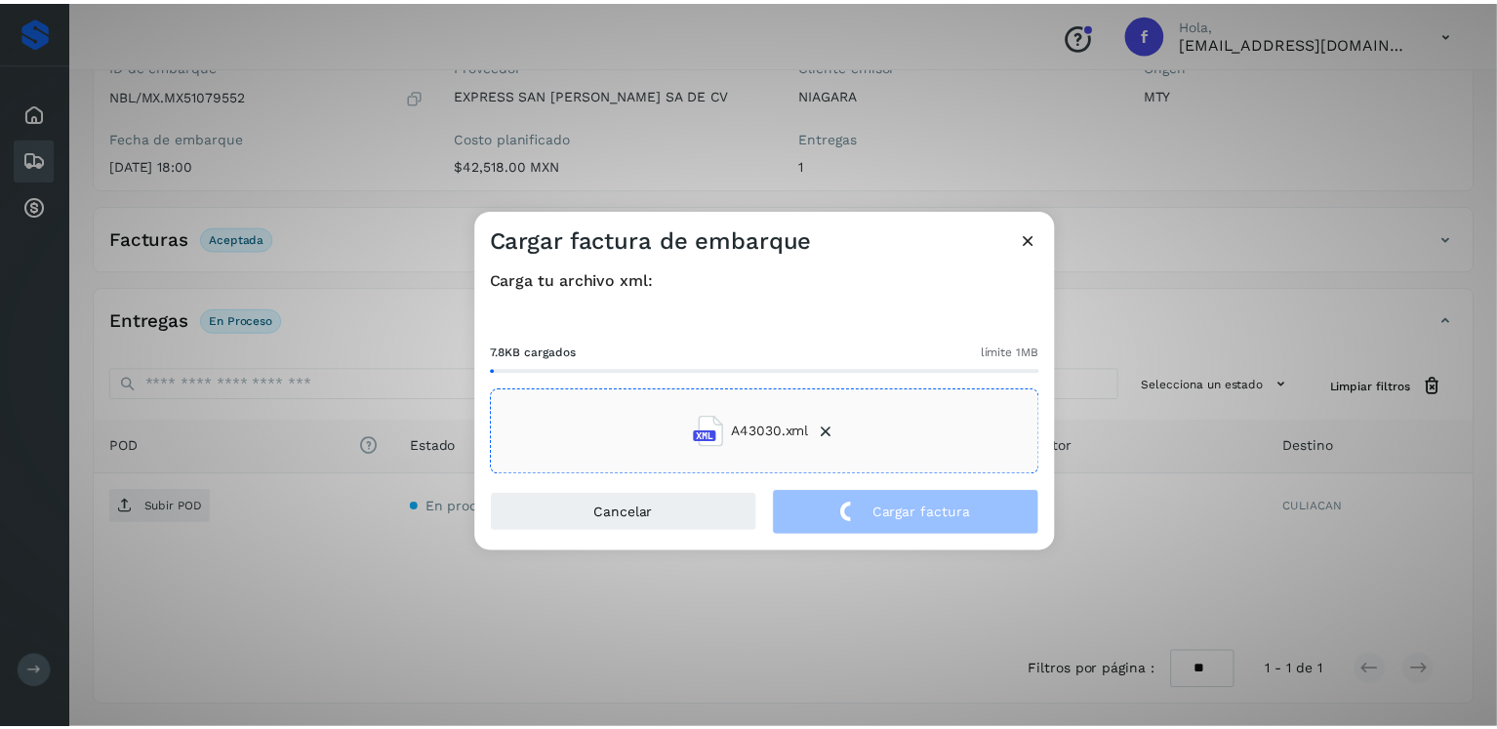
scroll to position [195, 0]
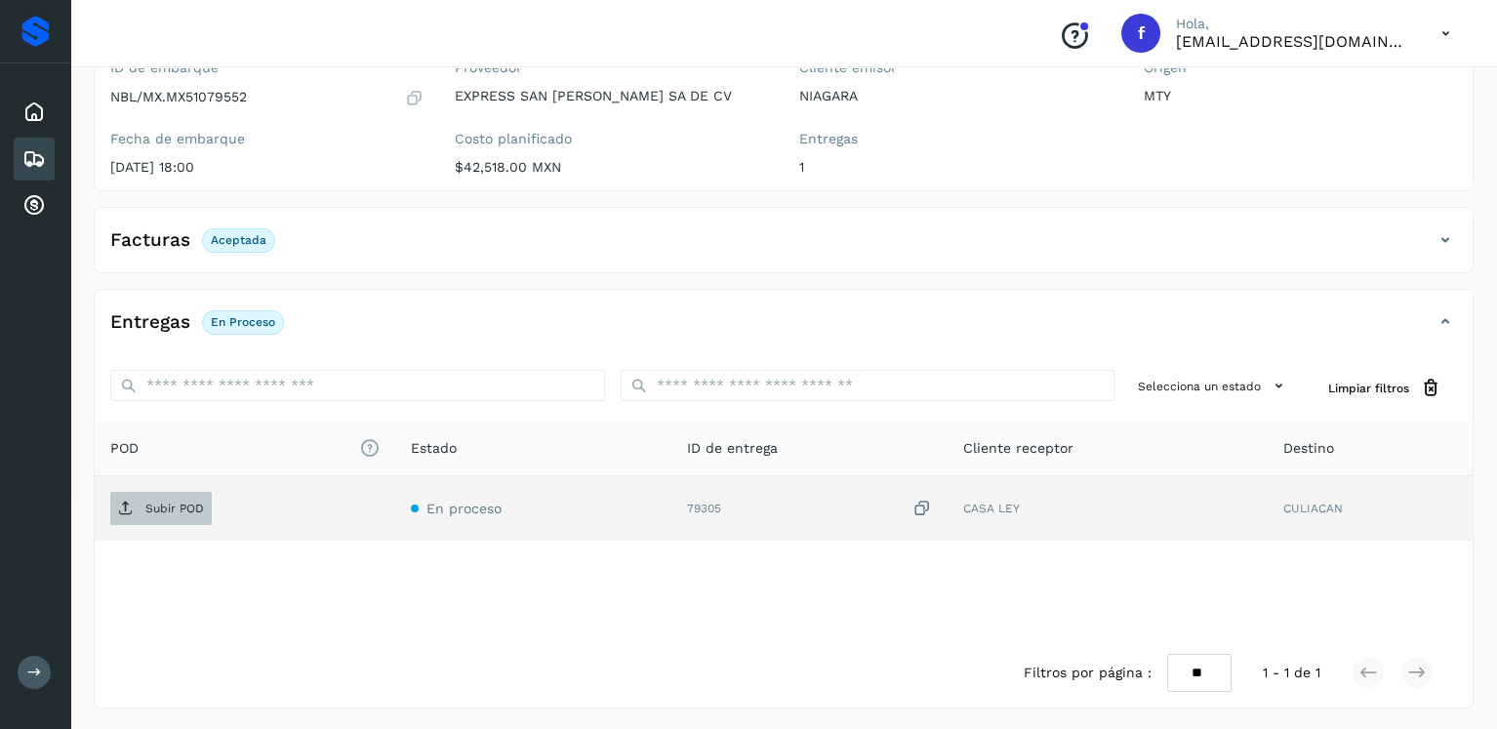
click at [175, 493] on span "Subir POD" at bounding box center [161, 508] width 102 height 31
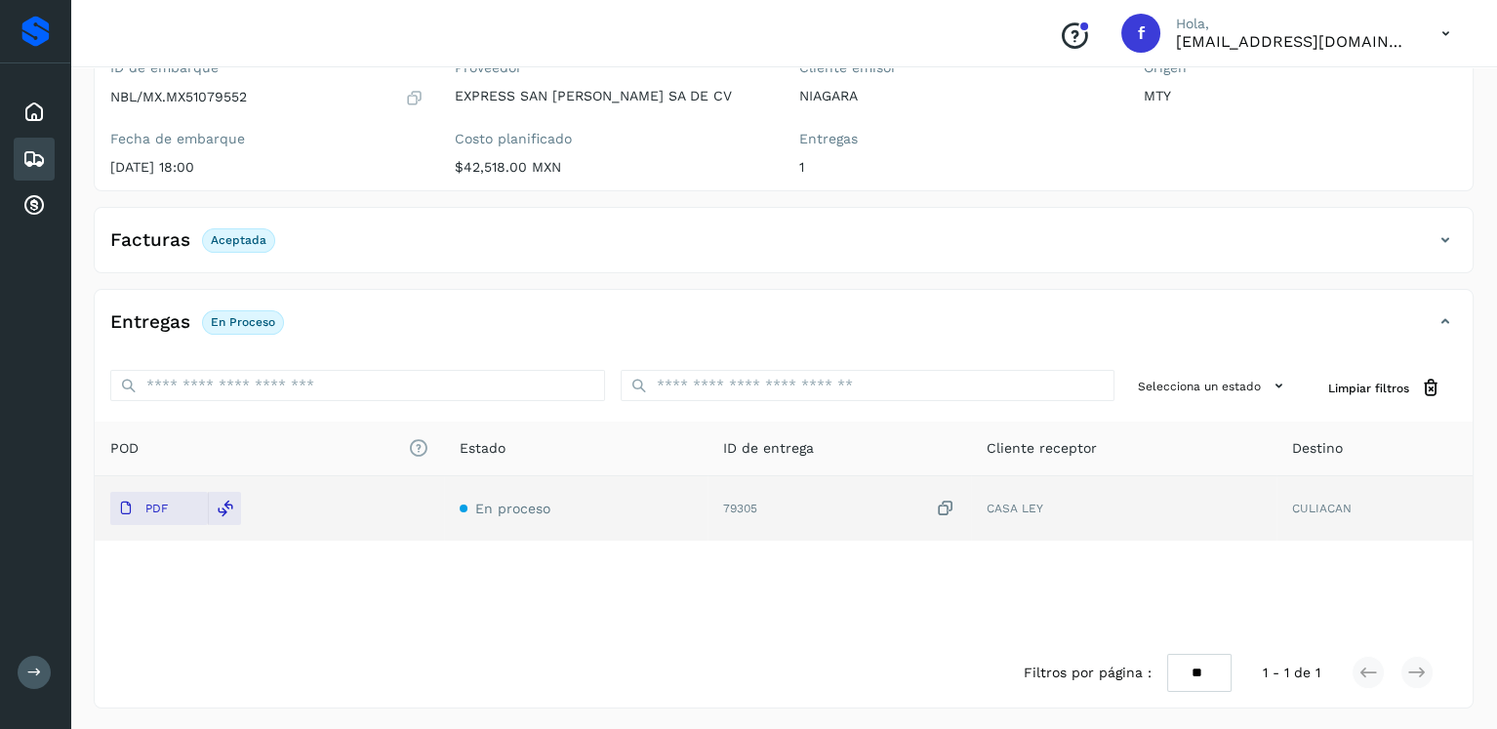
click at [36, 159] on icon at bounding box center [33, 158] width 23 height 23
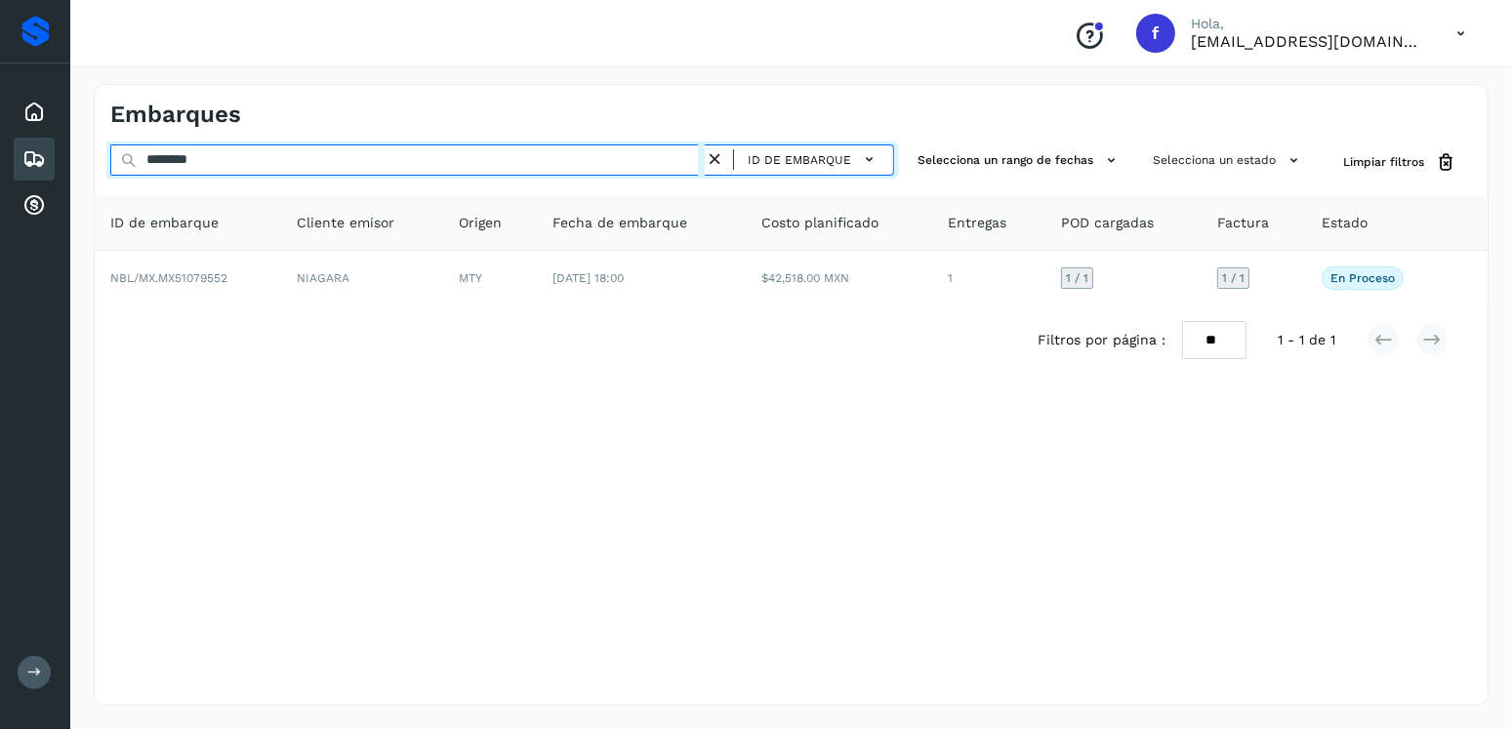
drag, startPoint x: 248, startPoint y: 172, endPoint x: 82, endPoint y: 177, distance: 166.0
click at [82, 177] on div "Embarques ******** ID de embarque Selecciona un rango de fechas Selecciona un e…" at bounding box center [791, 395] width 1442 height 669
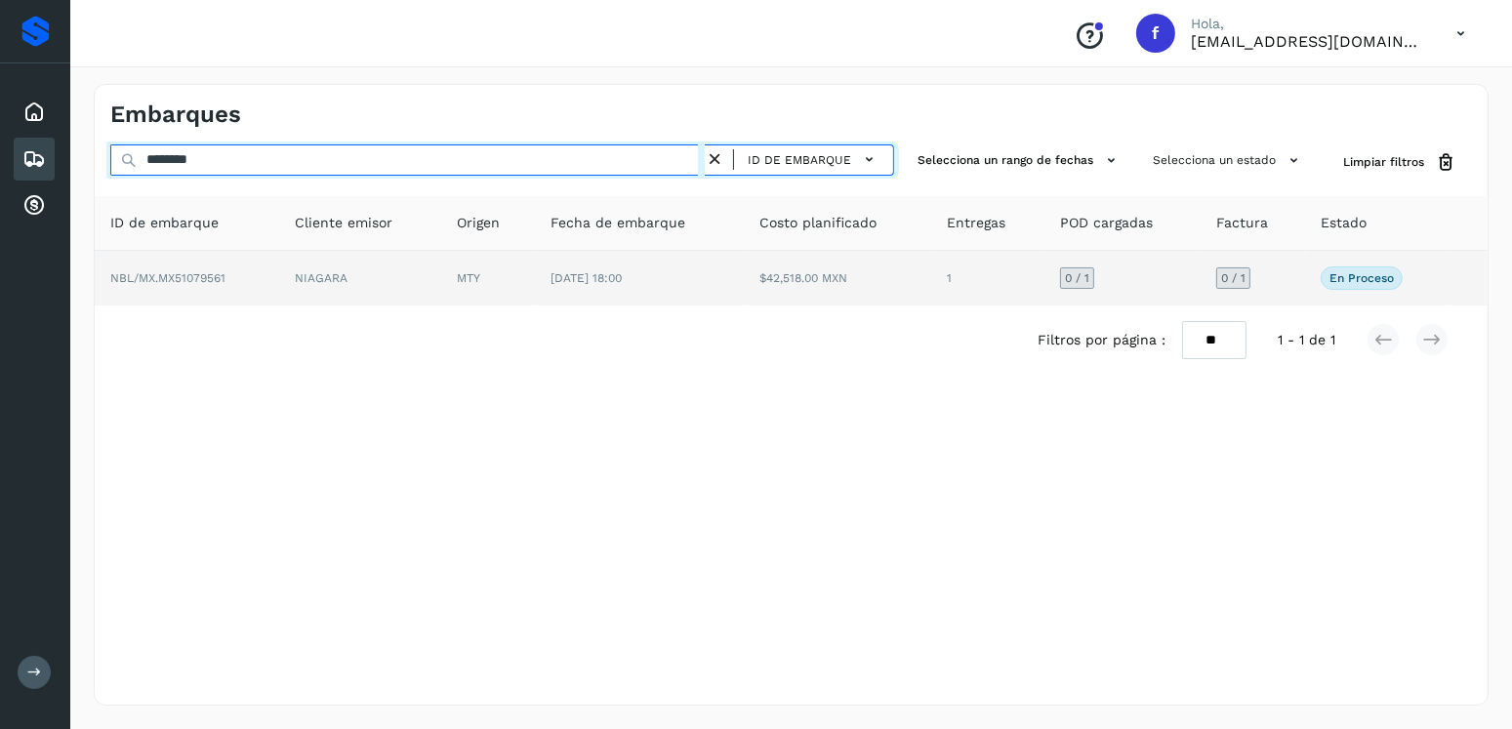
type input "********"
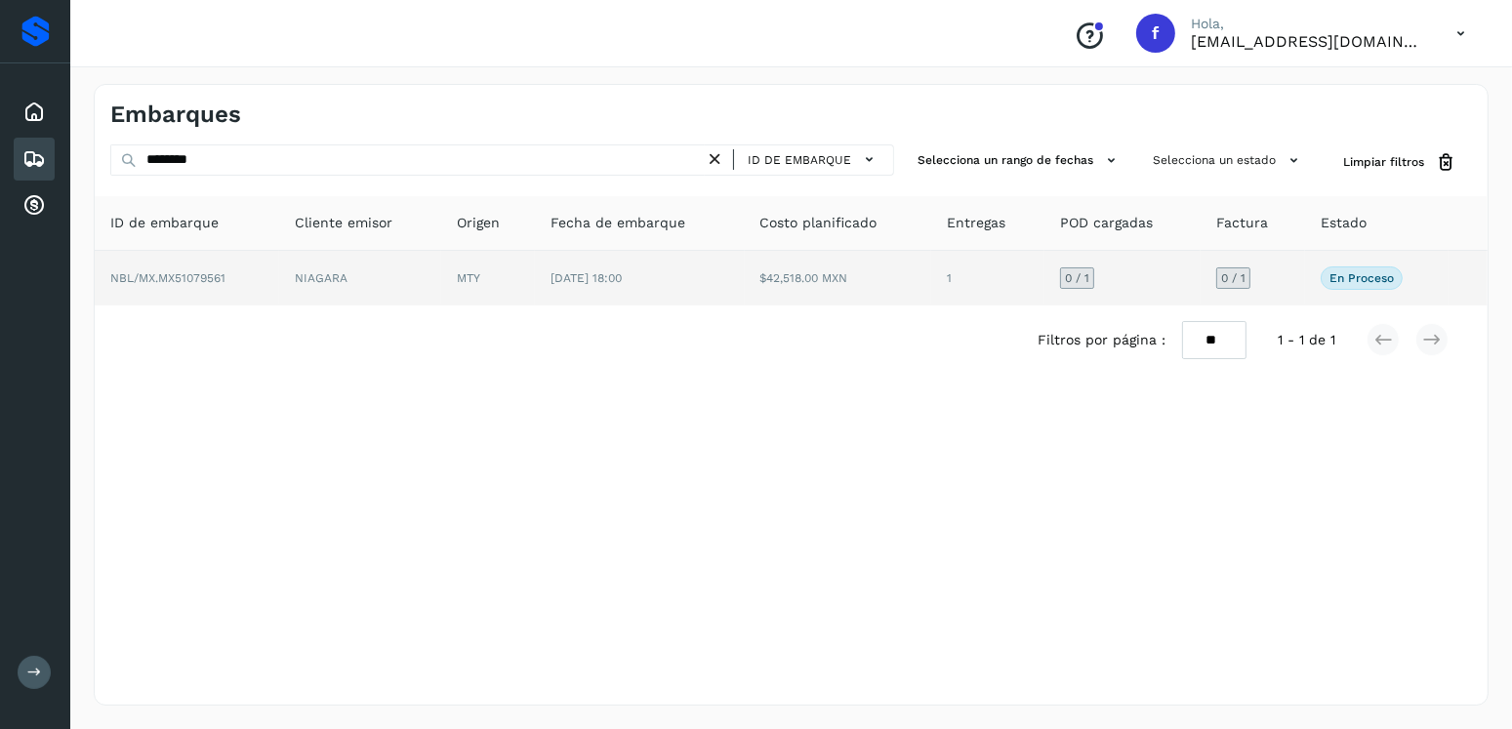
click at [616, 292] on td "[DATE] 18:00" at bounding box center [639, 278] width 209 height 55
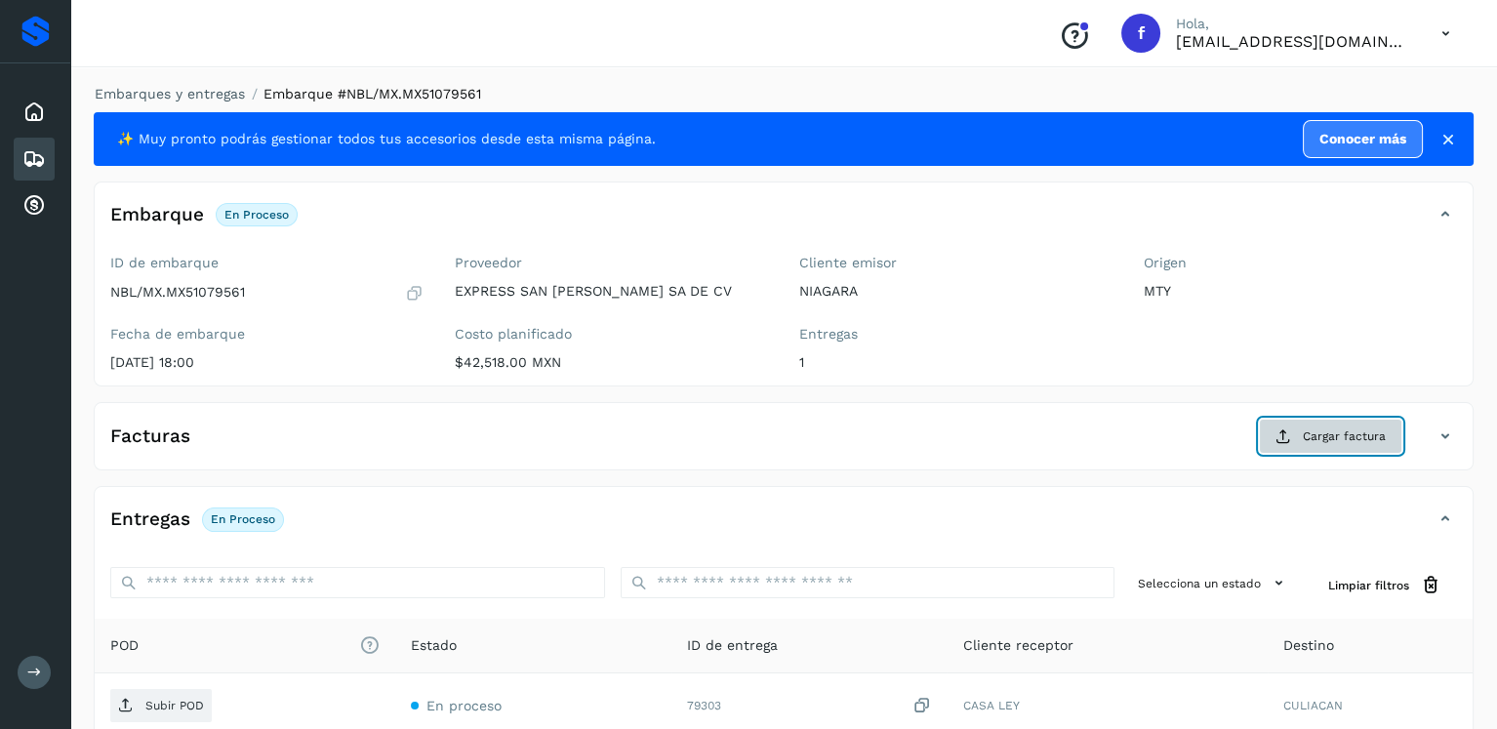
click at [1371, 439] on span "Cargar factura" at bounding box center [1344, 437] width 83 height 18
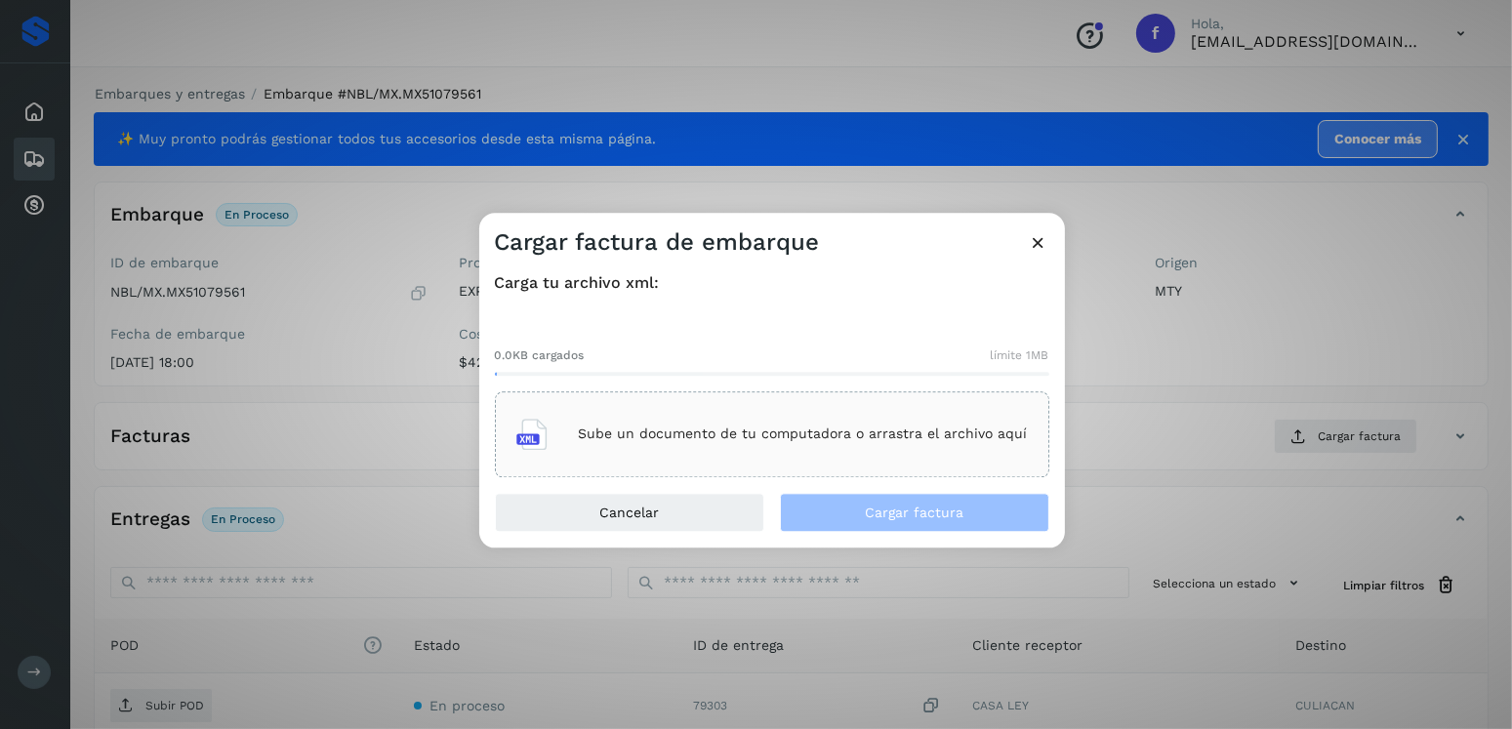
click at [824, 408] on div "Sube un documento de tu computadora o arrastra el archivo aquí" at bounding box center [771, 434] width 511 height 53
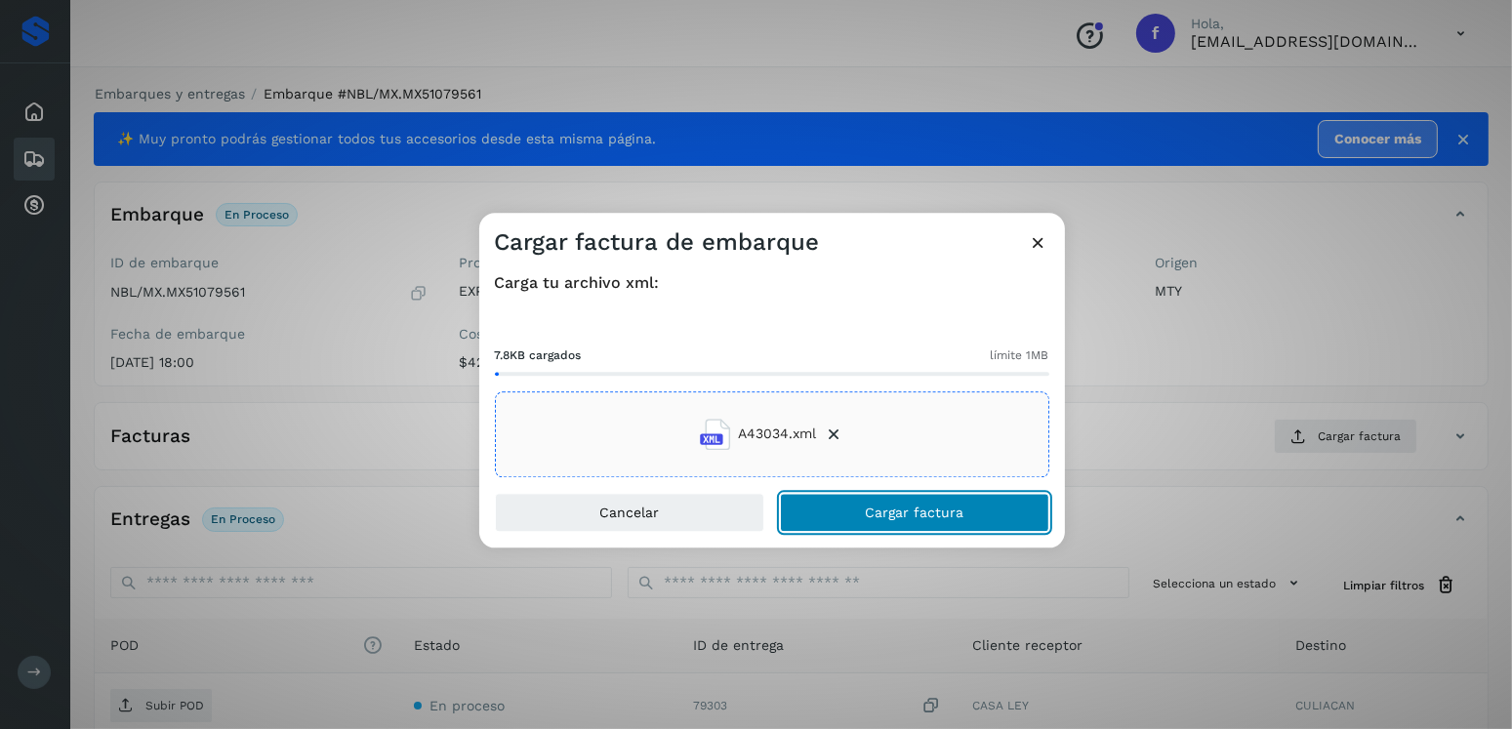
click at [931, 517] on span "Cargar factura" at bounding box center [914, 513] width 99 height 14
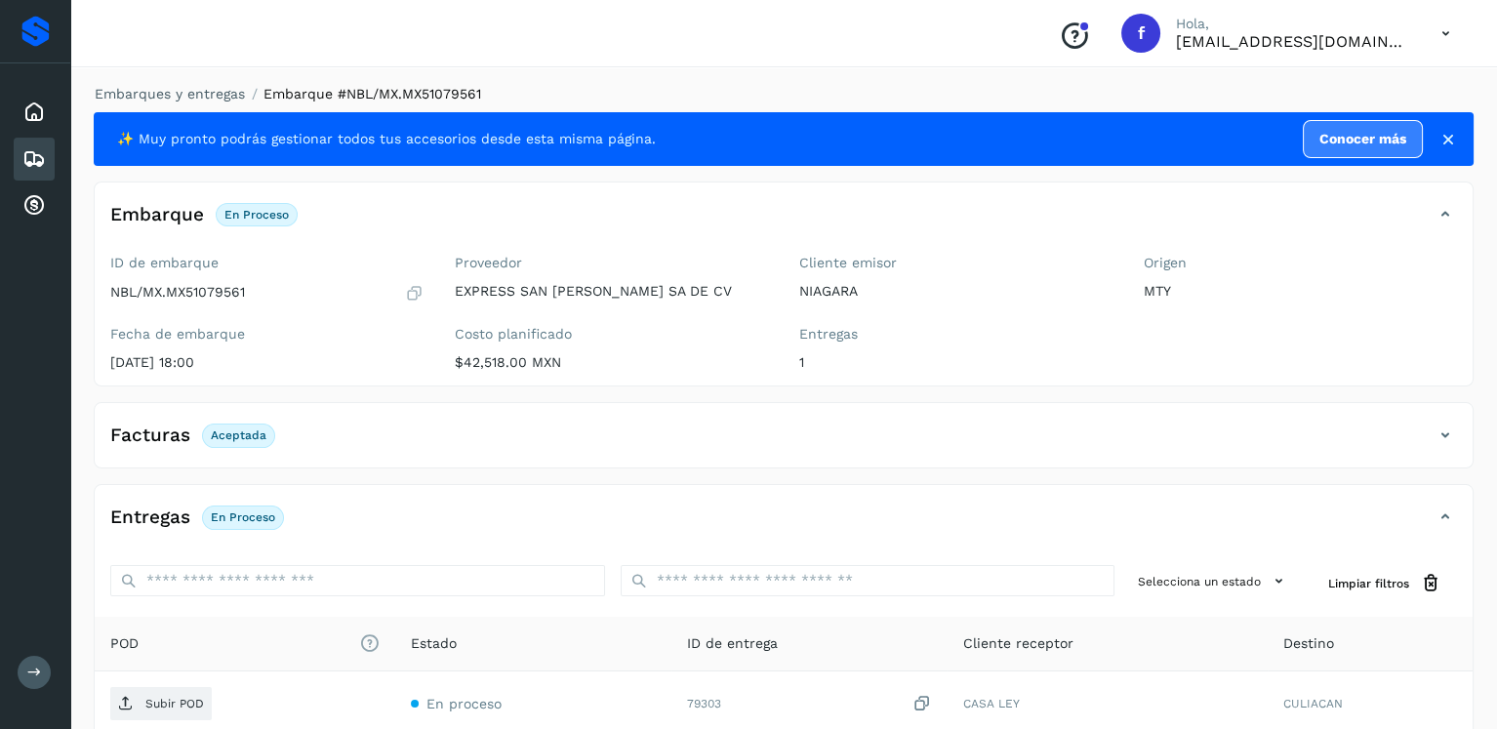
scroll to position [195, 0]
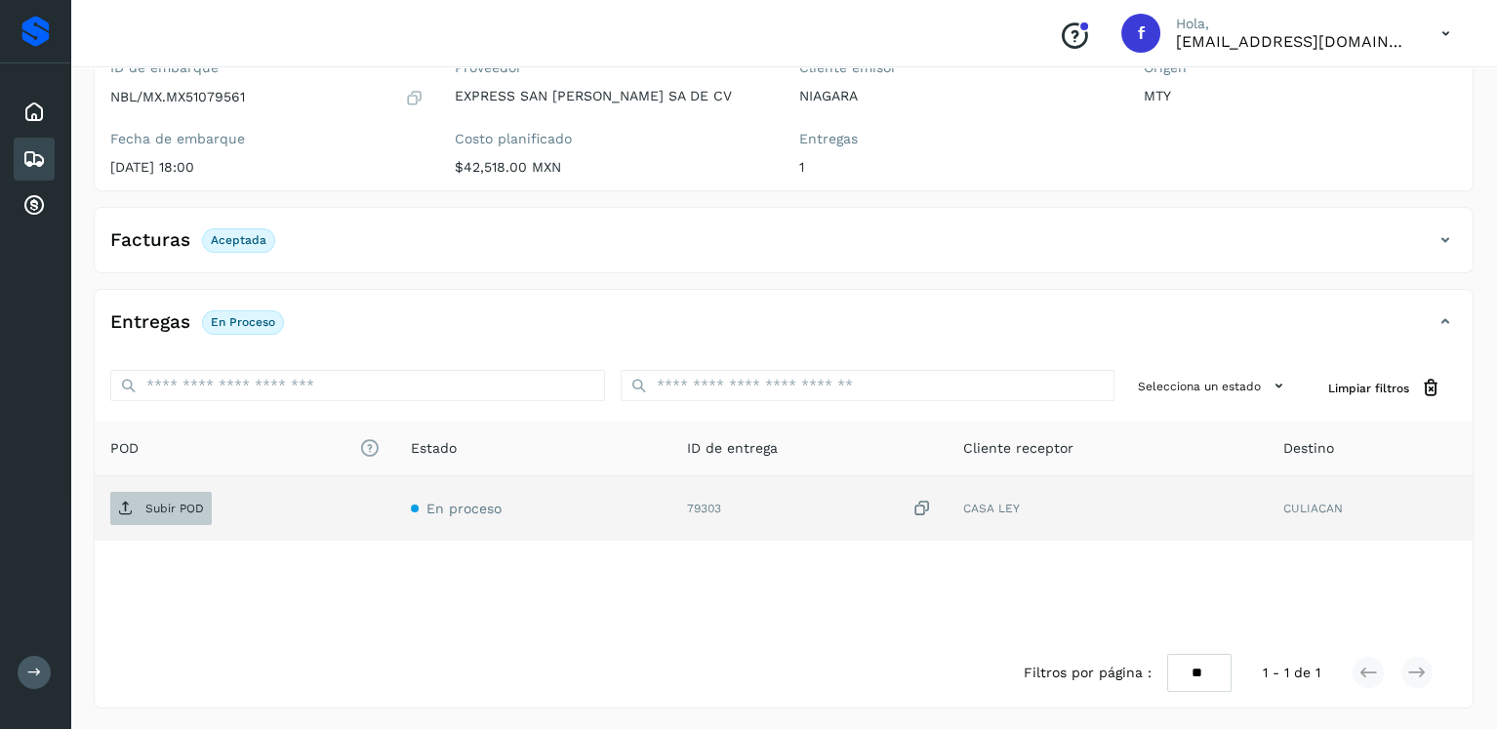
click at [171, 517] on span "Subir POD" at bounding box center [161, 508] width 102 height 31
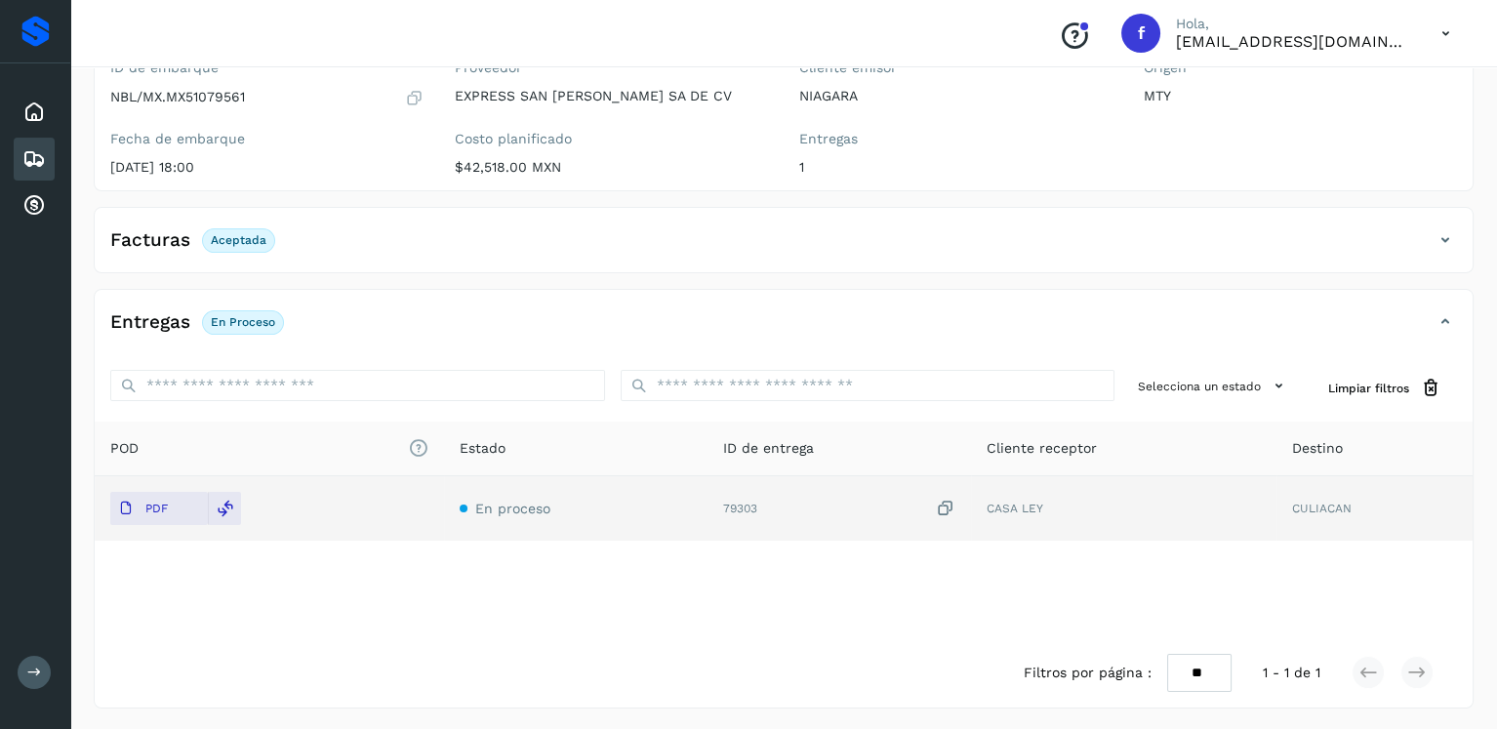
click at [25, 152] on icon at bounding box center [33, 158] width 23 height 23
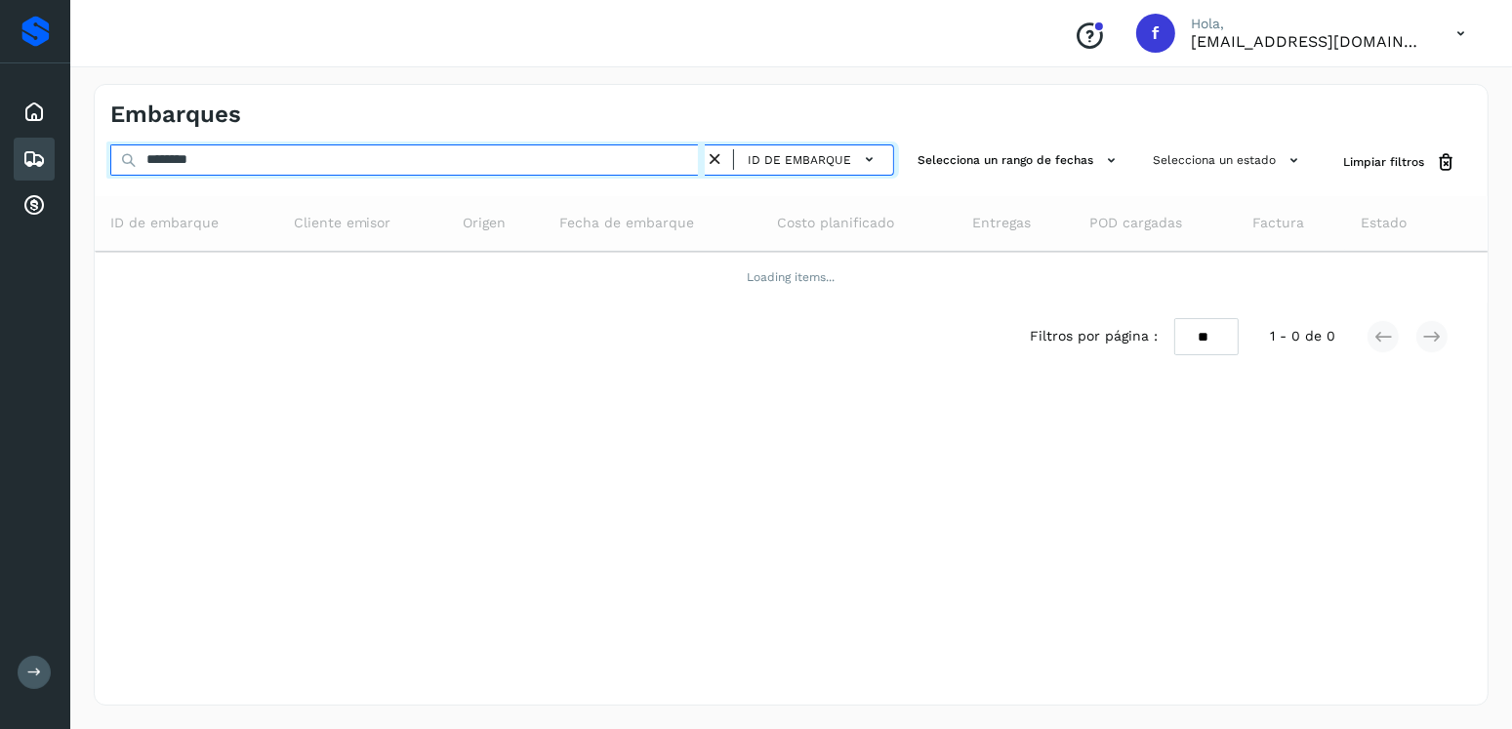
drag, startPoint x: 284, startPoint y: 153, endPoint x: 77, endPoint y: 157, distance: 207.0
click at [74, 161] on div "Embarques ******** ID de embarque Selecciona un rango de fechas Selecciona un e…" at bounding box center [791, 395] width 1442 height 669
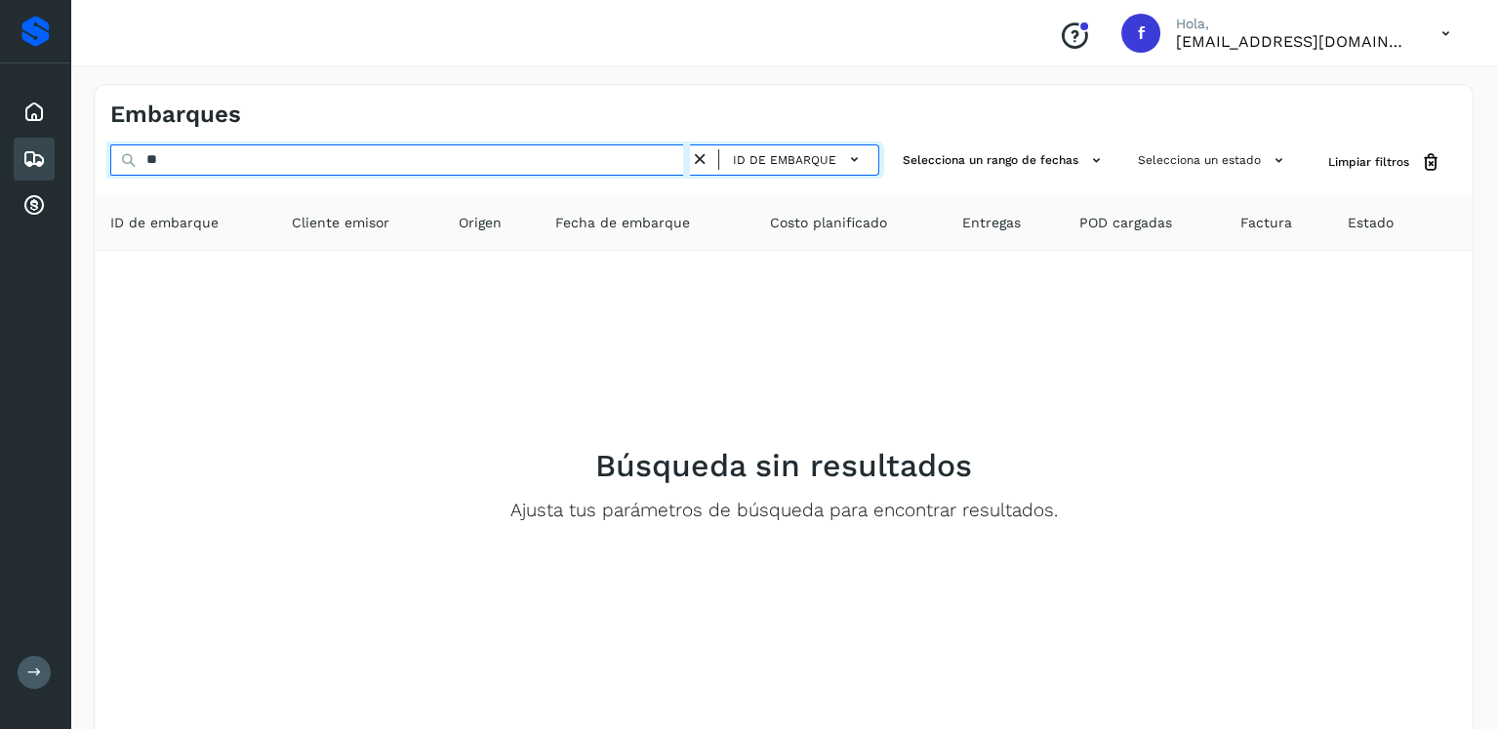
type input "*"
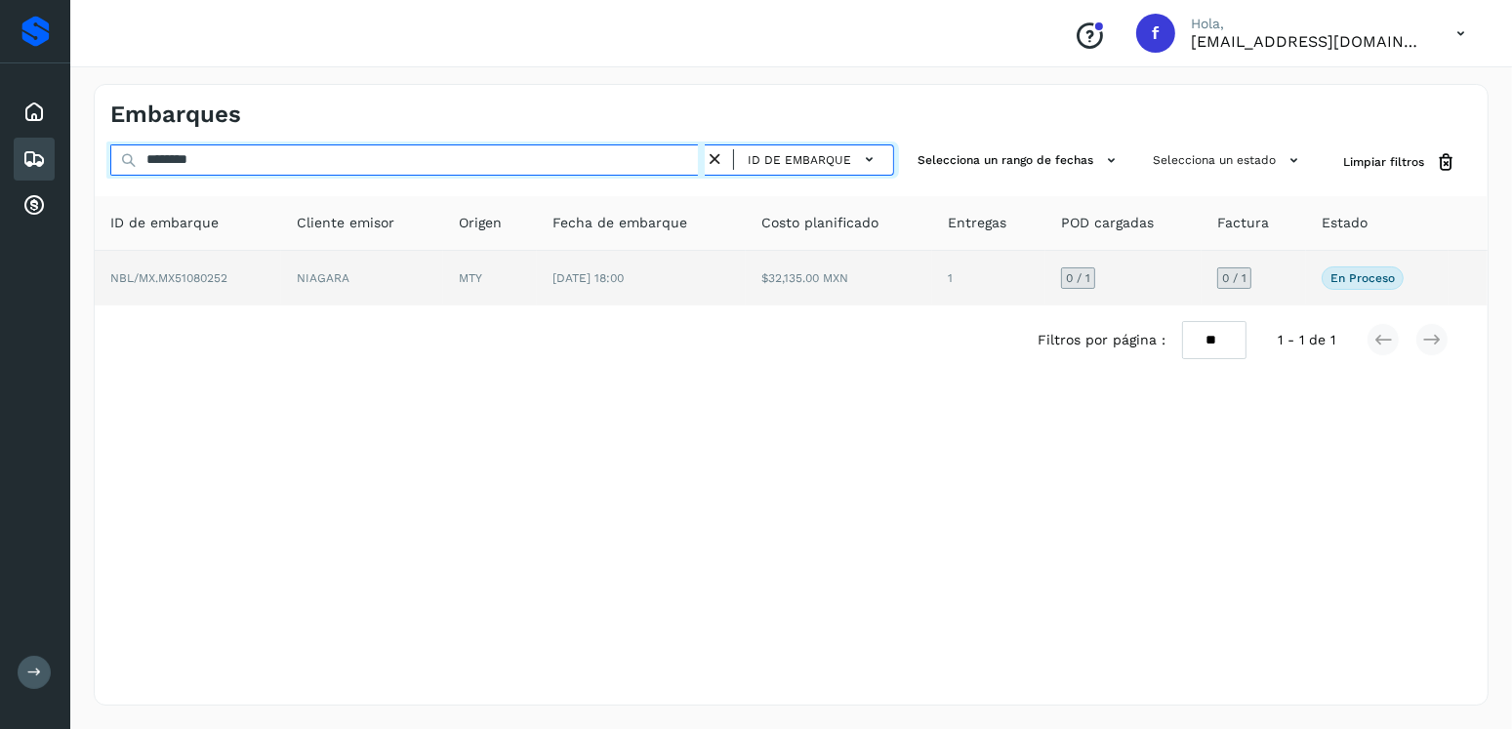
type input "********"
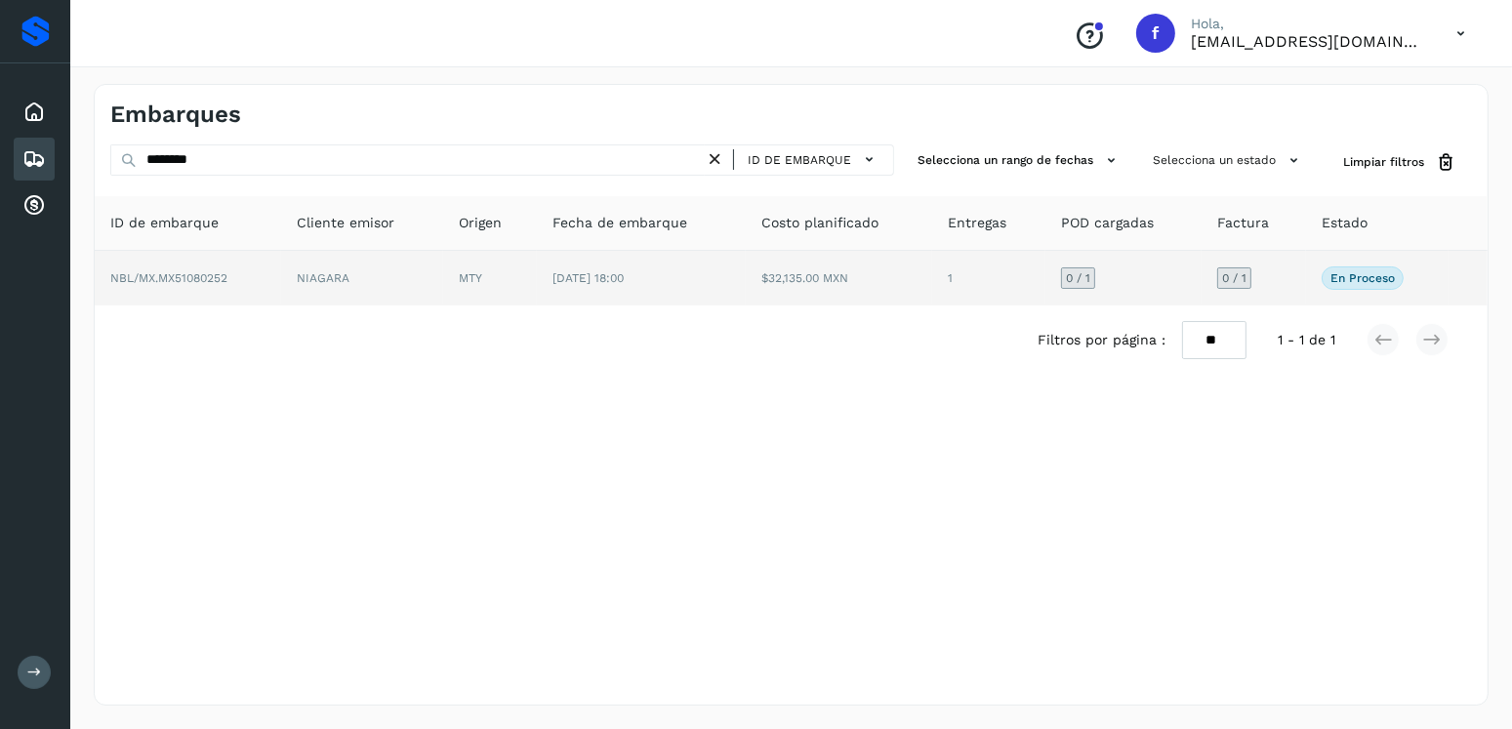
click at [590, 277] on span "[DATE] 18:00" at bounding box center [587, 278] width 71 height 14
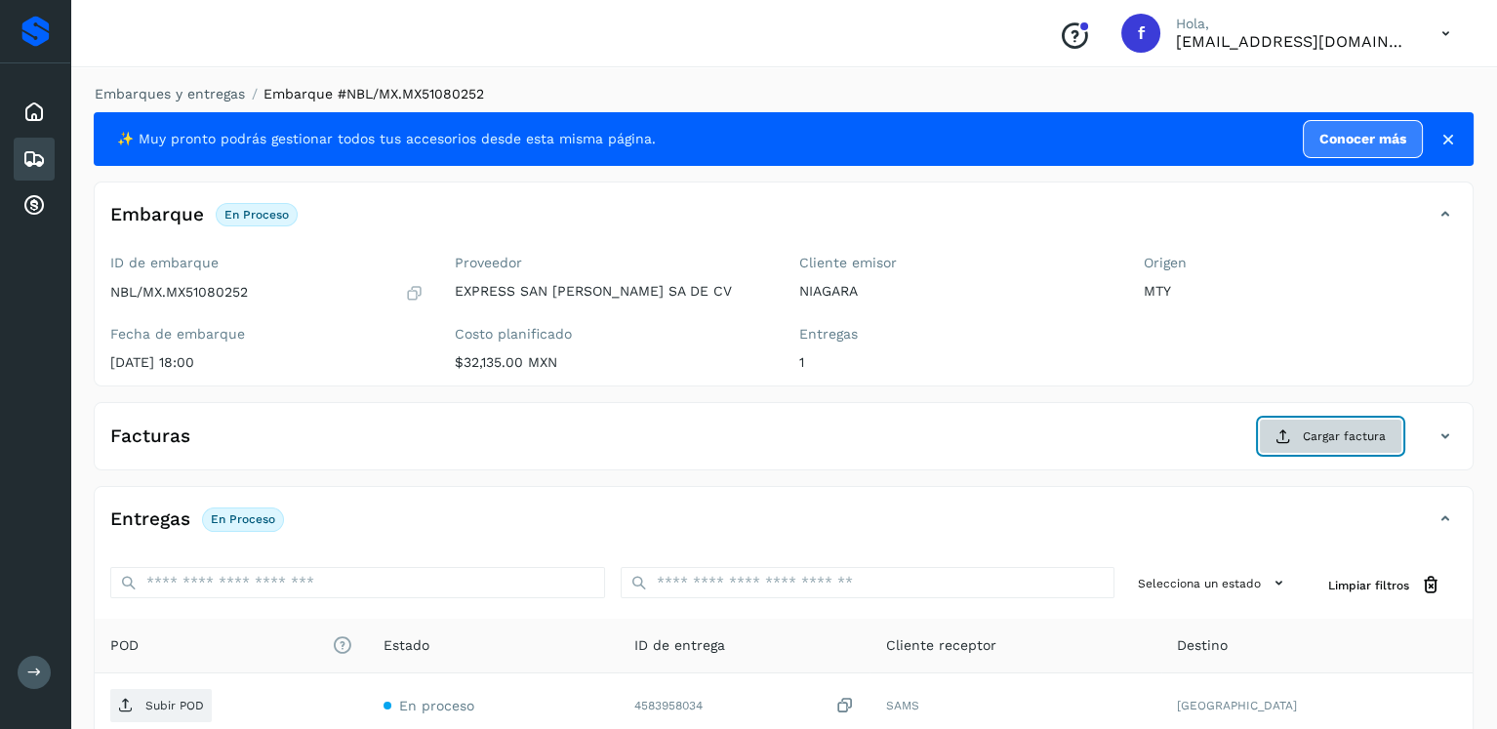
click at [1338, 440] on span "Cargar factura" at bounding box center [1344, 437] width 83 height 18
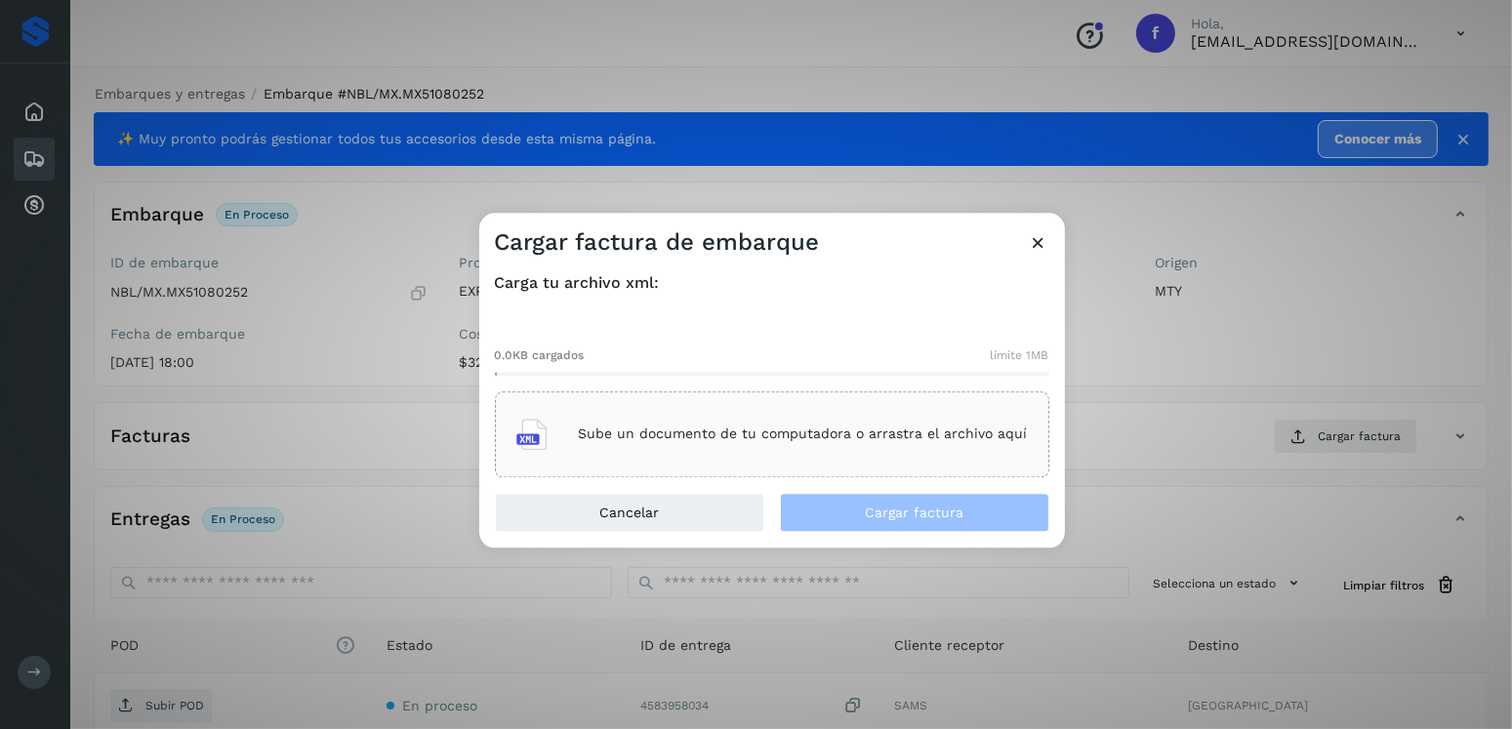
click at [906, 433] on p "Sube un documento de tu computadora o arrastra el archivo aquí" at bounding box center [803, 435] width 449 height 17
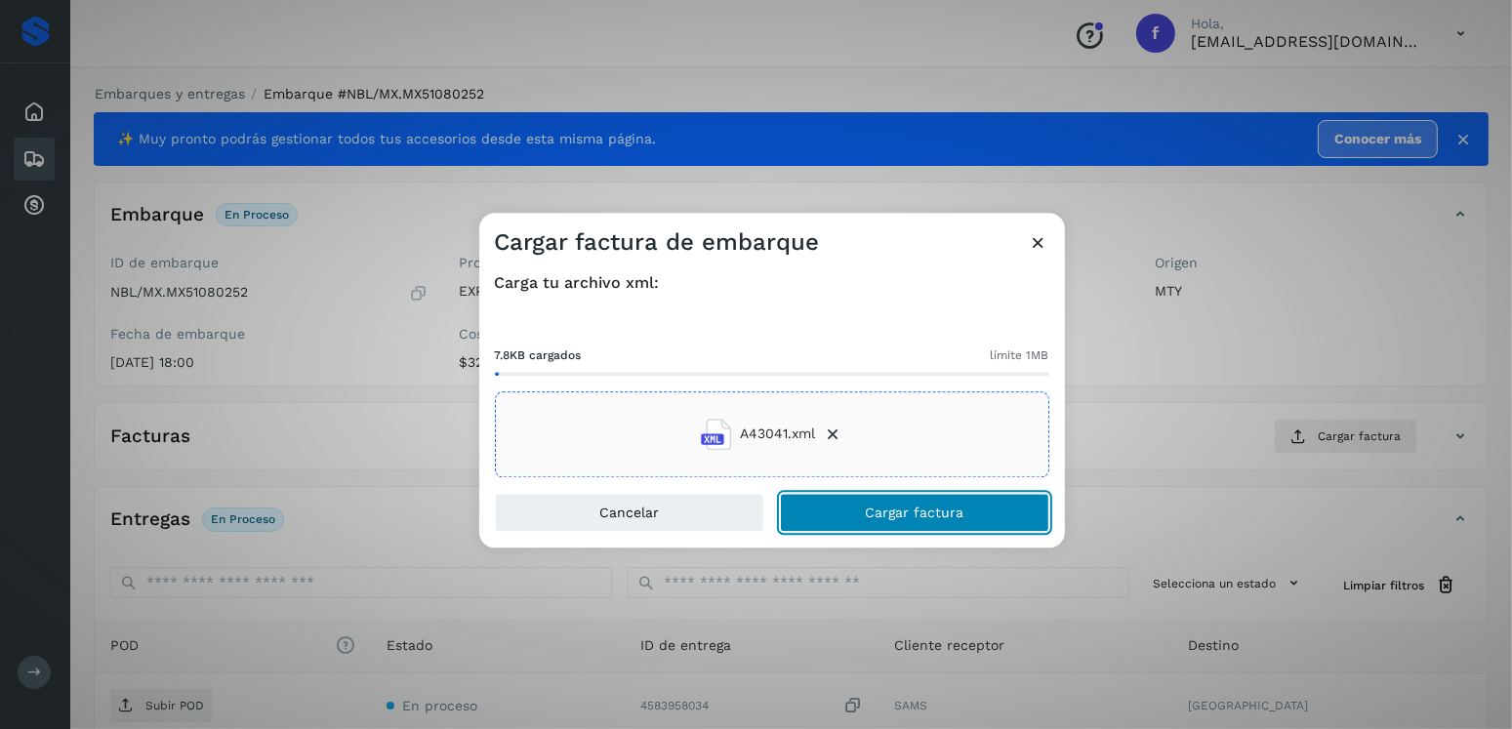
click at [911, 522] on button "Cargar factura" at bounding box center [914, 512] width 269 height 39
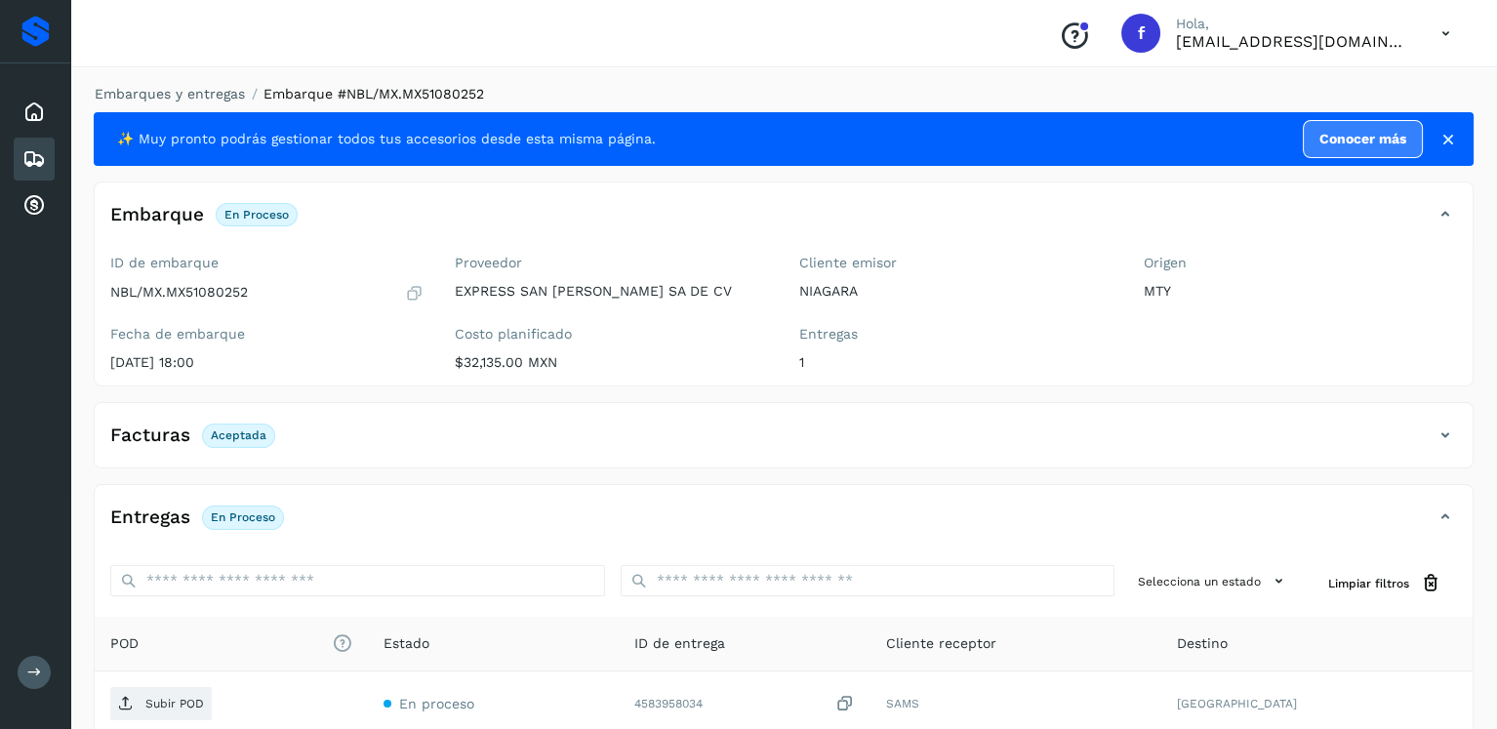
scroll to position [195, 0]
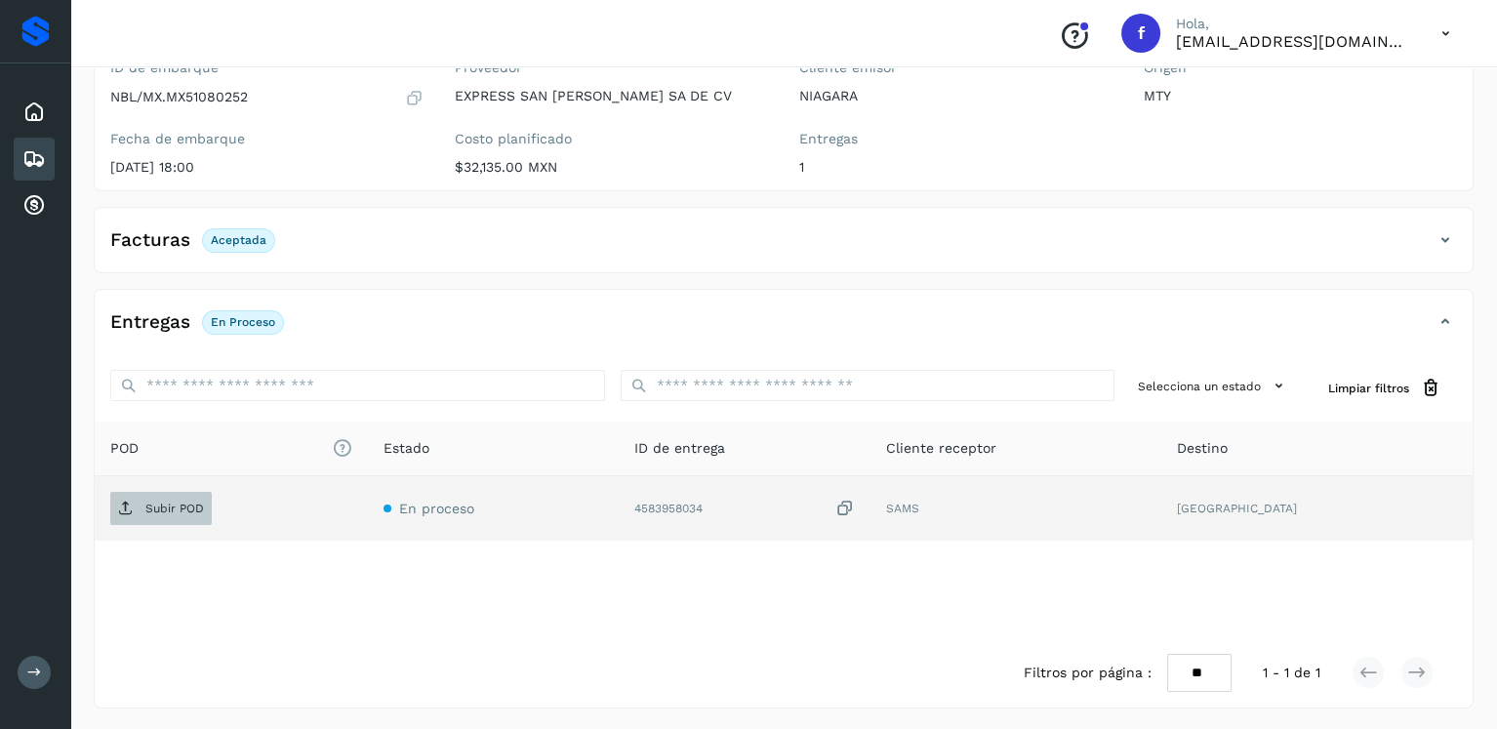
click at [130, 507] on icon at bounding box center [126, 509] width 16 height 16
